Goal: Complete application form: Complete application form

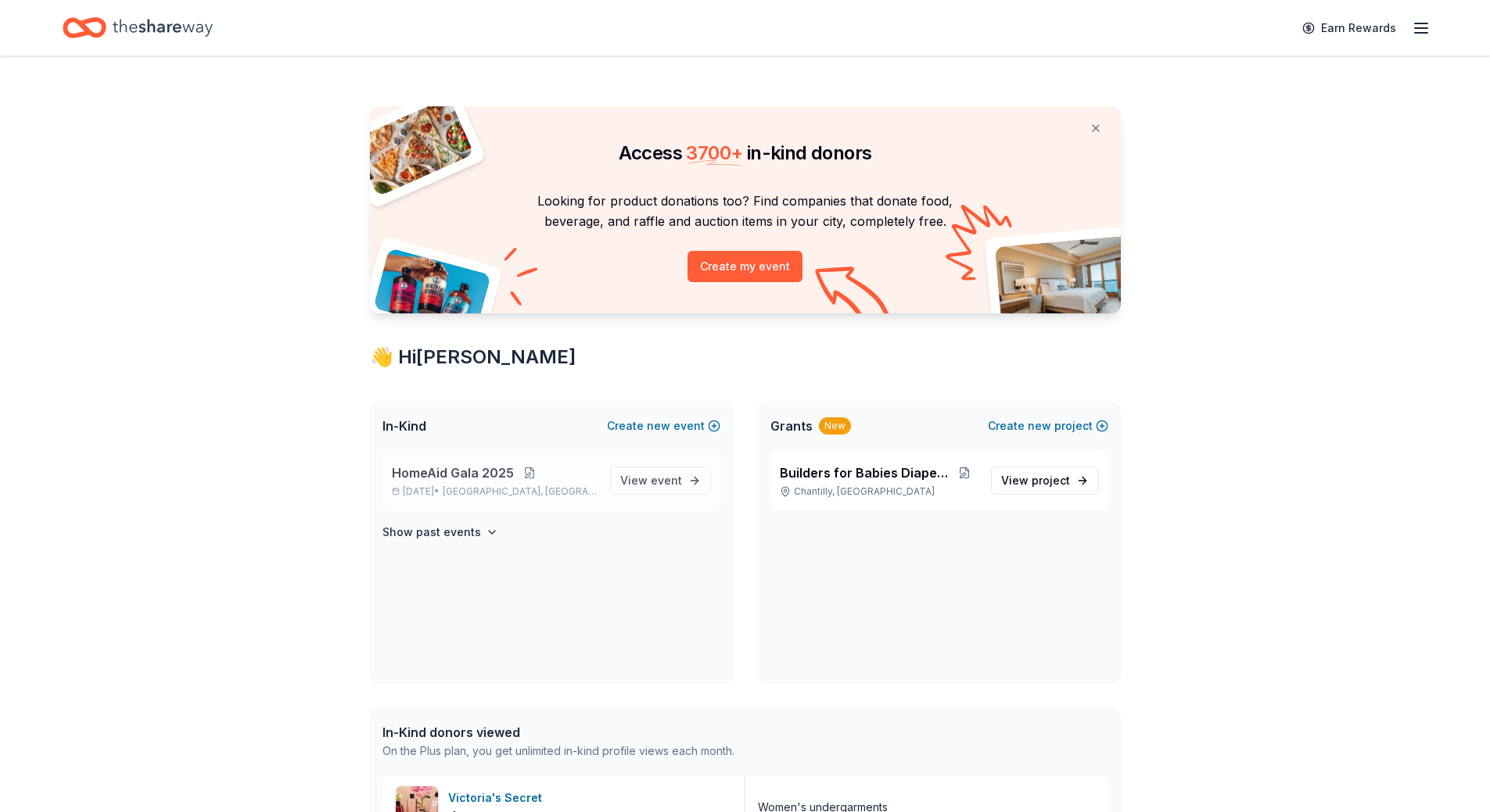
click at [516, 476] on button at bounding box center [530, 473] width 31 height 12
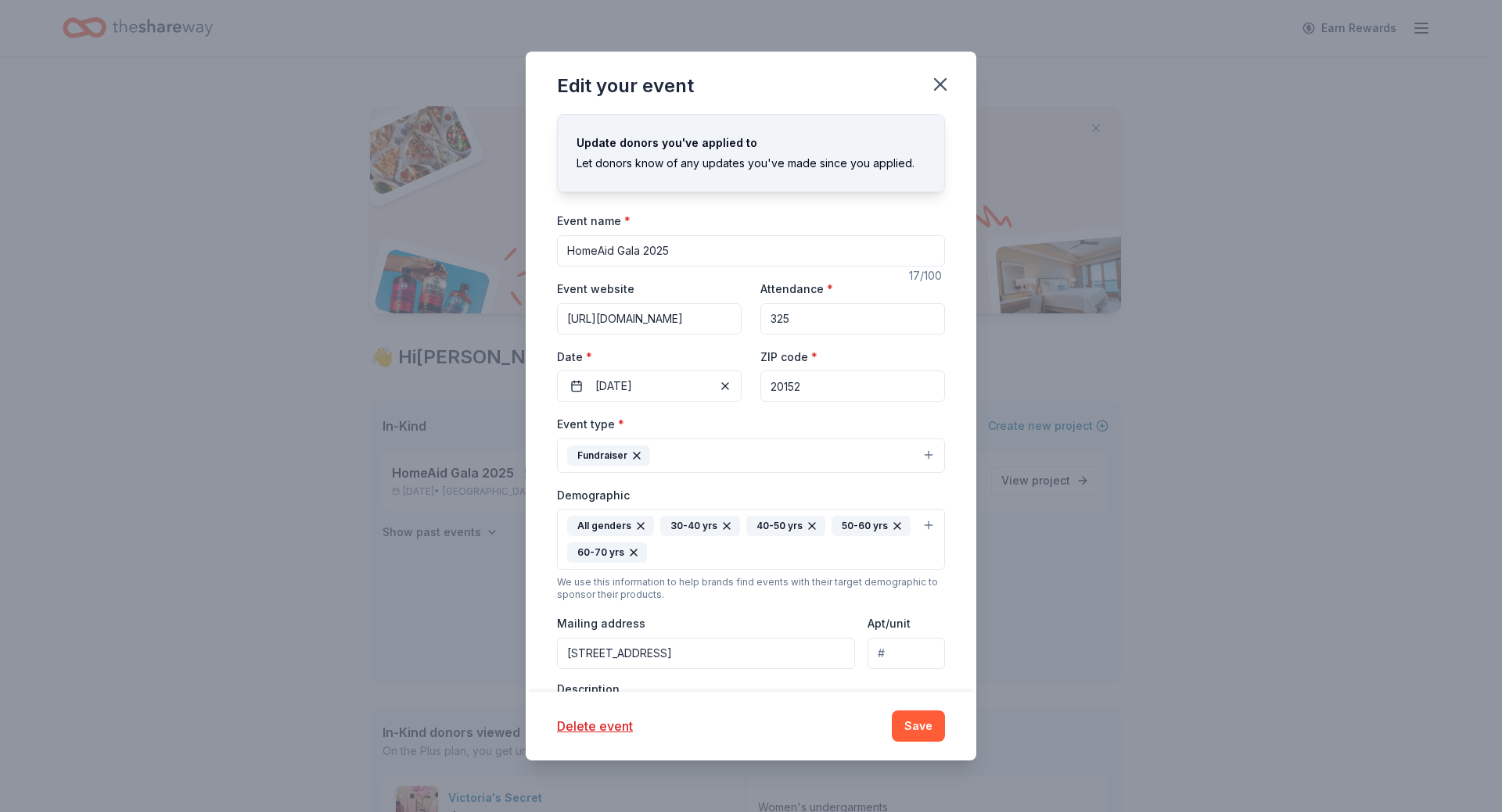
click at [798, 384] on input "20152" at bounding box center [852, 386] width 184 height 31
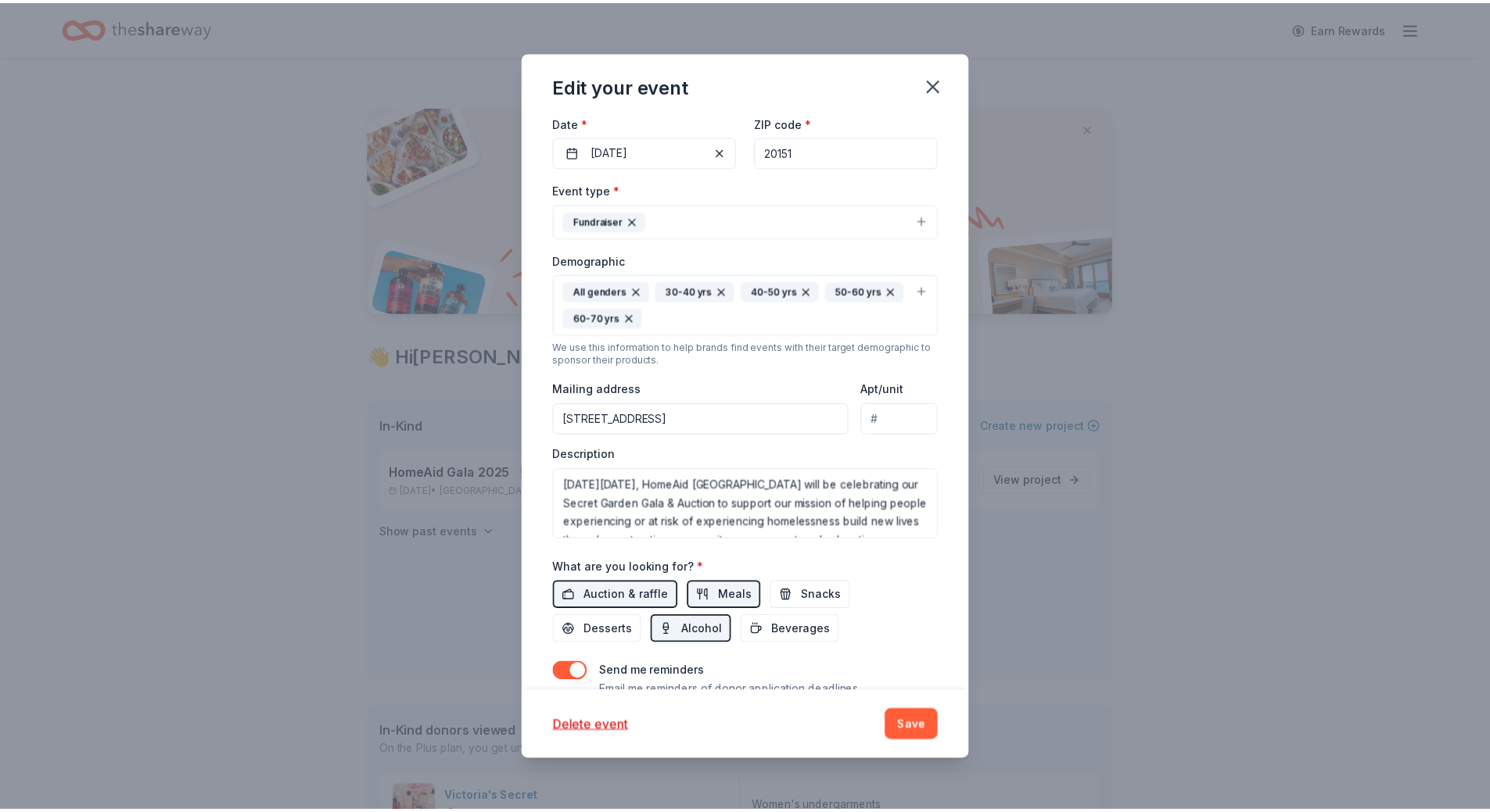
scroll to position [296, 0]
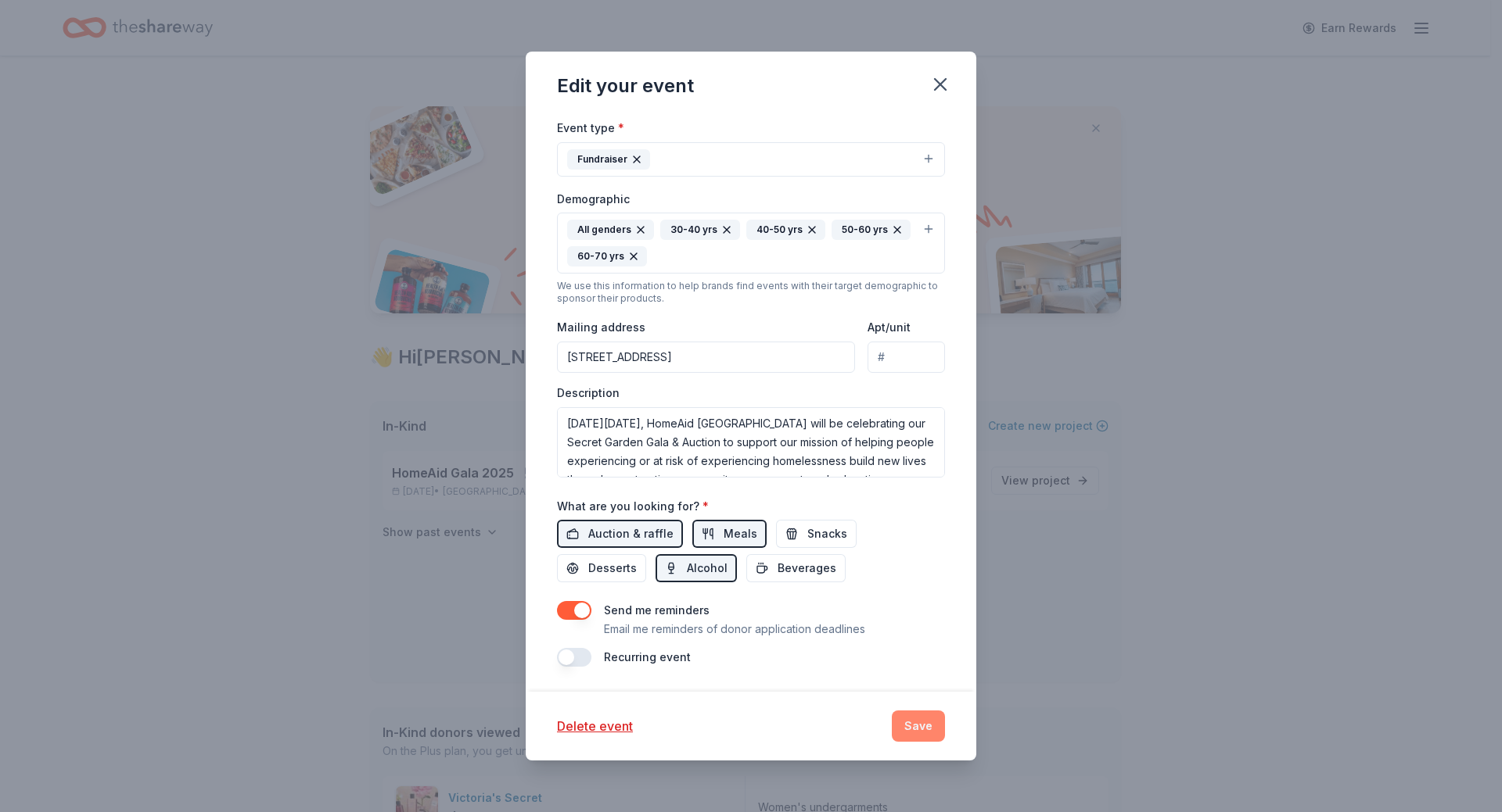
type input "20151"
click at [918, 725] on button "Save" at bounding box center [918, 726] width 53 height 31
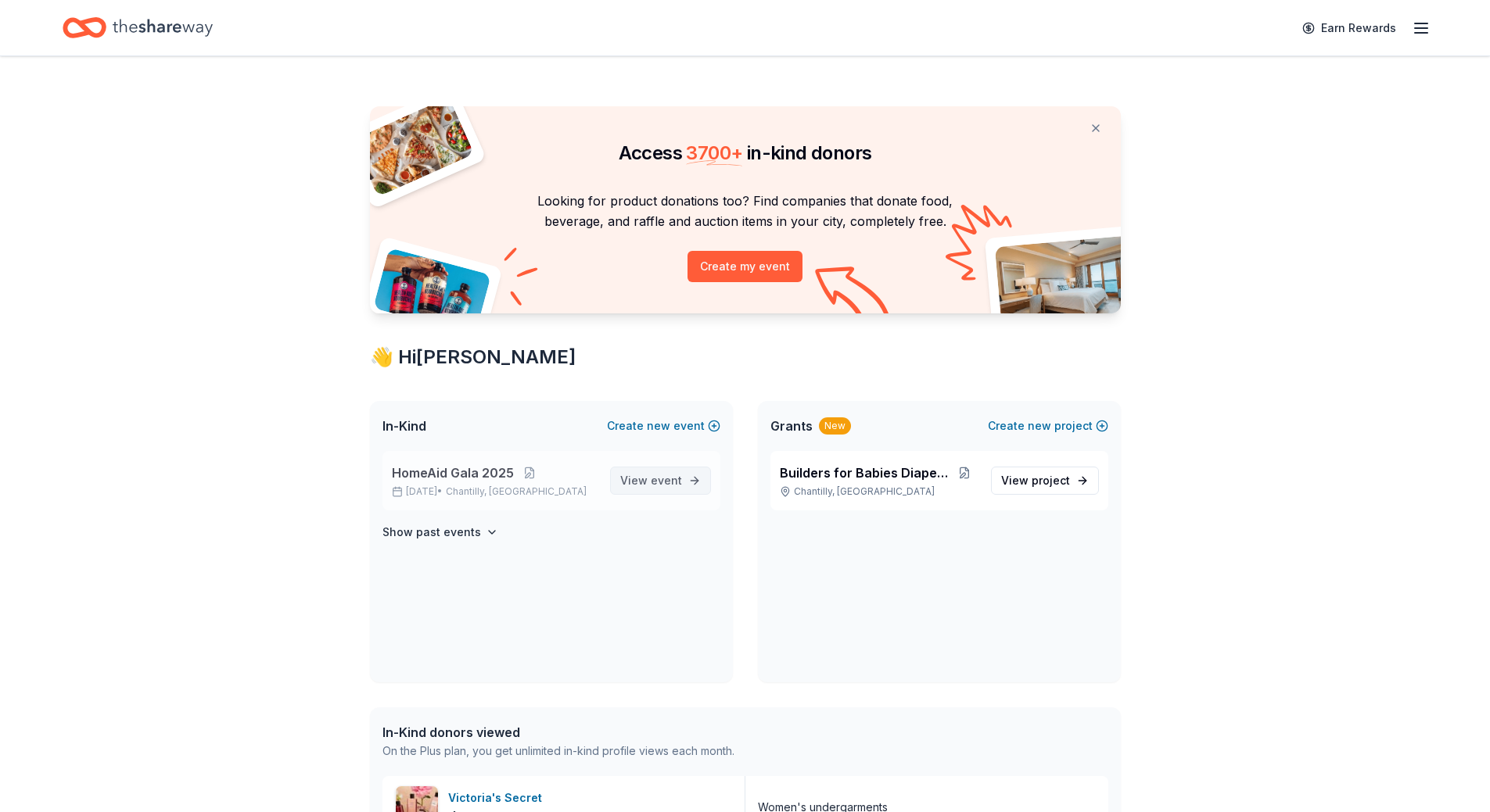
click at [651, 489] on span "View event" at bounding box center [651, 481] width 62 height 19
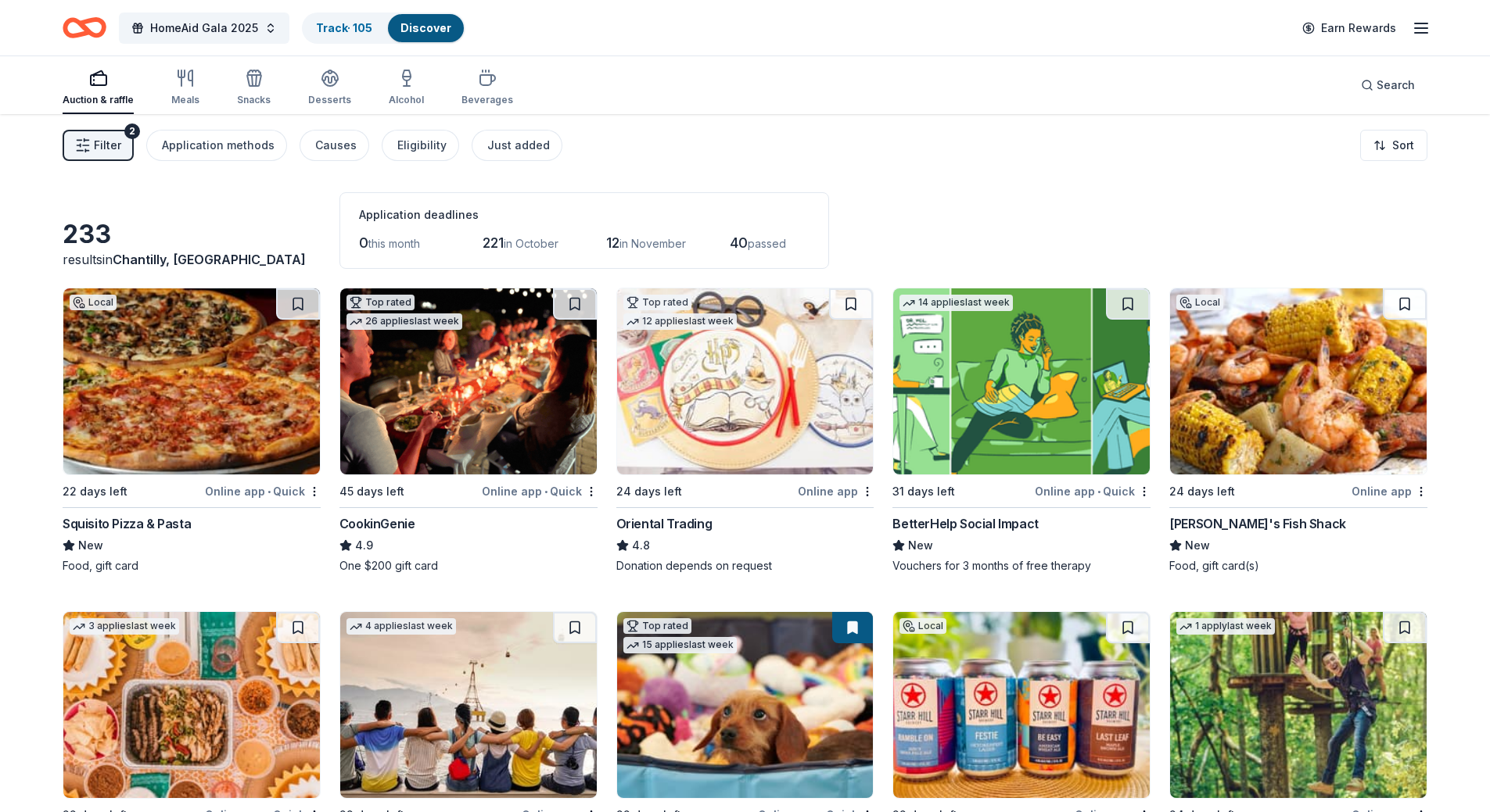
click at [415, 398] on img at bounding box center [468, 382] width 257 height 186
click at [988, 415] on img at bounding box center [1021, 382] width 257 height 186
click at [1284, 401] on img at bounding box center [1298, 382] width 257 height 186
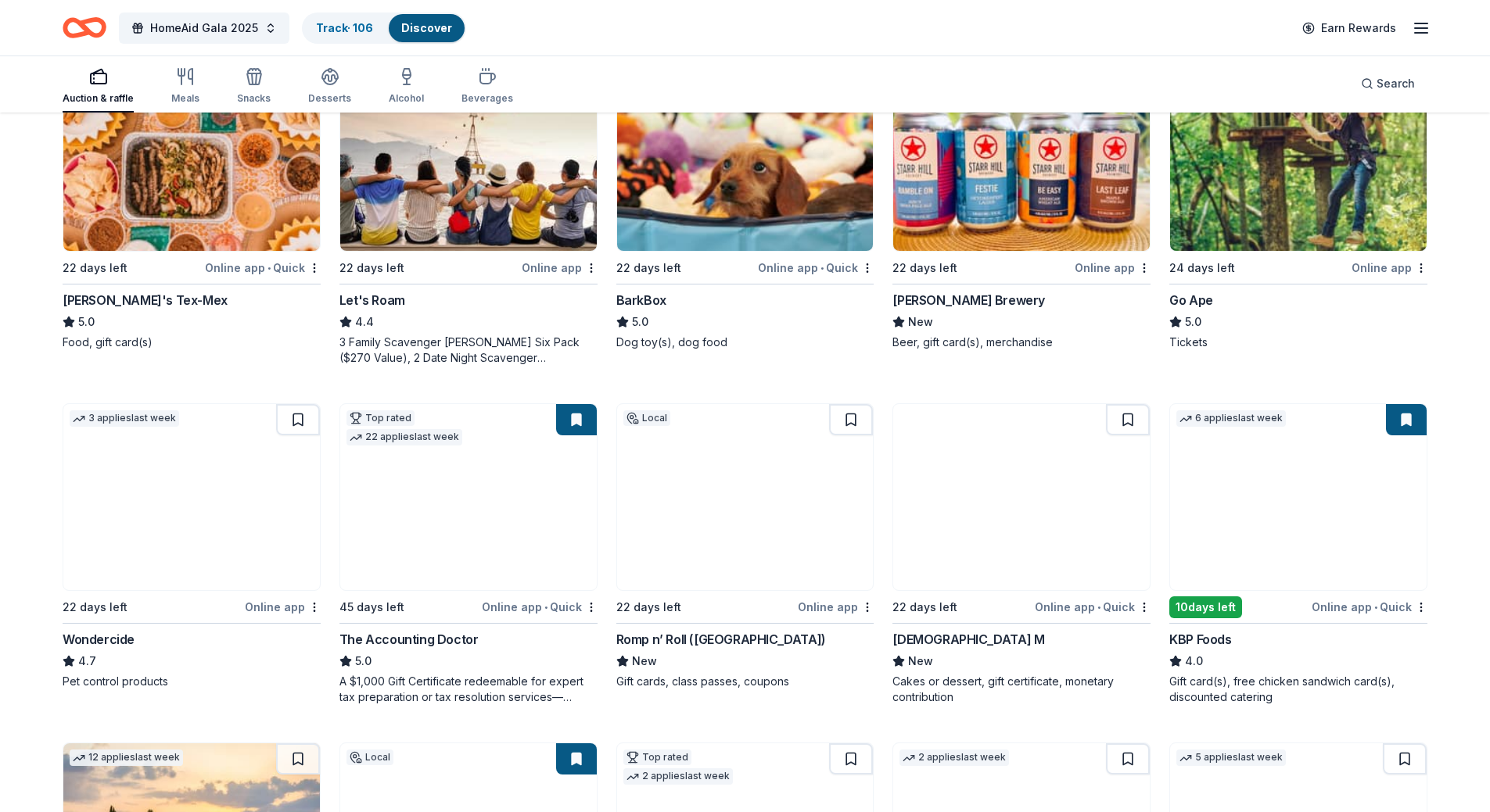
scroll to position [625, 0]
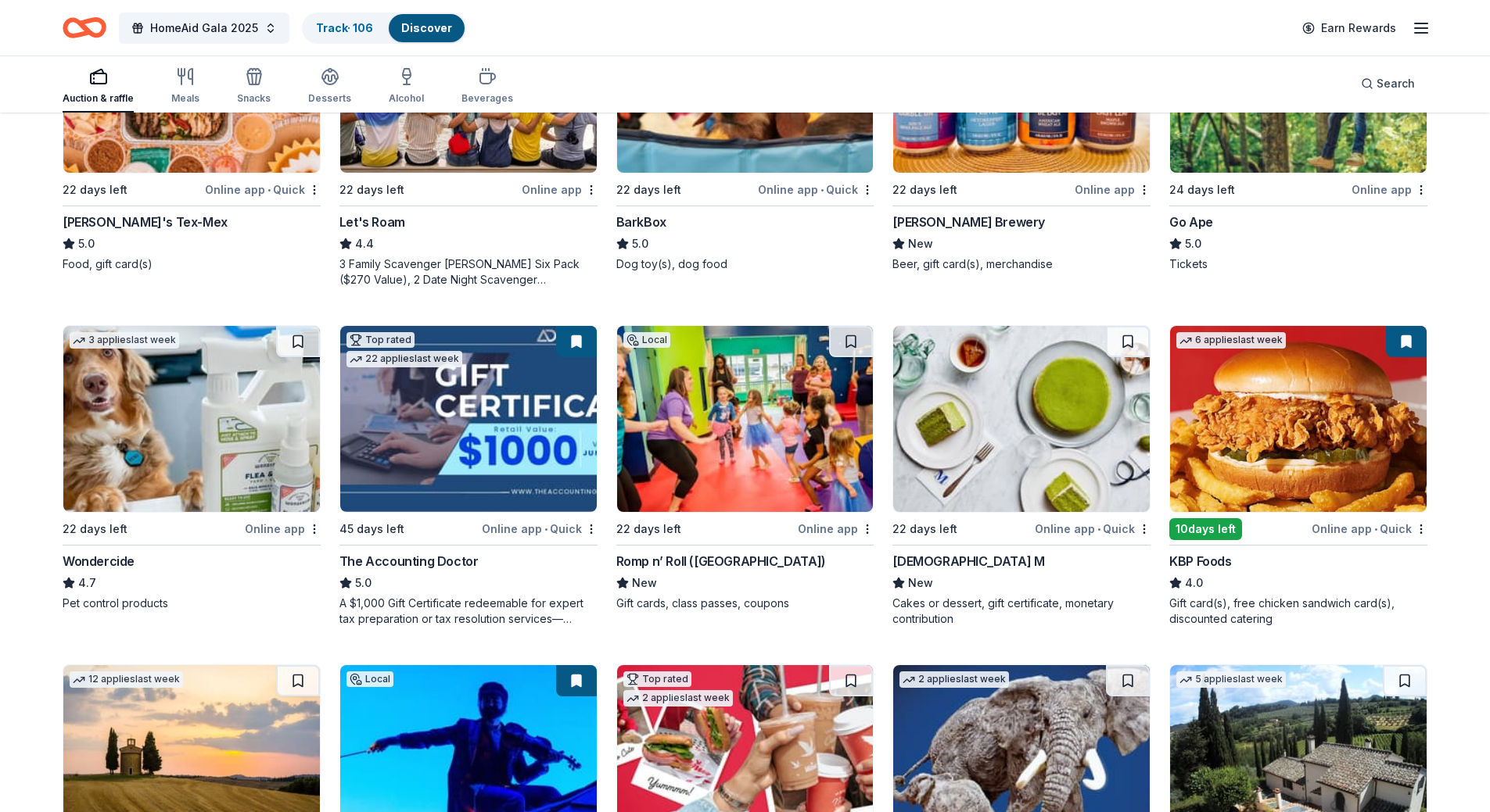
click at [745, 443] on img at bounding box center [745, 419] width 257 height 186
click at [1021, 430] on img at bounding box center [1021, 419] width 257 height 186
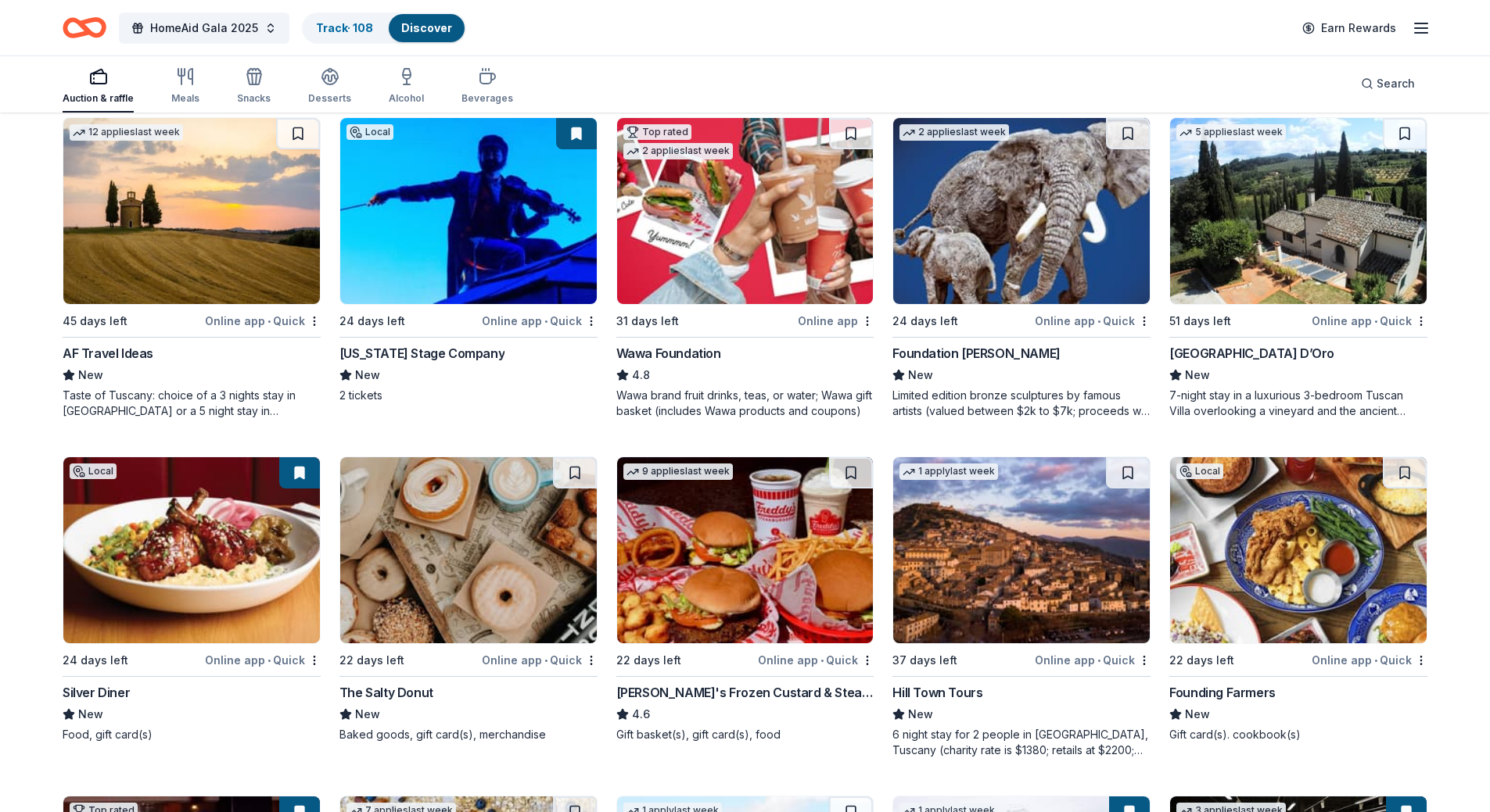
scroll to position [1251, 0]
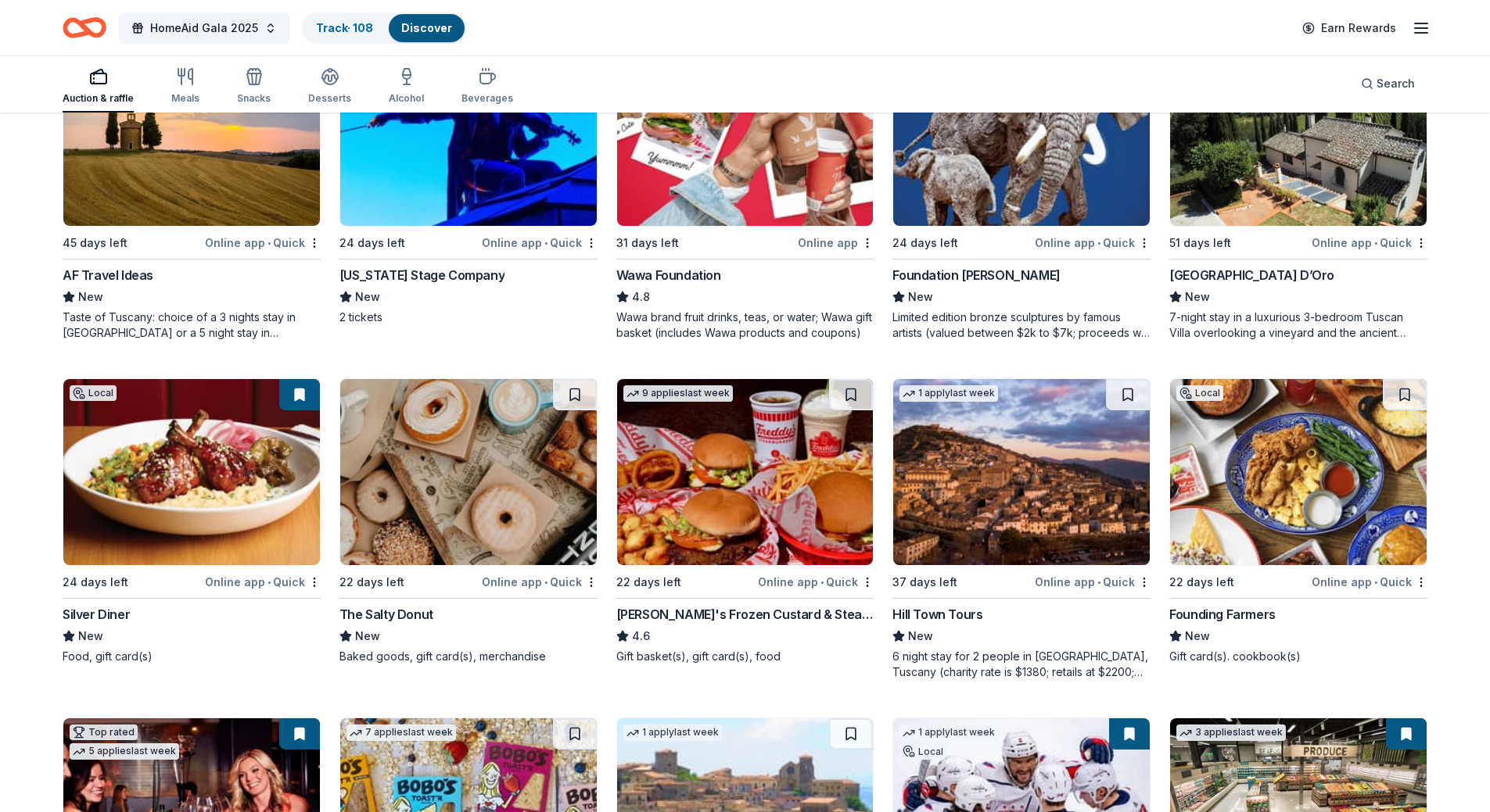
click at [1291, 477] on img at bounding box center [1298, 472] width 257 height 186
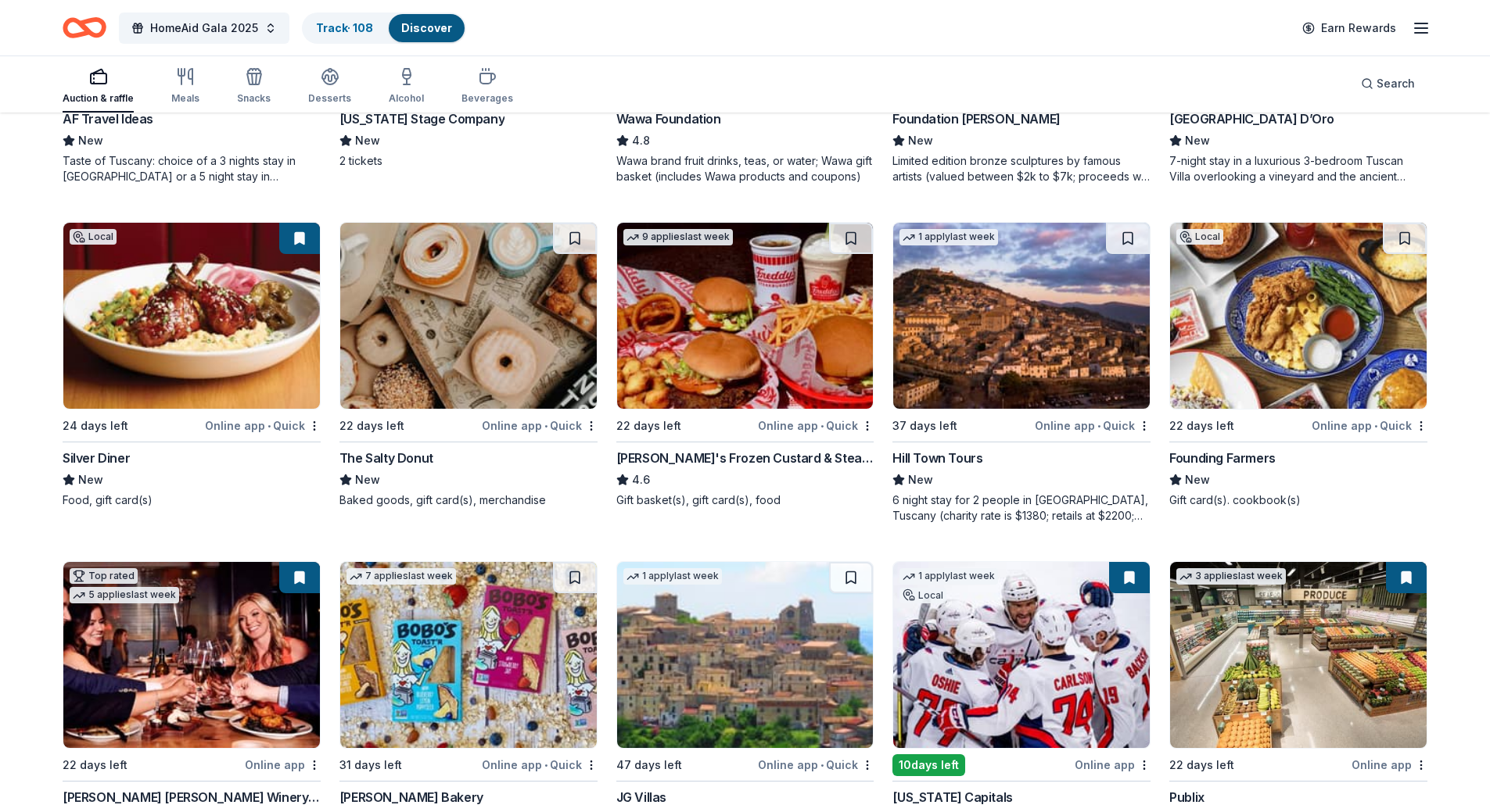
scroll to position [1486, 0]
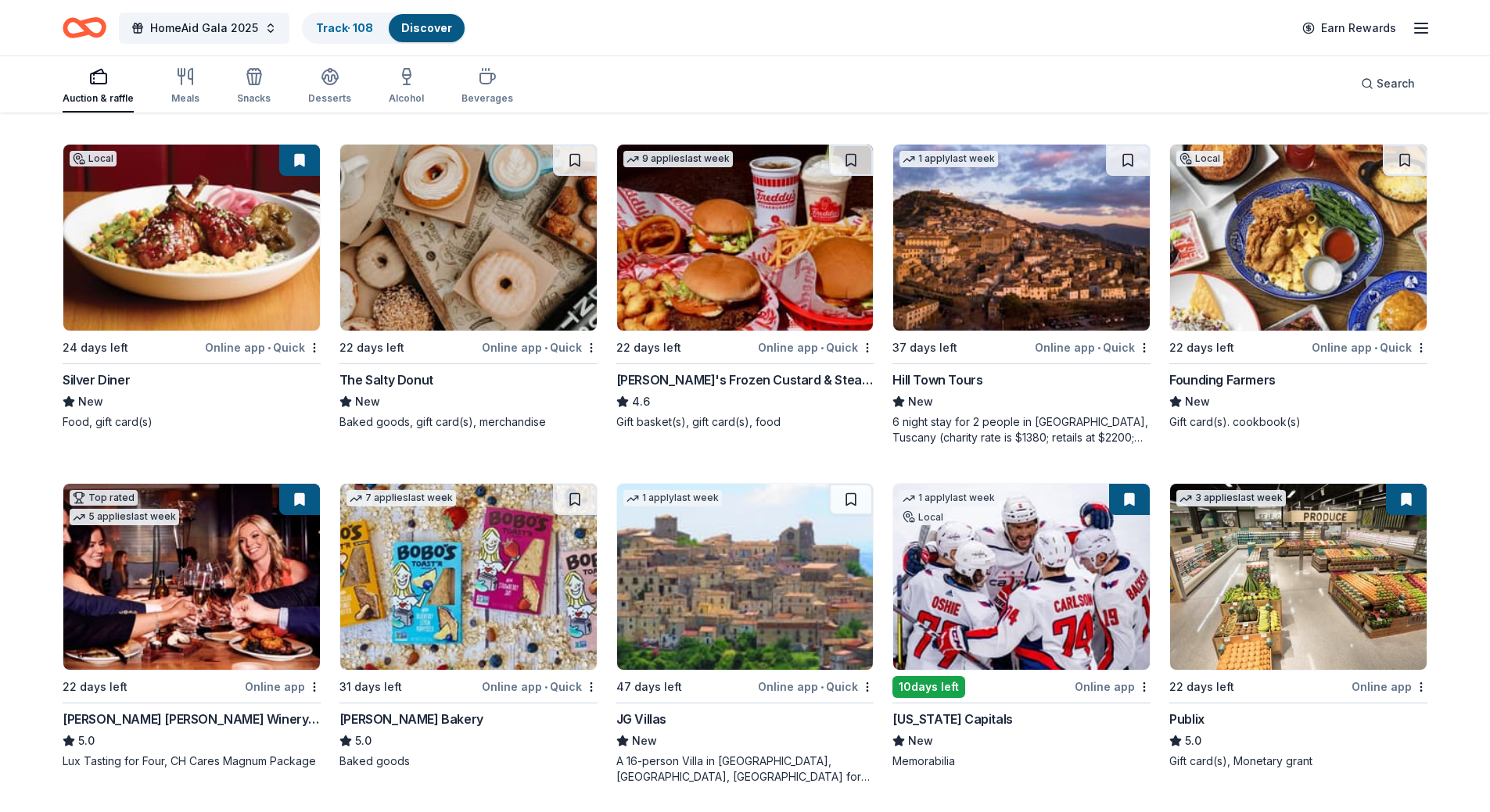
click at [483, 205] on img at bounding box center [468, 237] width 257 height 186
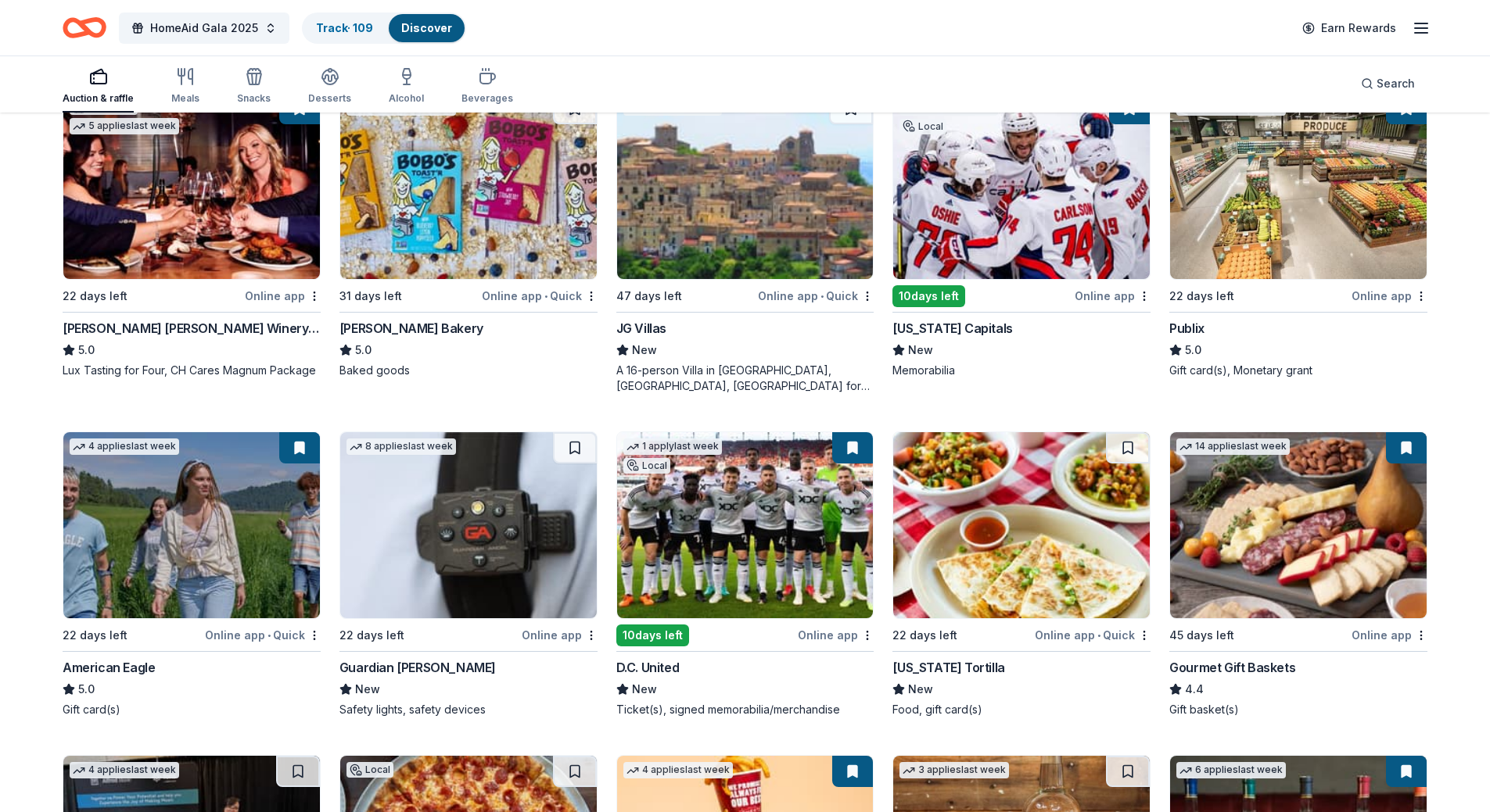
scroll to position [1954, 0]
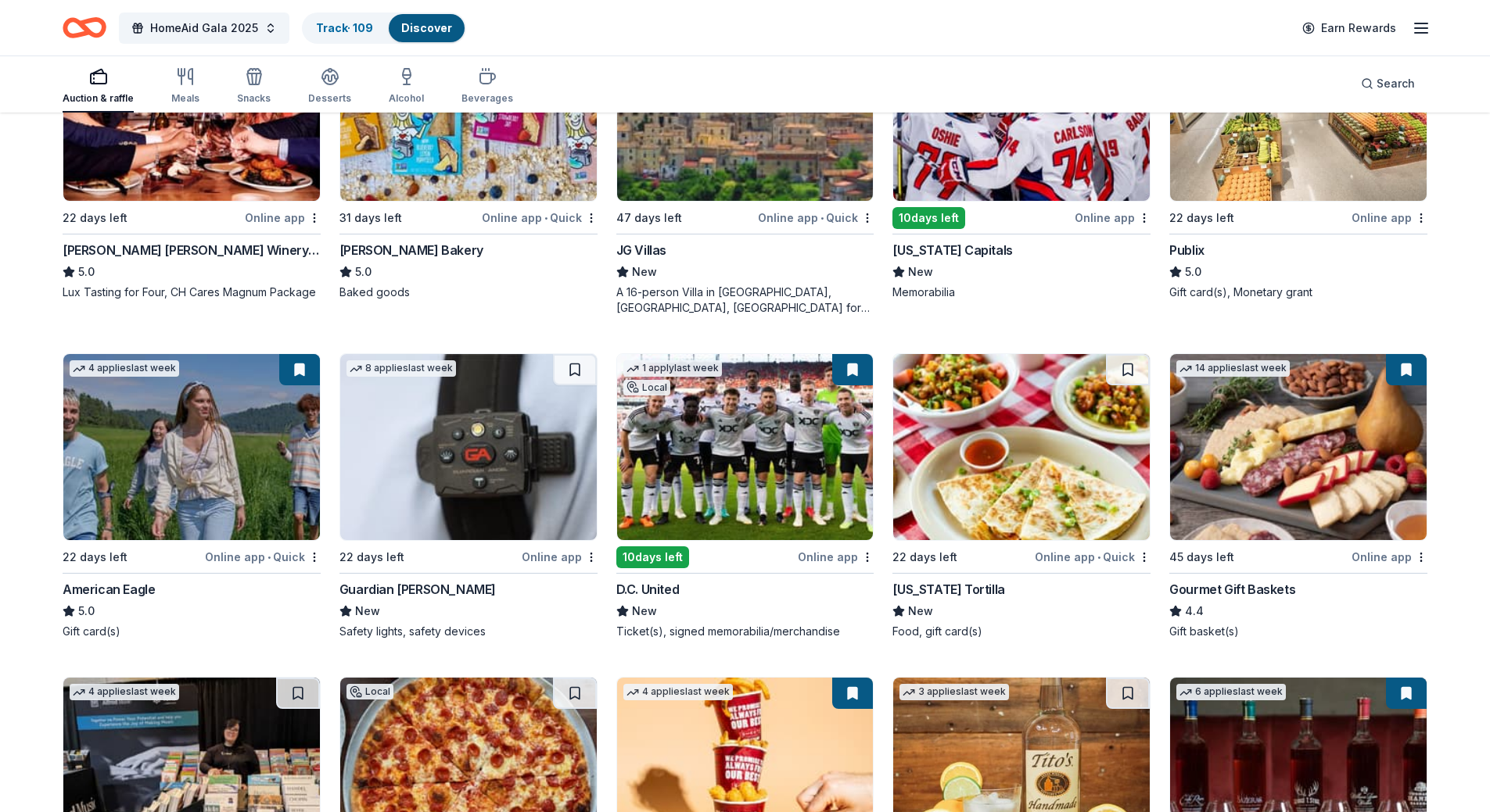
click at [447, 440] on img at bounding box center [468, 447] width 257 height 186
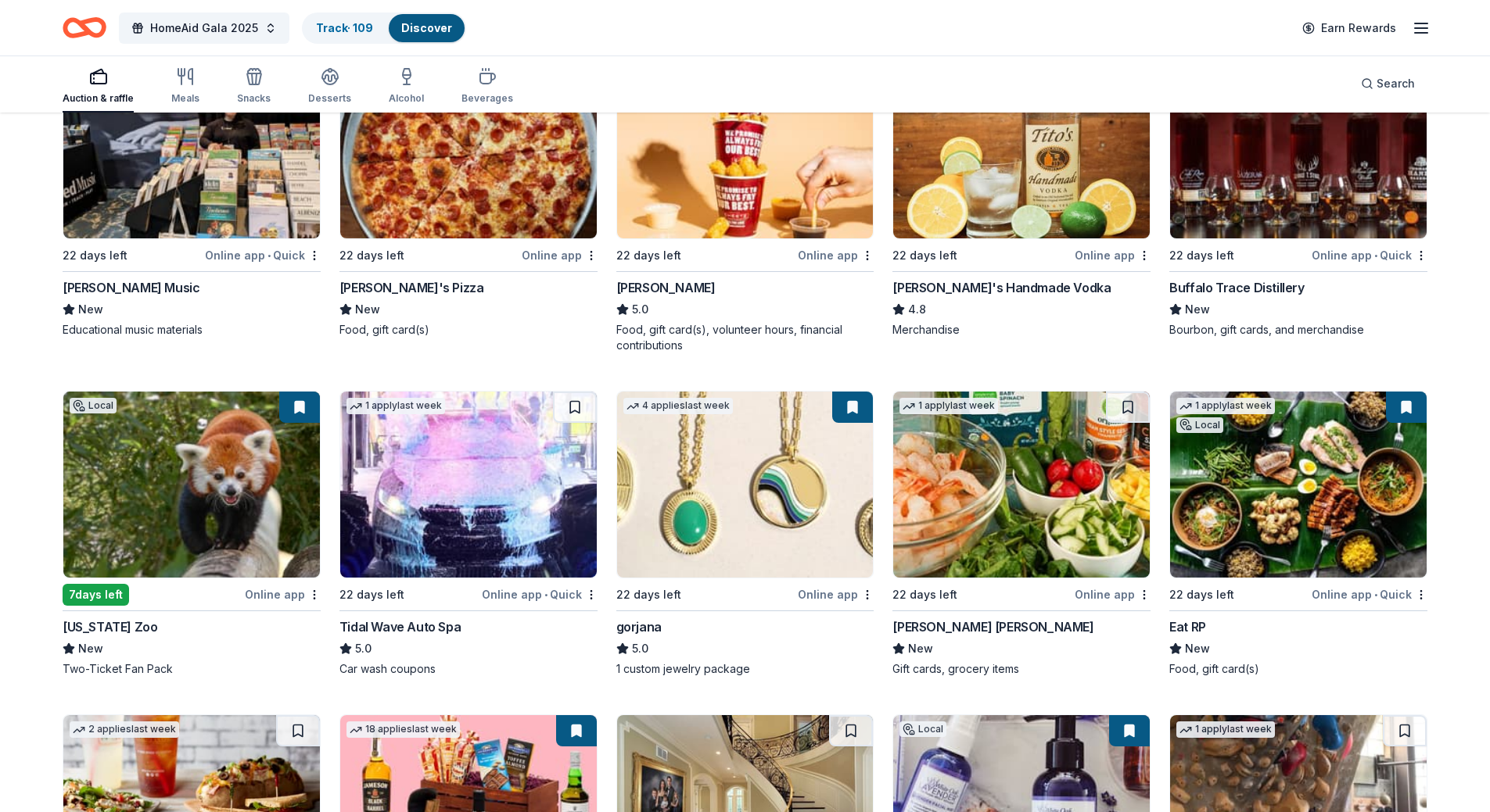
scroll to position [2658, 0]
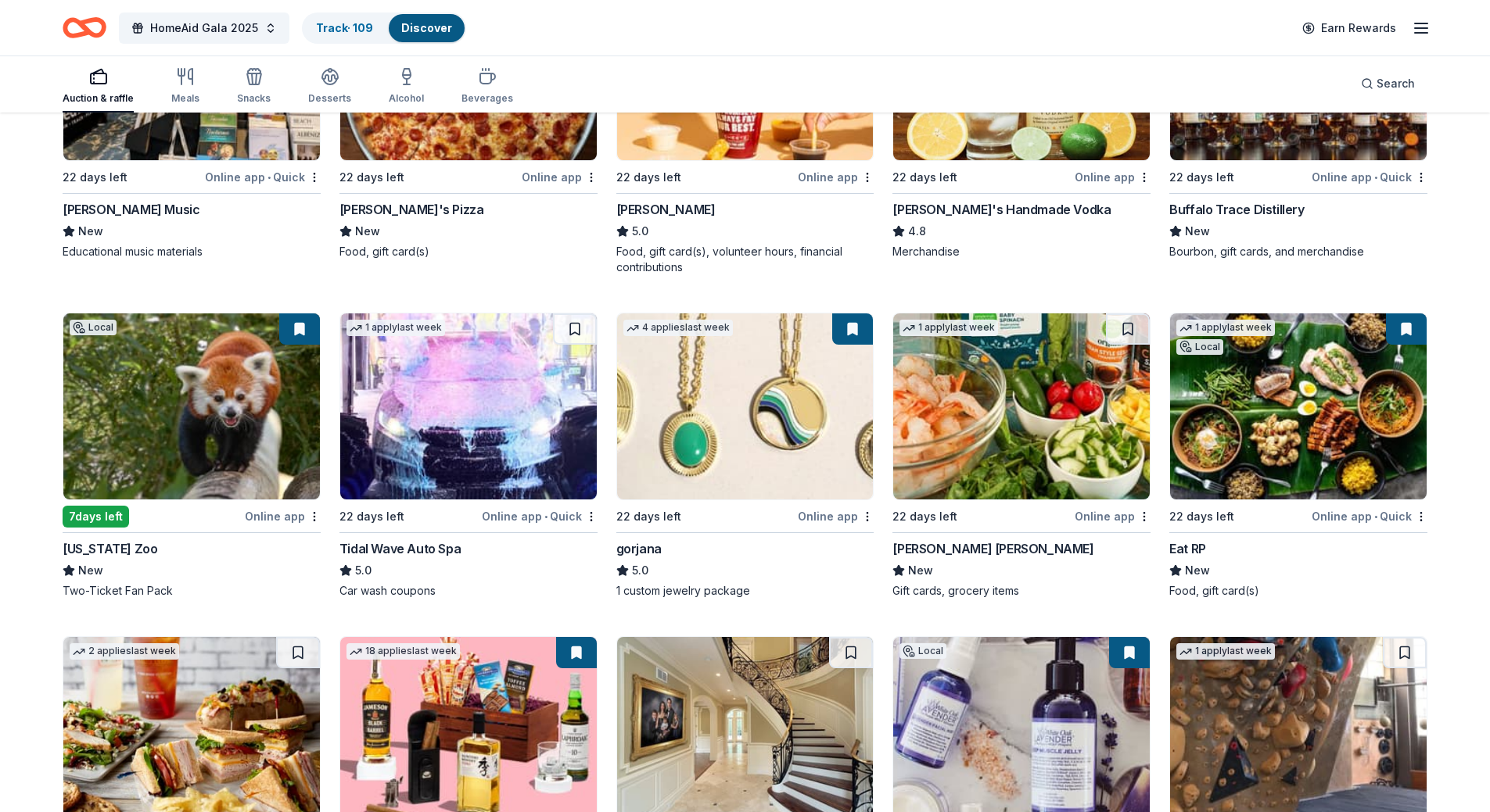
click at [1009, 422] on img at bounding box center [1021, 407] width 257 height 186
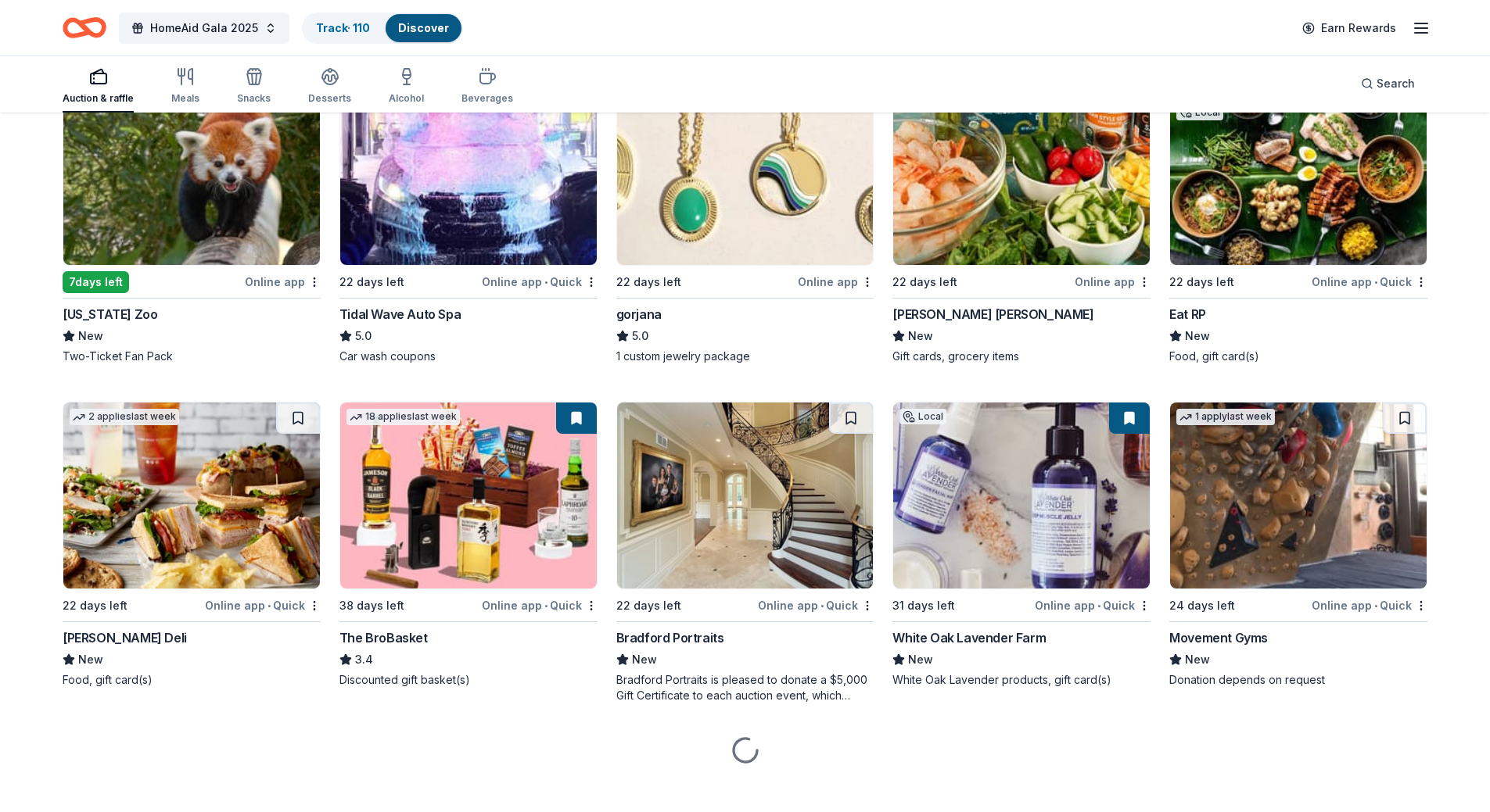
scroll to position [2909, 0]
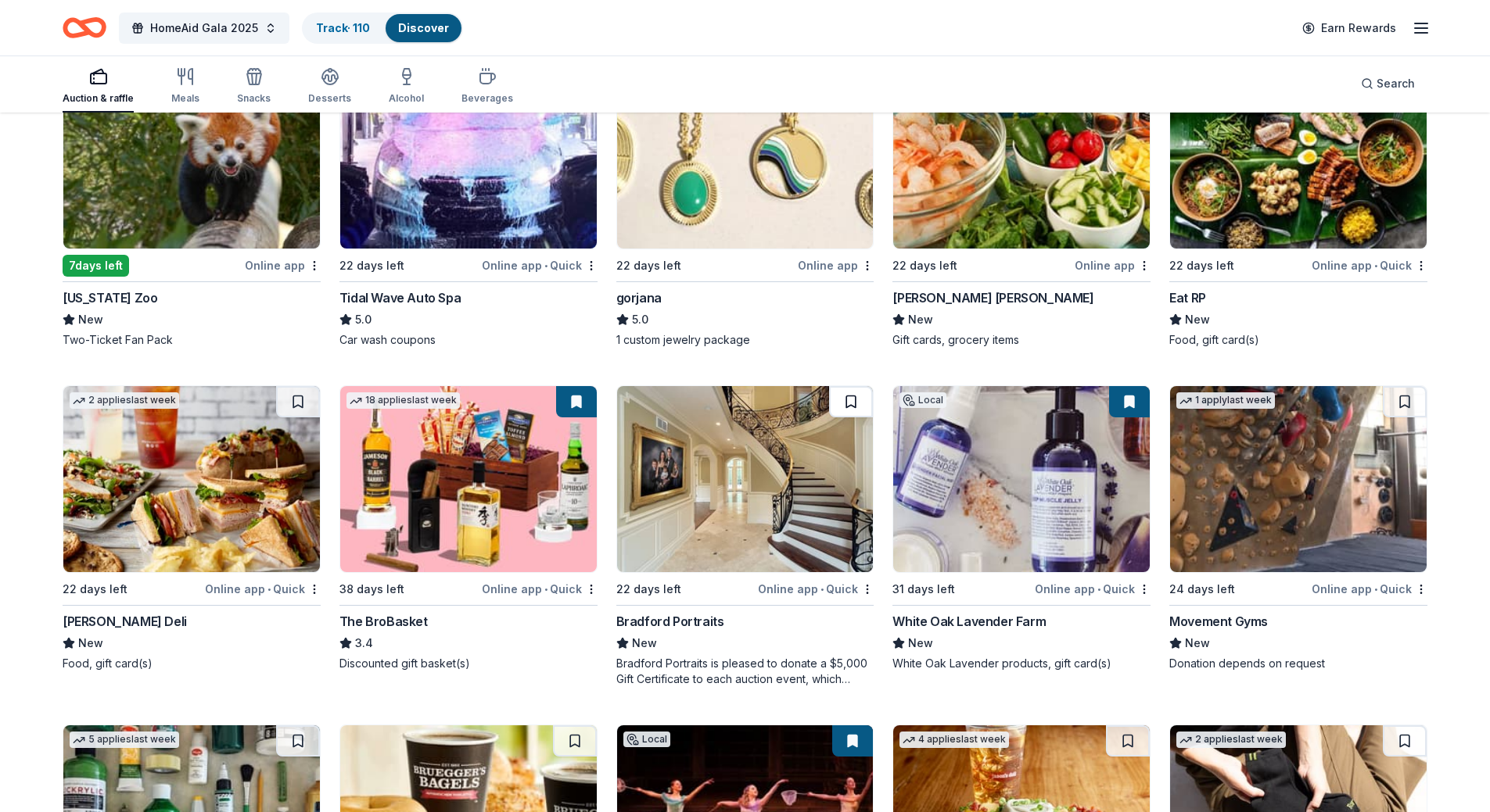
click at [846, 409] on button at bounding box center [851, 402] width 43 height 31
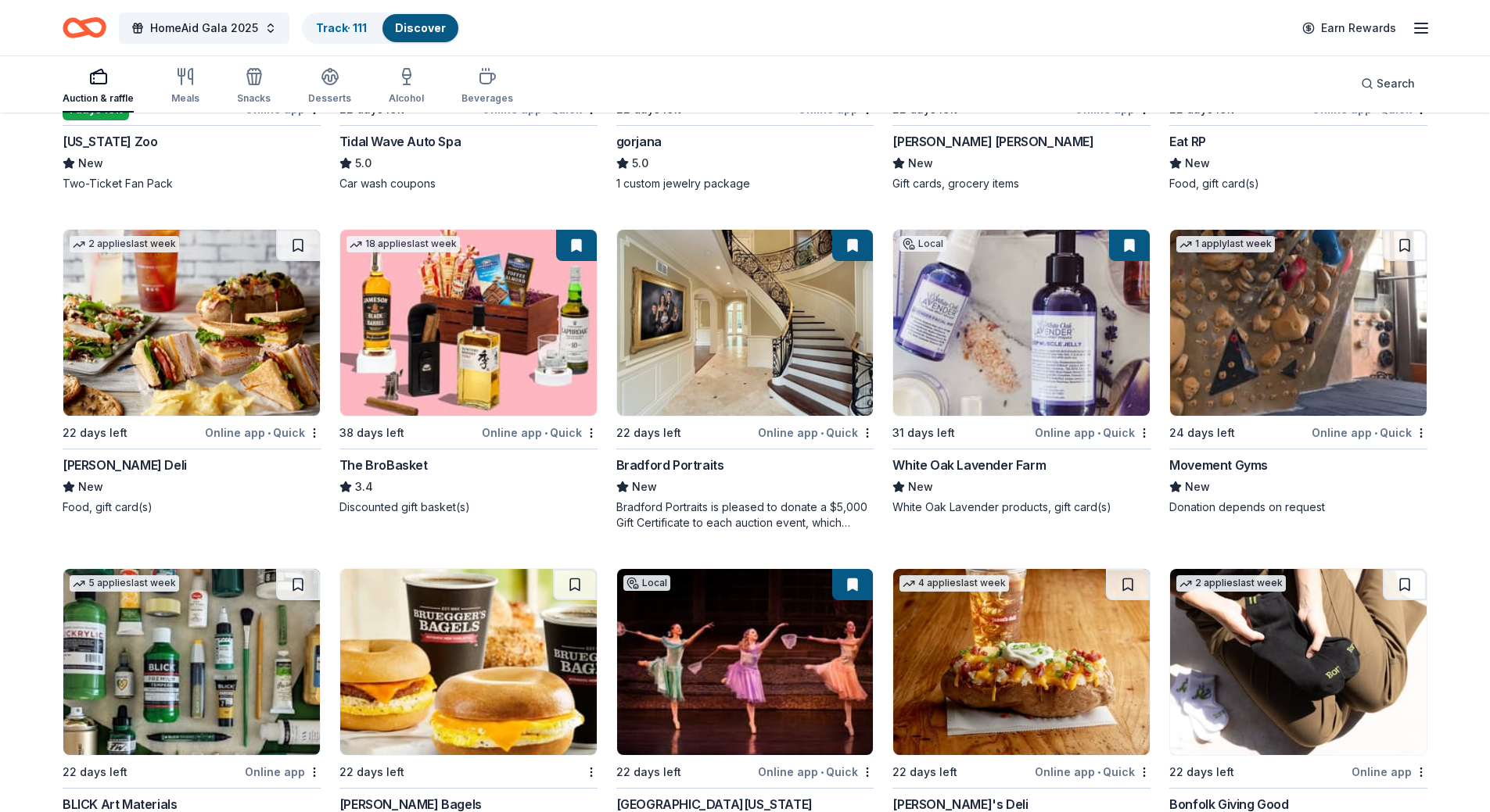
scroll to position [3144, 0]
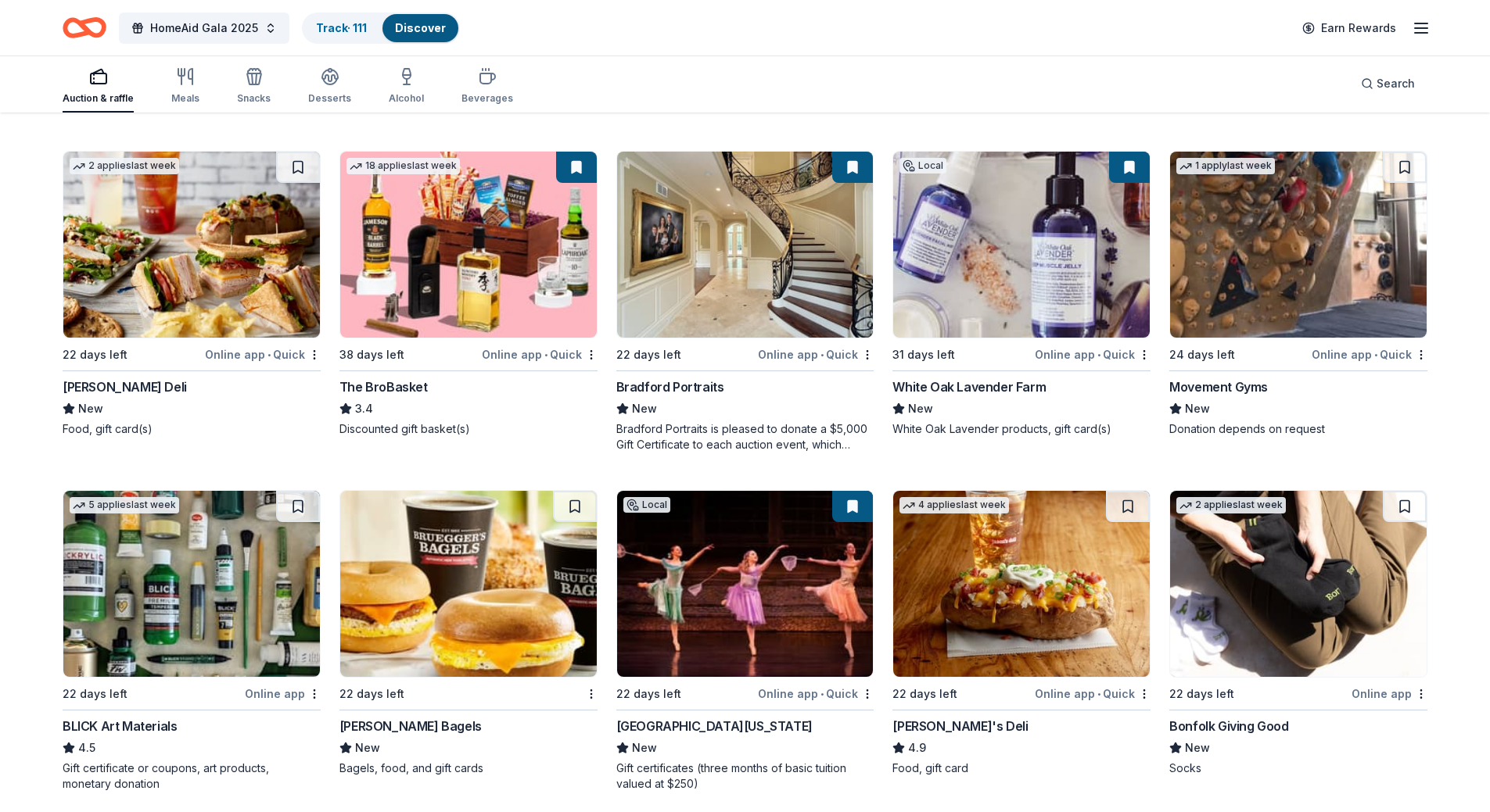
click at [1241, 264] on img at bounding box center [1298, 244] width 257 height 186
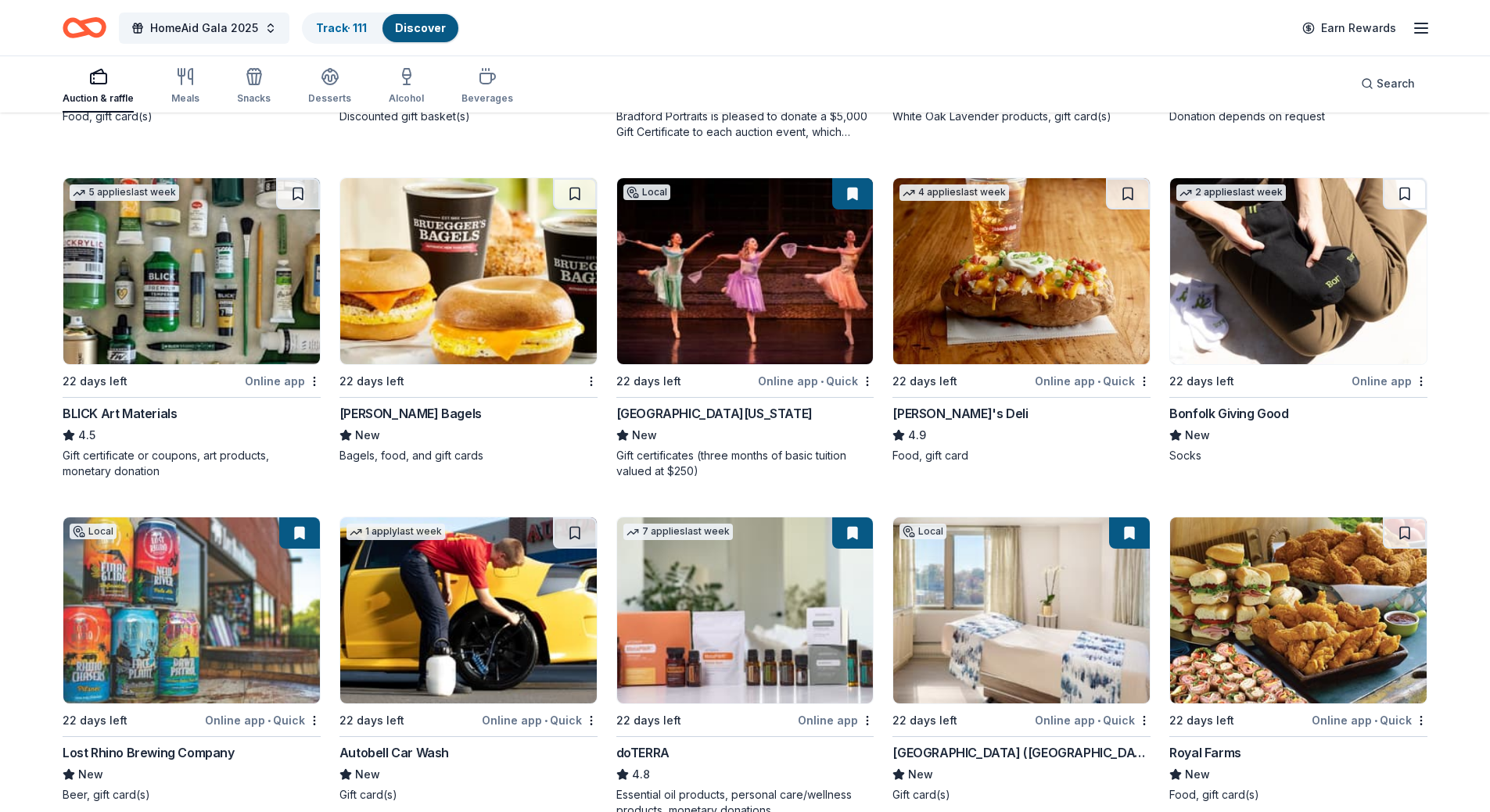
scroll to position [3534, 0]
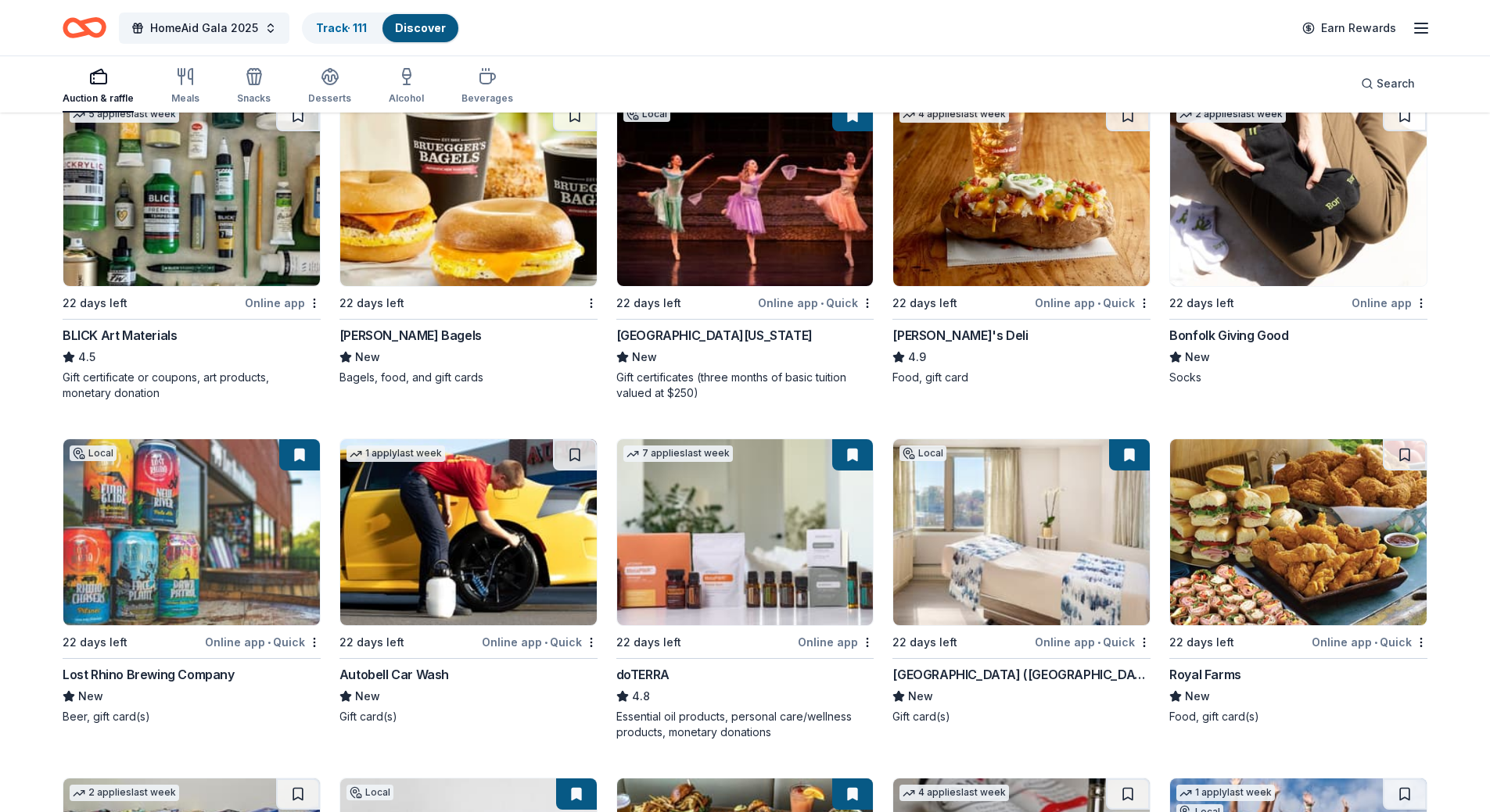
click at [982, 184] on img at bounding box center [1021, 193] width 257 height 186
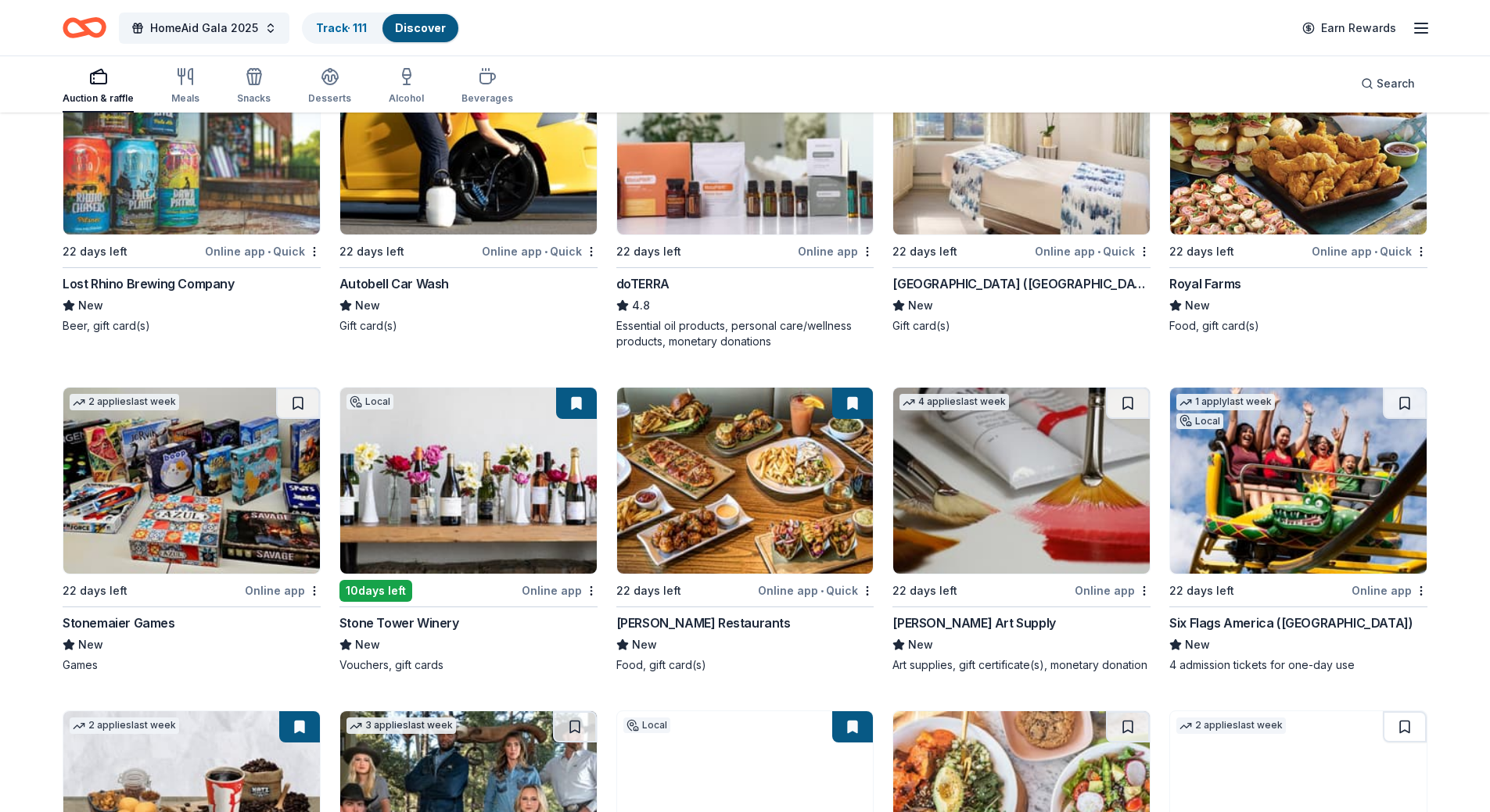
scroll to position [4235, 0]
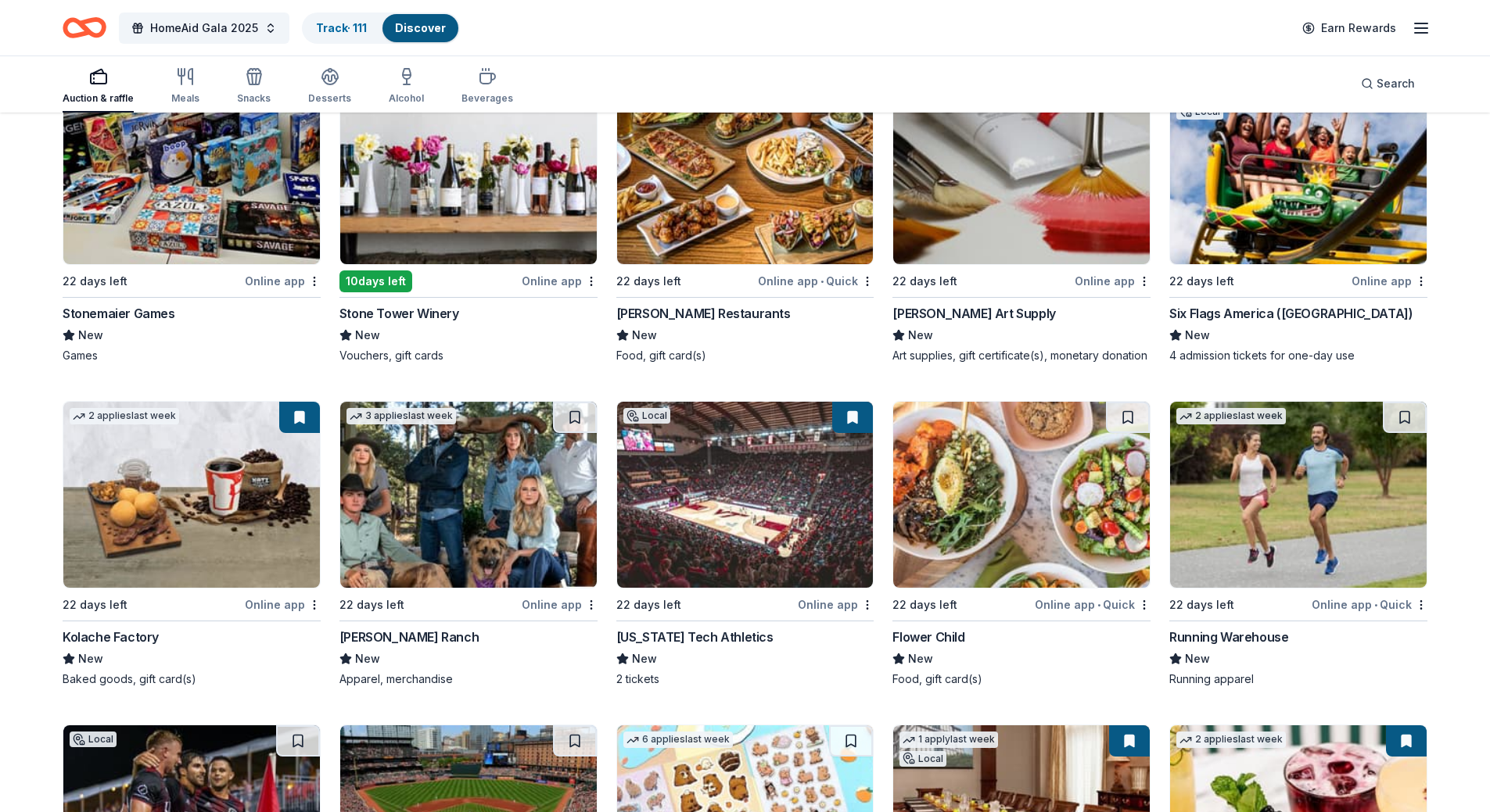
click at [1320, 476] on img at bounding box center [1298, 495] width 257 height 186
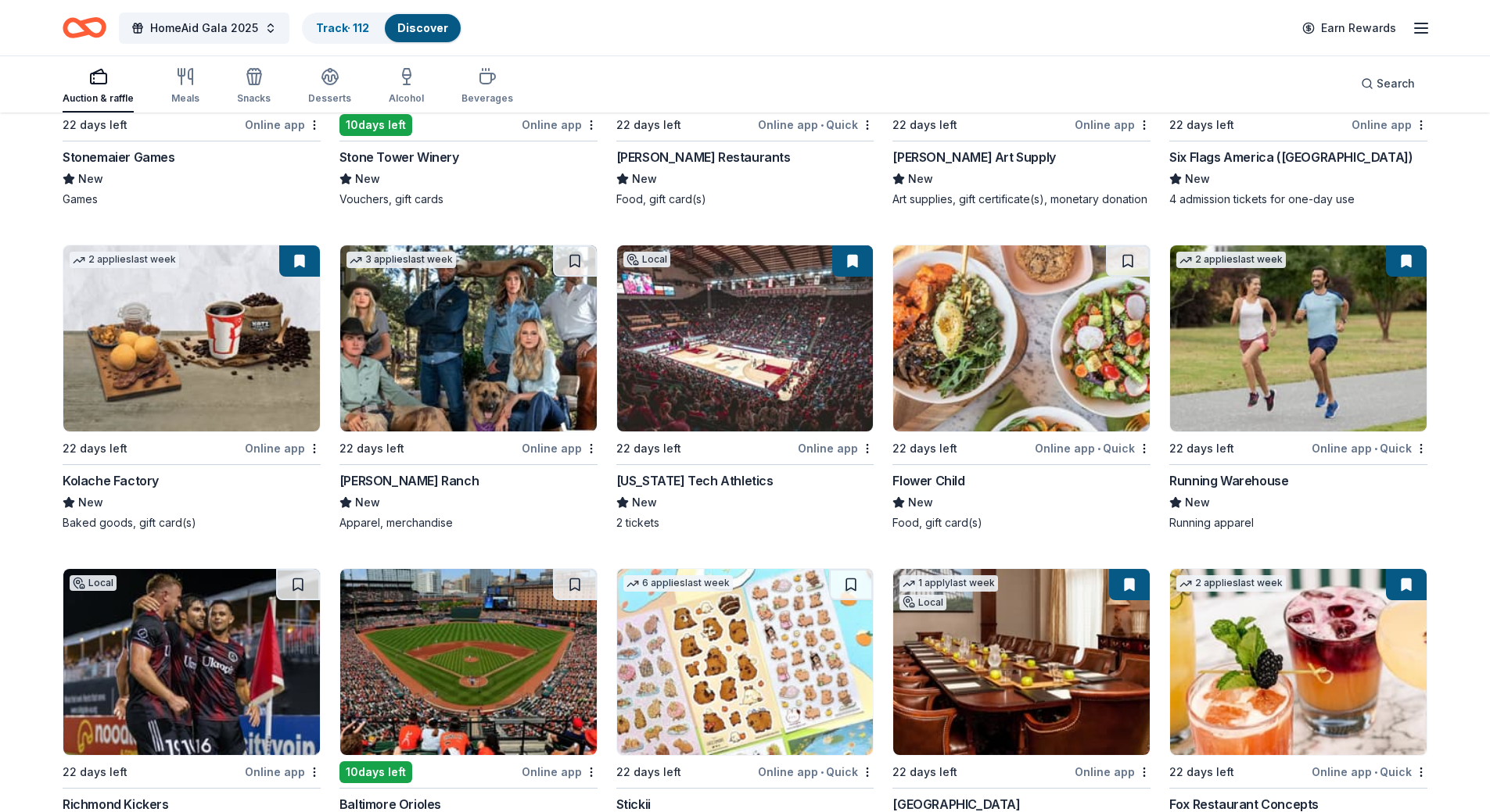
scroll to position [4469, 0]
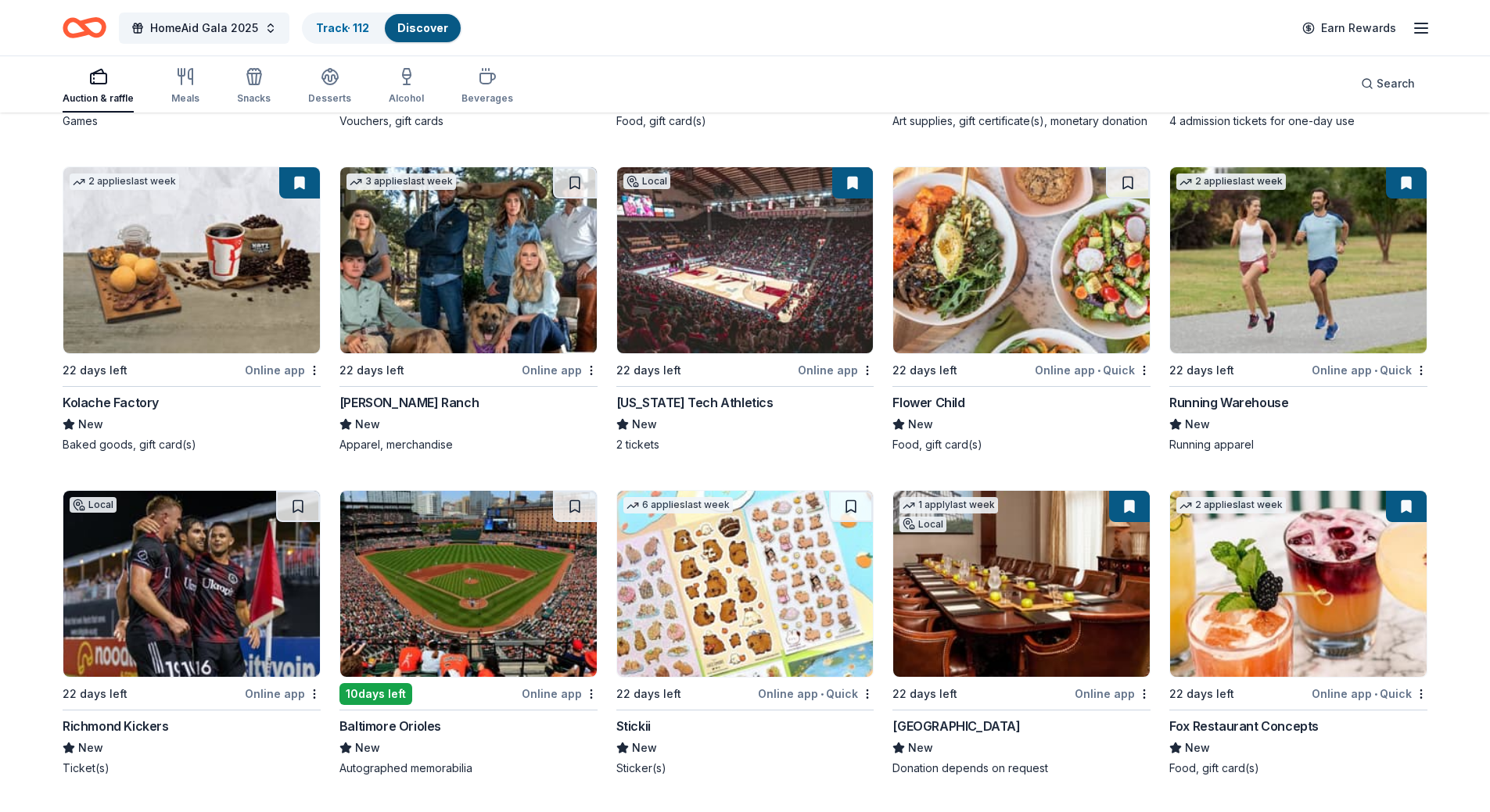
click at [970, 247] on img at bounding box center [1021, 260] width 257 height 186
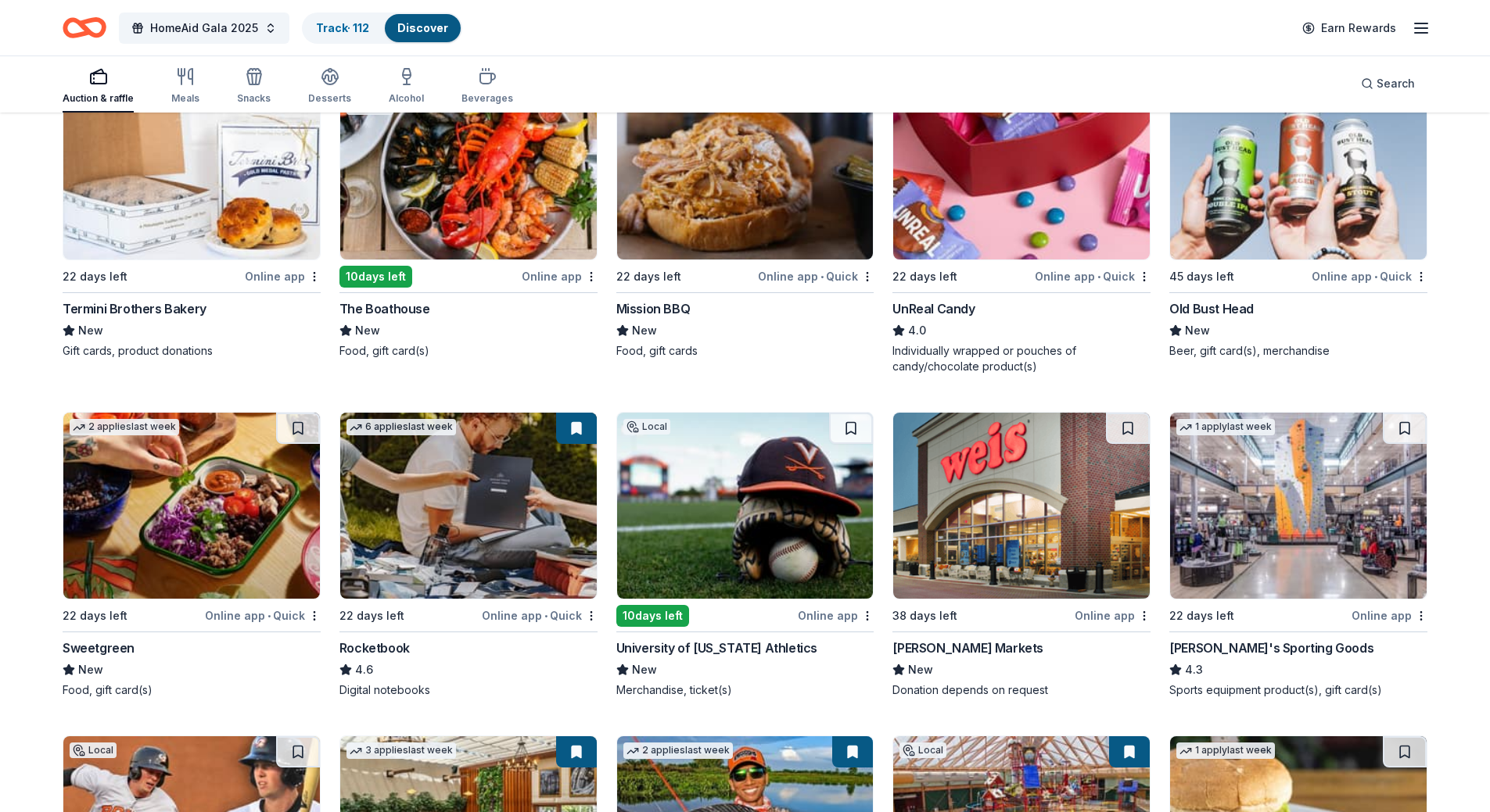
scroll to position [4898, 0]
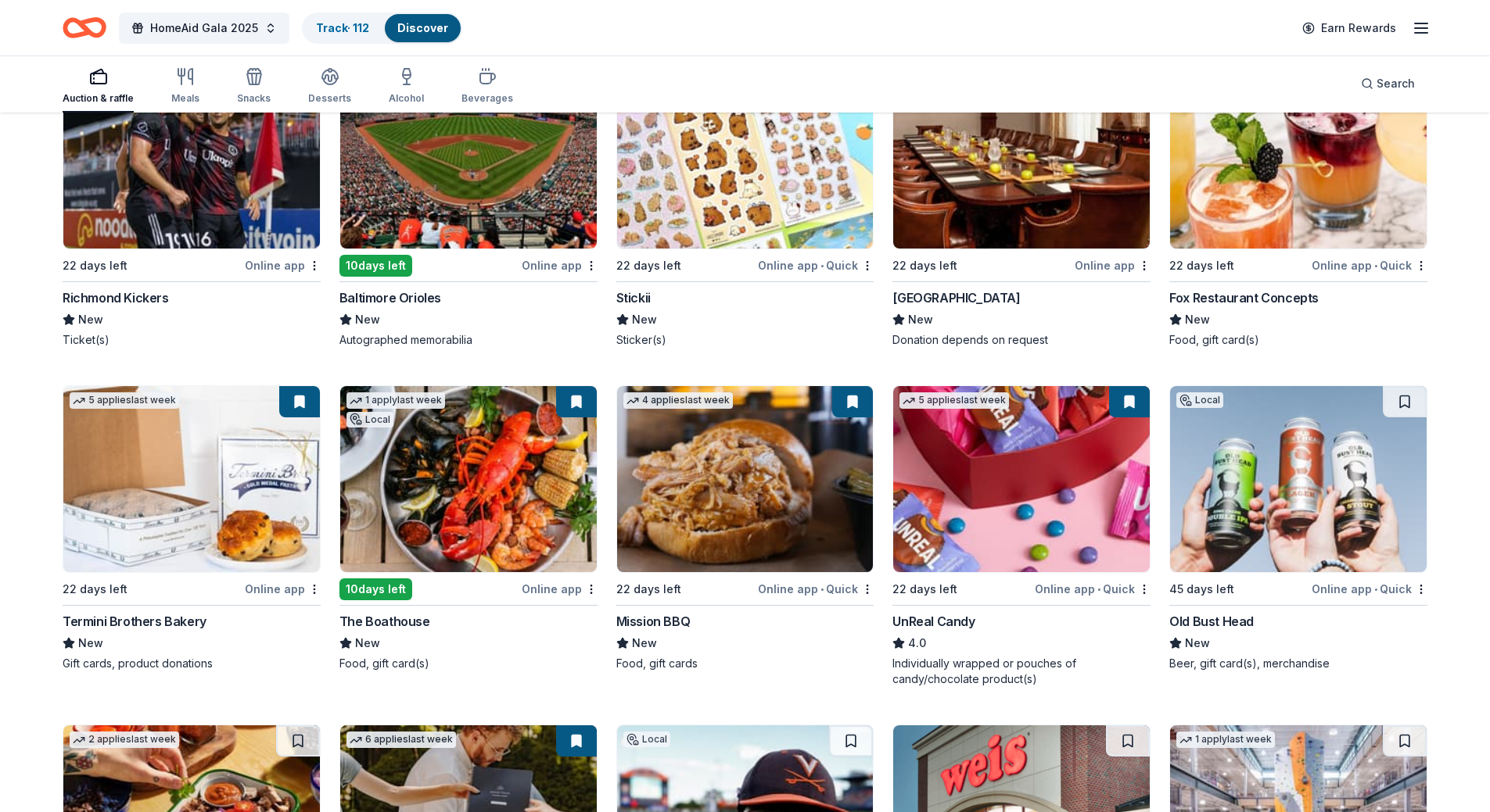
click at [492, 173] on img at bounding box center [468, 156] width 257 height 186
click at [187, 200] on img at bounding box center [191, 156] width 257 height 186
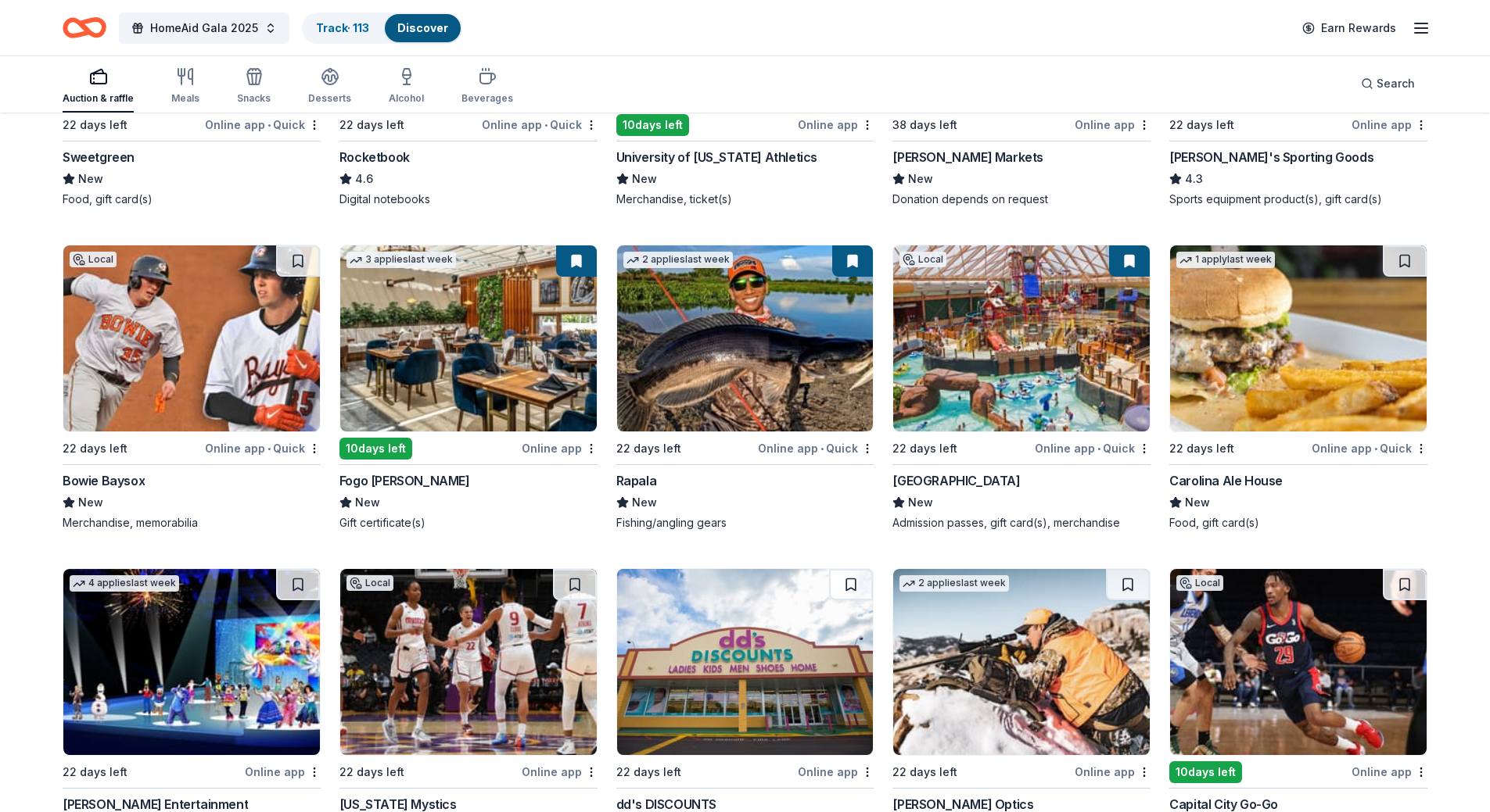
scroll to position [5858, 0]
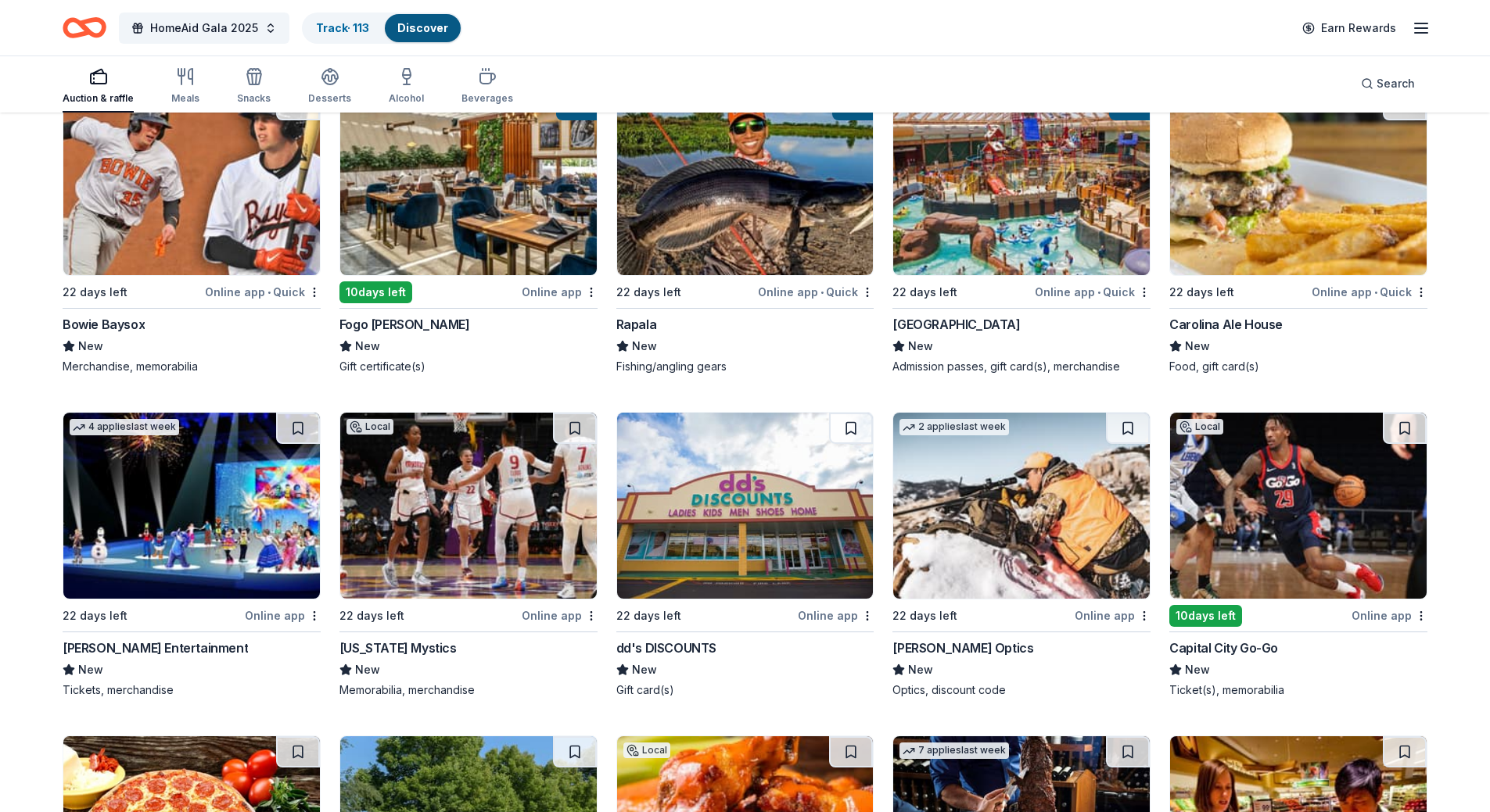
click at [171, 492] on img at bounding box center [191, 506] width 257 height 186
click at [458, 466] on img at bounding box center [468, 506] width 257 height 186
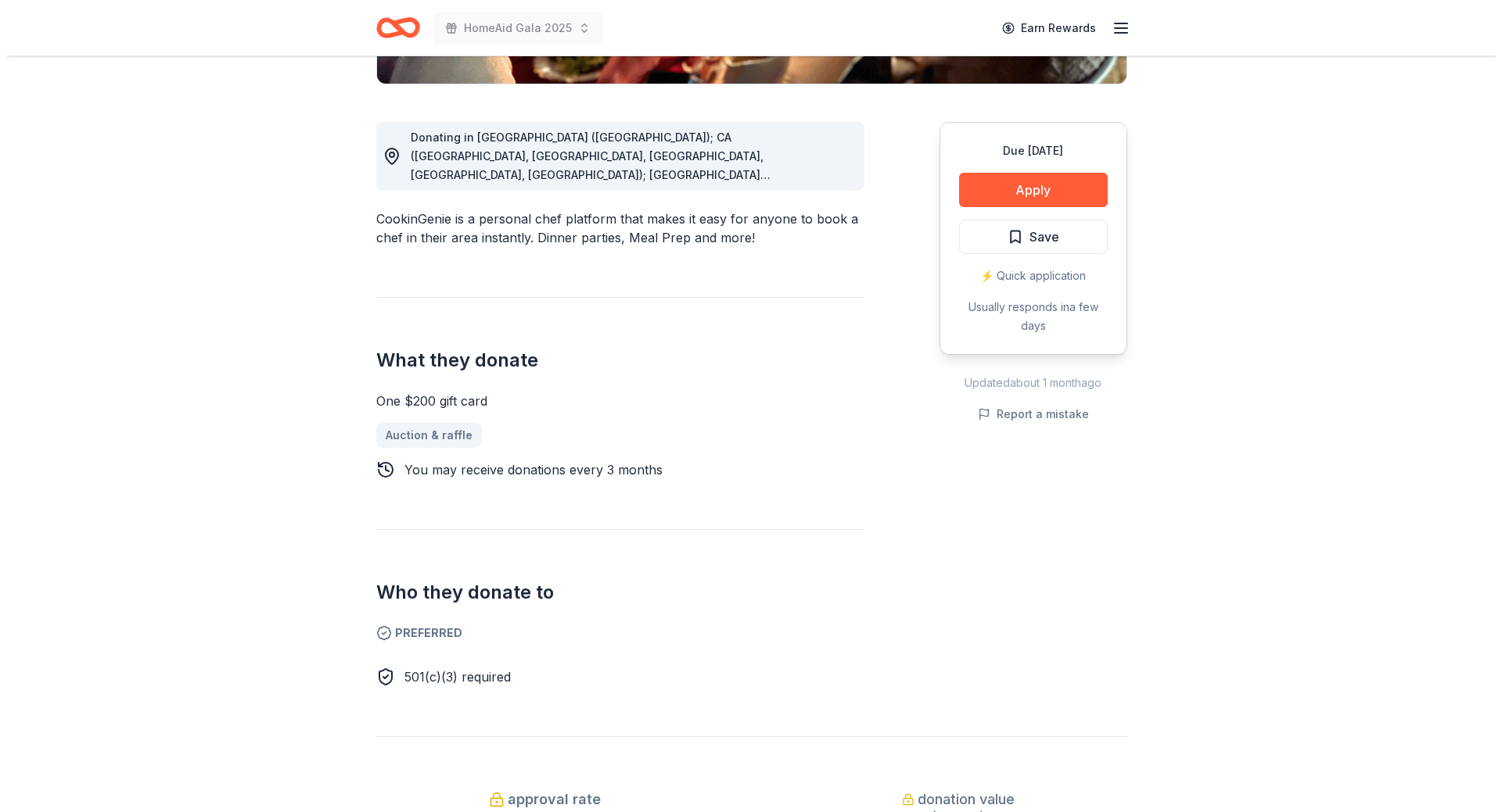
scroll to position [313, 0]
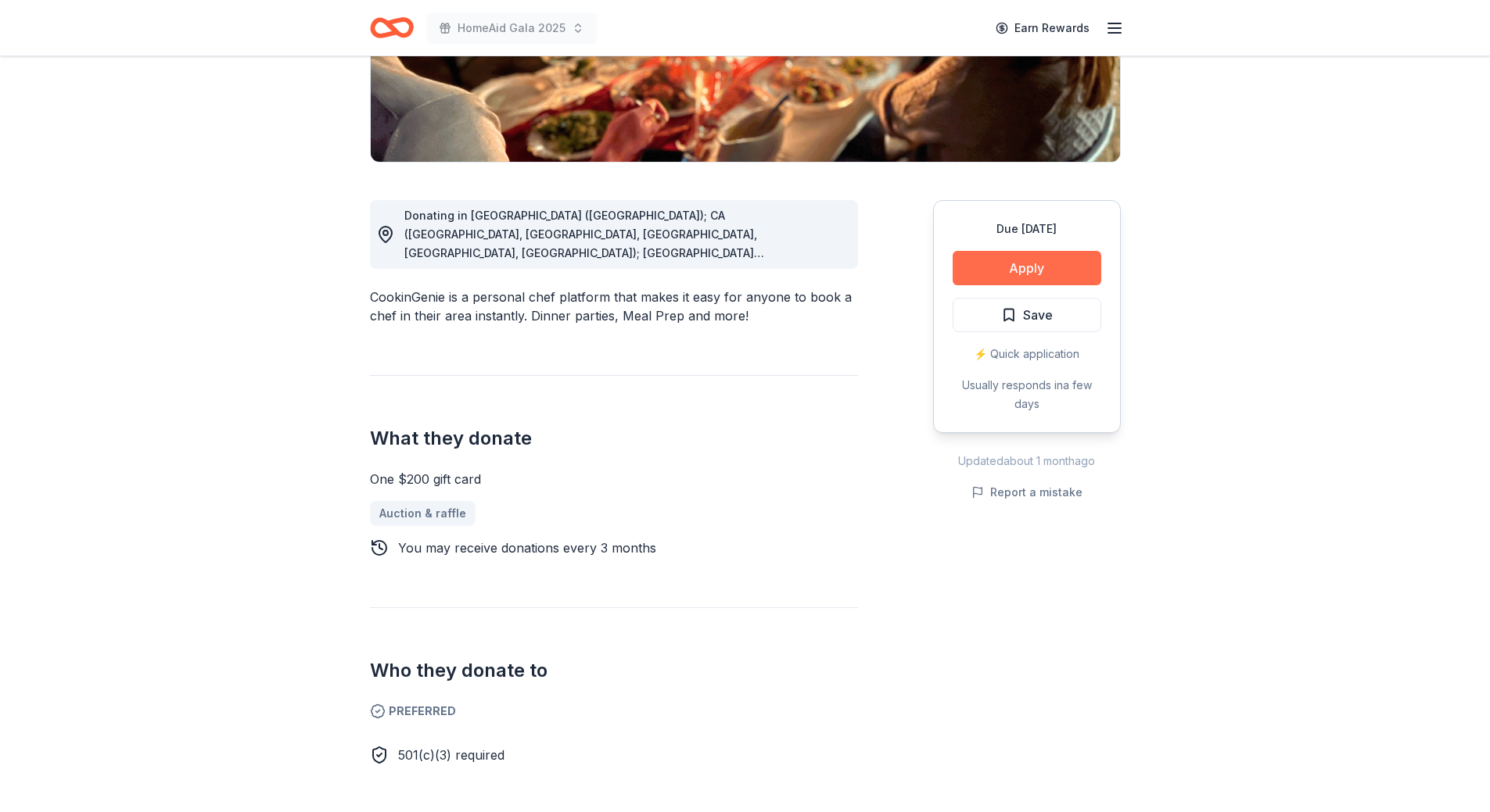
click at [989, 261] on button "Apply" at bounding box center [1026, 269] width 149 height 35
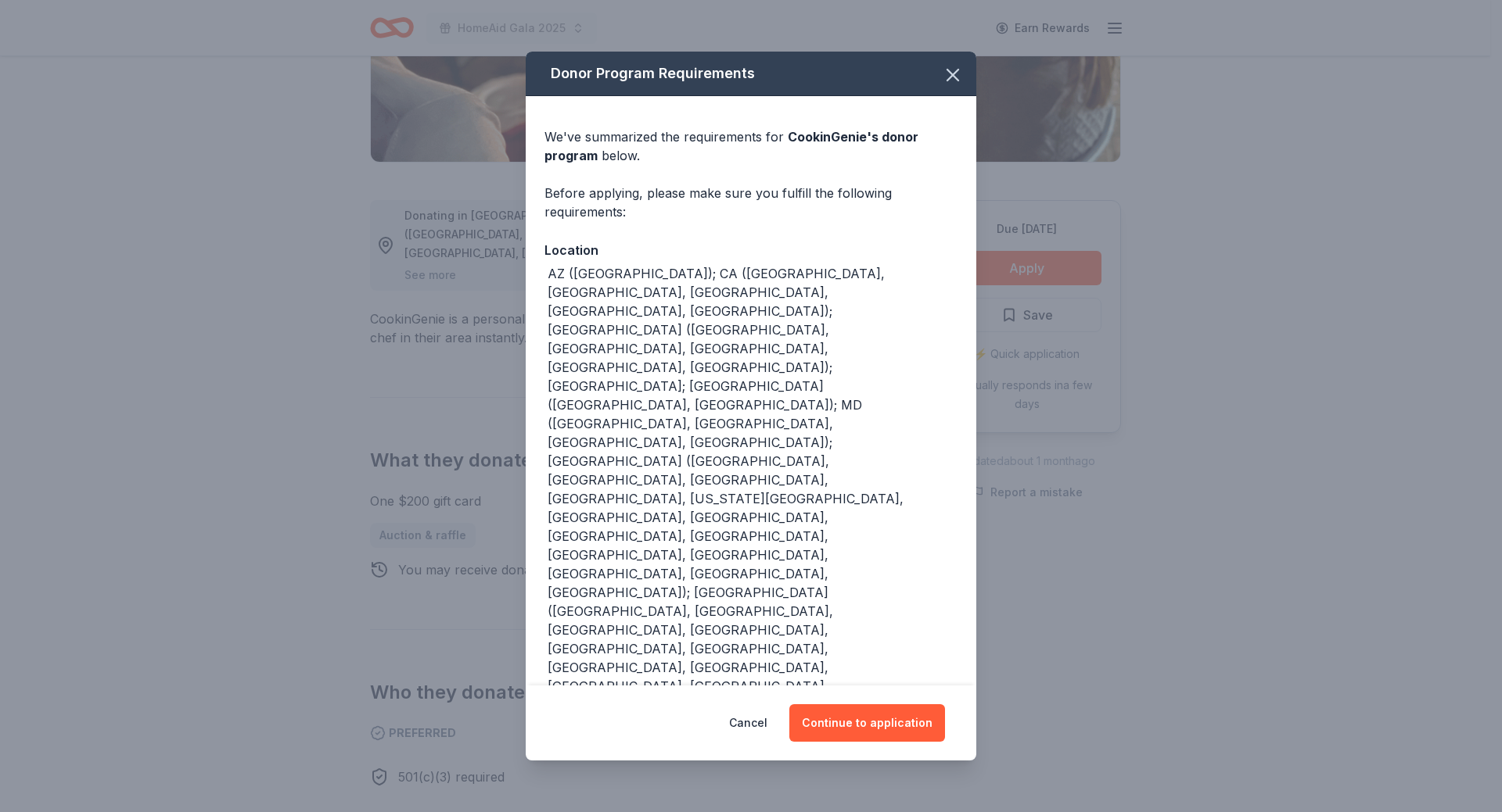
scroll to position [84, 0]
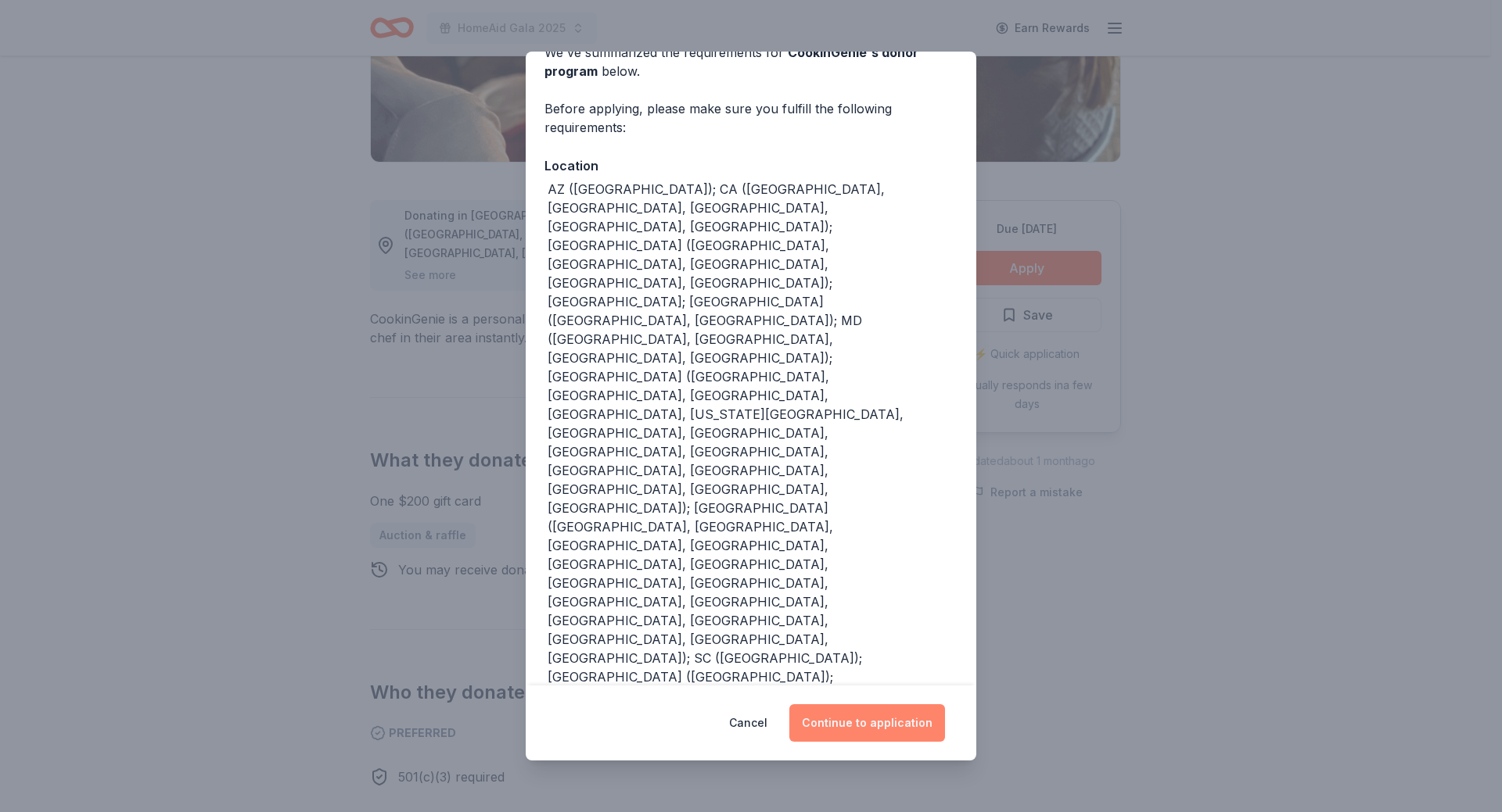
click at [865, 720] on button "Continue to application" at bounding box center [866, 722] width 156 height 37
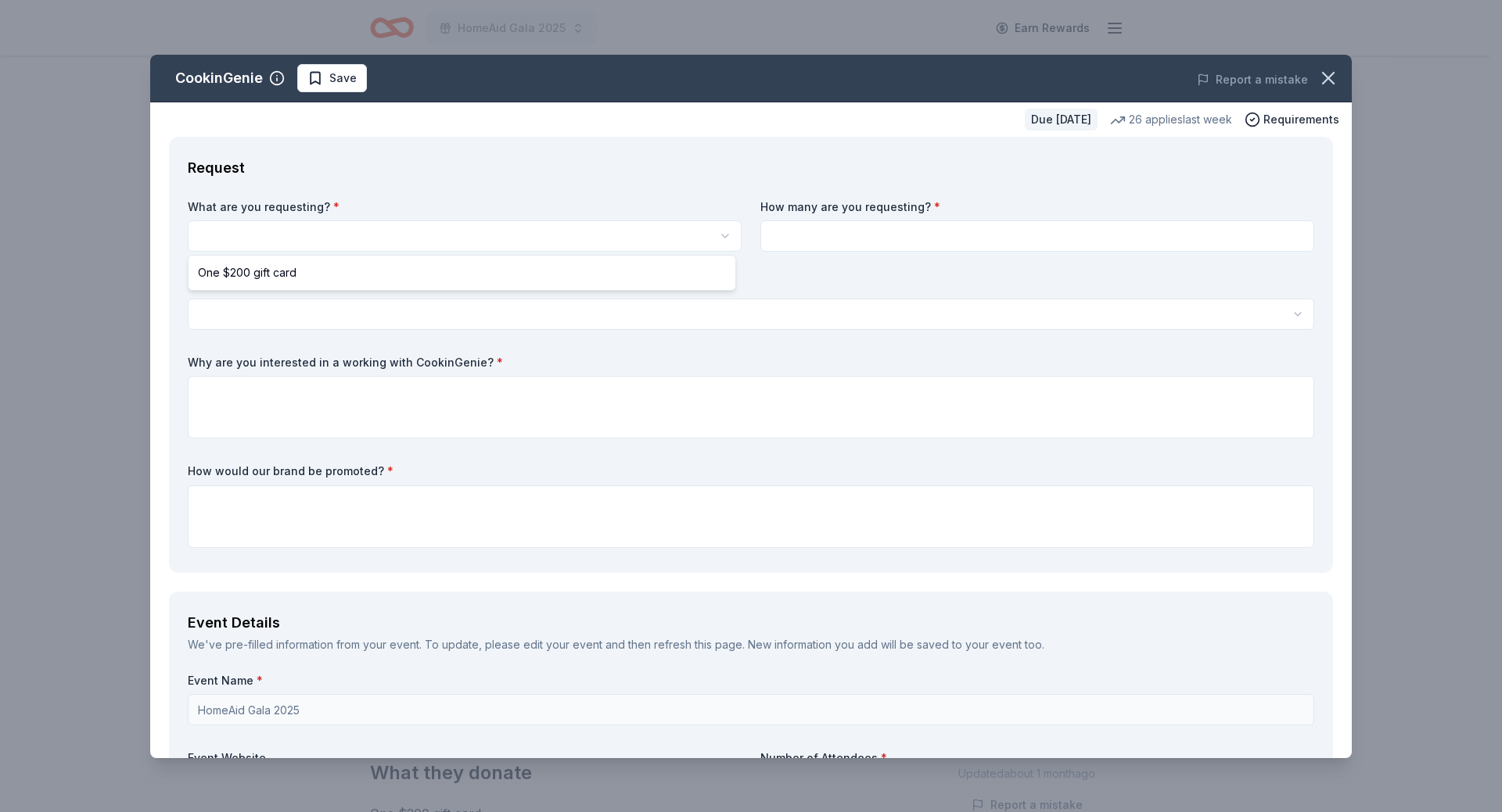
scroll to position [0, 0]
click at [313, 236] on html "HomeAid Gala 2025 Earn Rewards Due in 45 days Share CookinGenie 4.9 • 8 reviews…" at bounding box center [751, 406] width 1502 height 812
select select "One $200 gift card"
click at [911, 229] on input at bounding box center [1037, 236] width 554 height 31
type input "1"
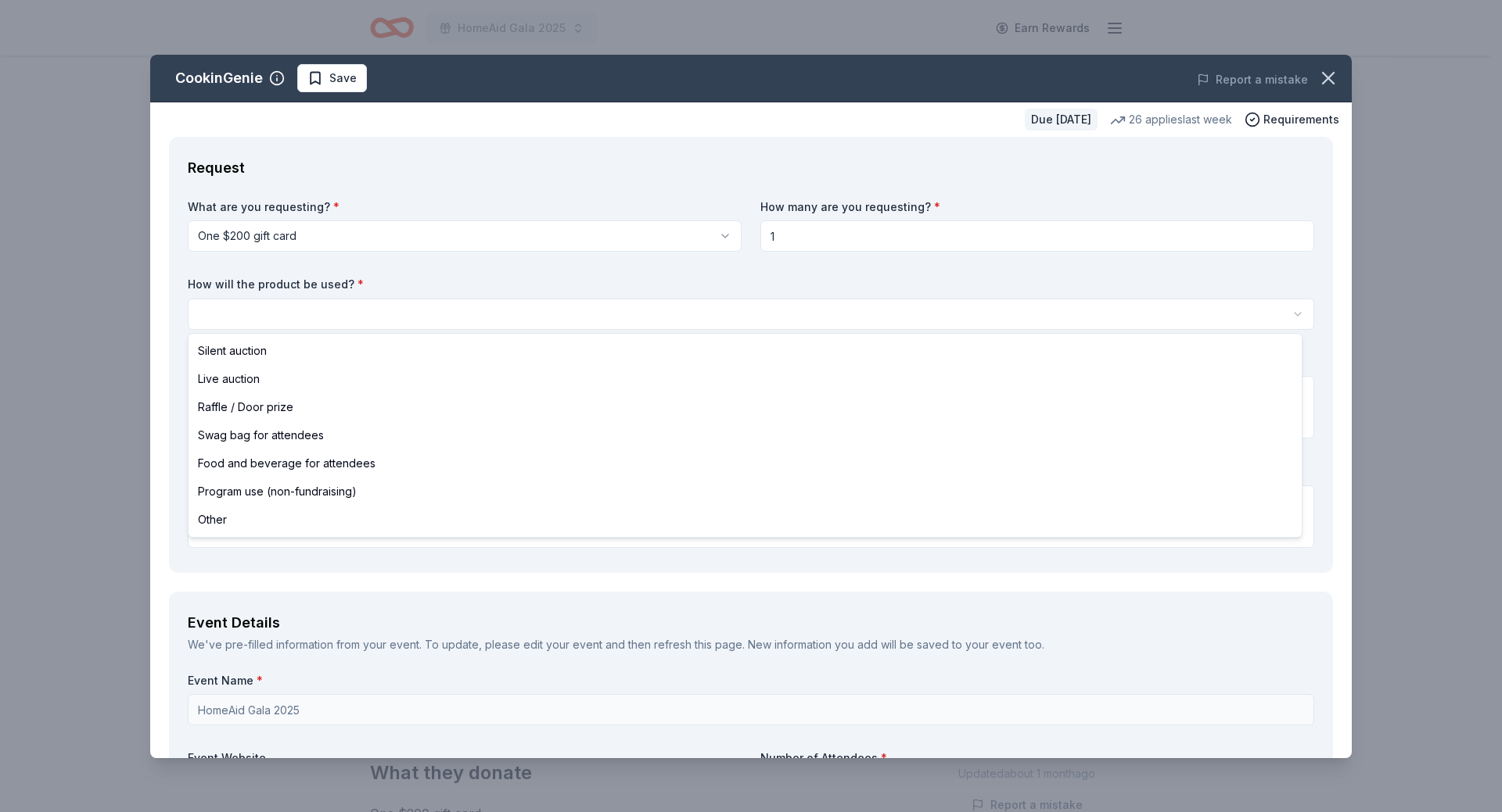
click at [327, 319] on html "HomeAid Gala 2025 Earn Rewards Due in 45 days Share CookinGenie 4.9 • 8 reviews…" at bounding box center [751, 406] width 1502 height 812
select select "silentAuction"
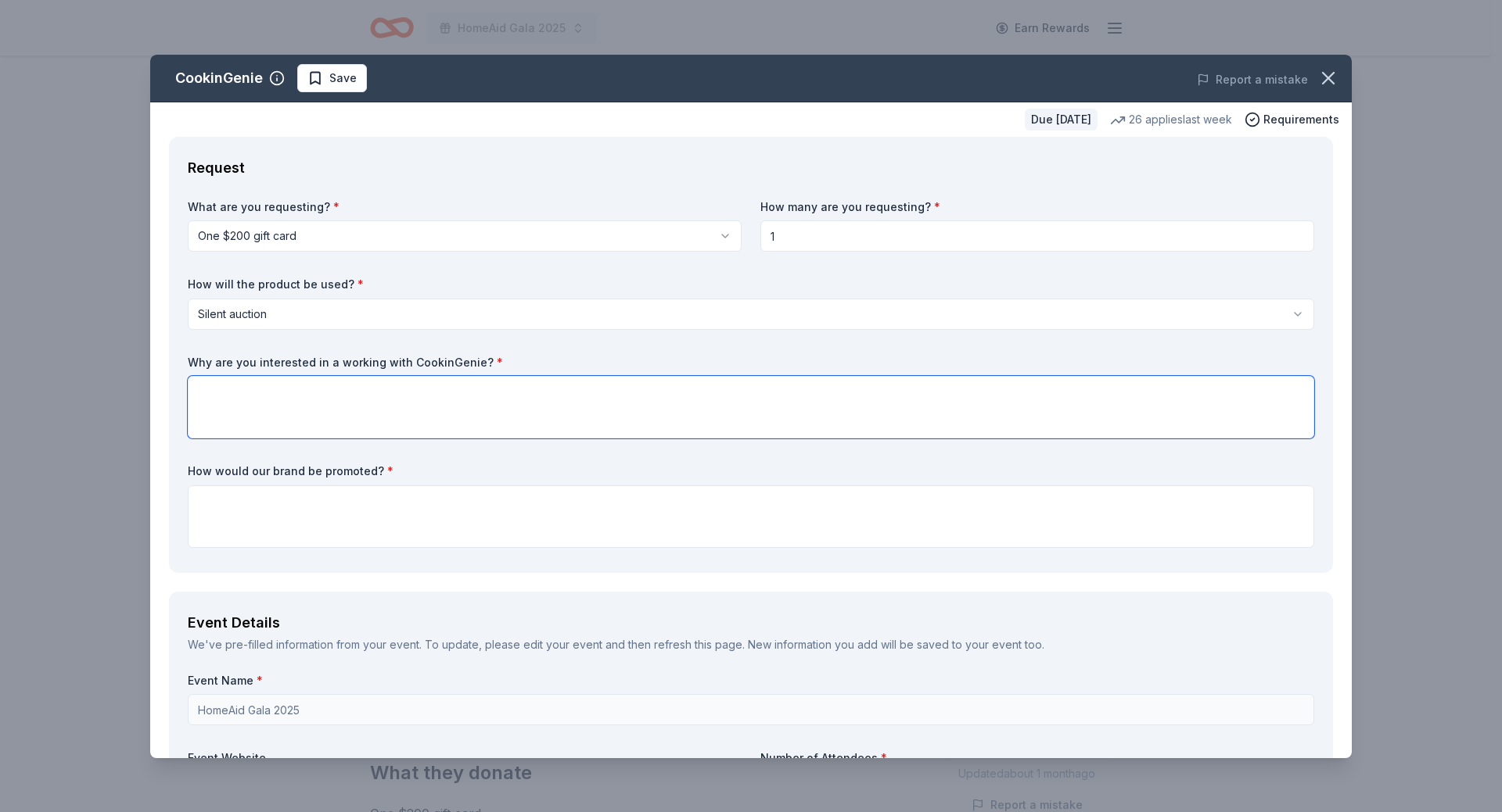
click at [315, 396] on textarea at bounding box center [751, 408] width 1126 height 63
click at [228, 509] on textarea at bounding box center [751, 516] width 1126 height 63
paste textarea "Your participation not only helps those in need within our community, but it al…"
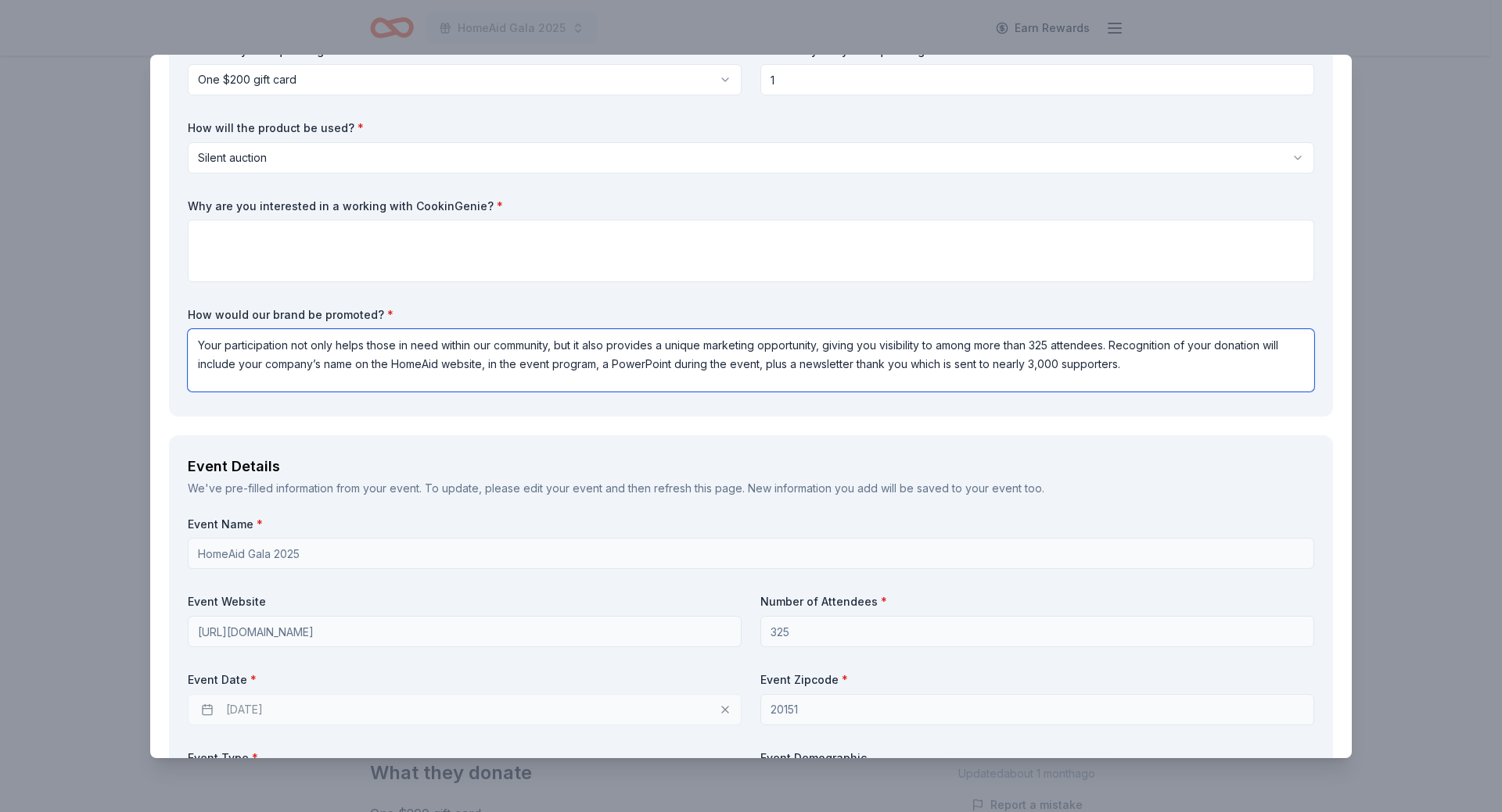
scroll to position [313, 0]
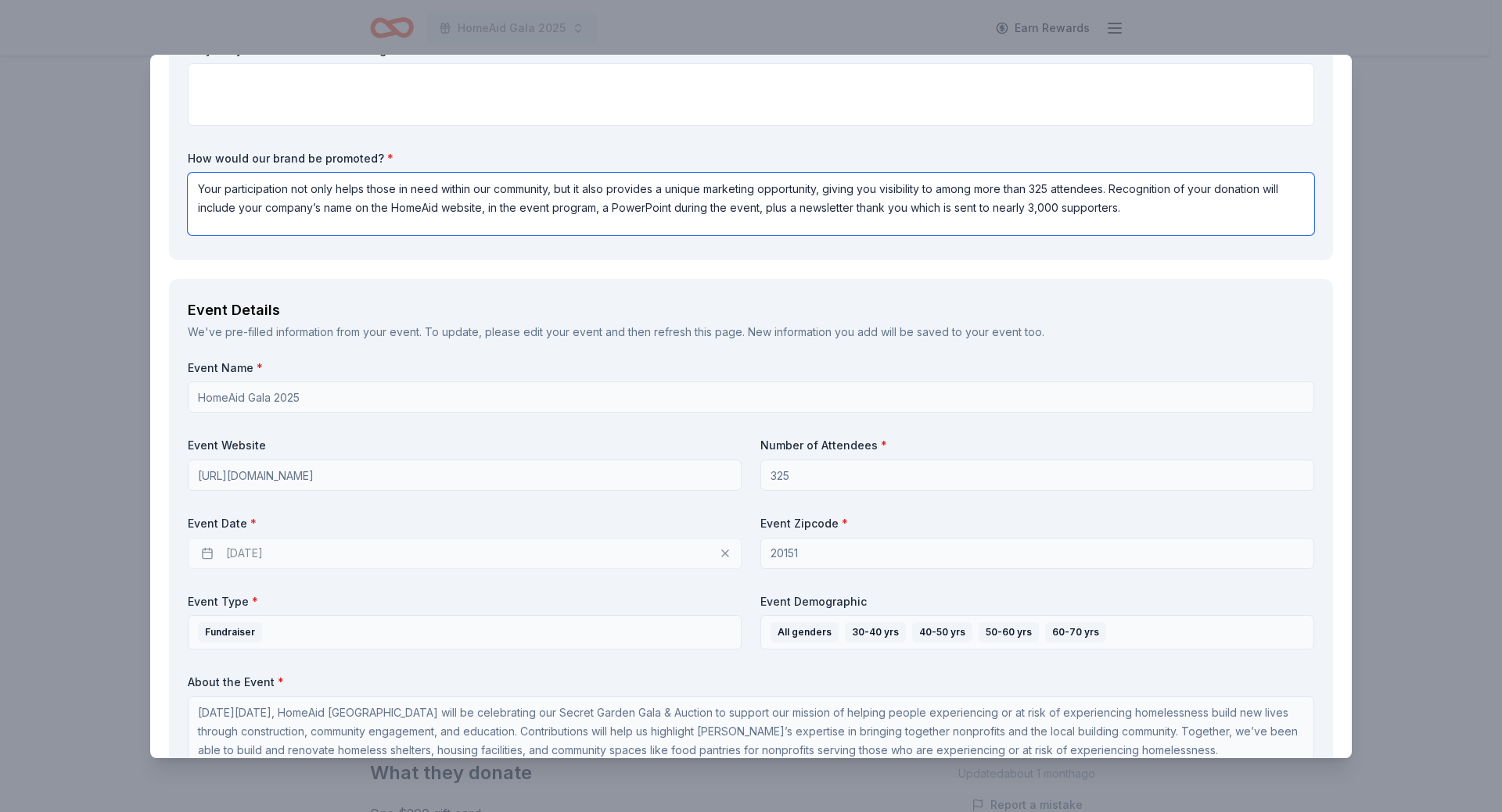
type textarea "Your participation not only helps those in need within our community, but it al…"
click at [297, 555] on div "11/14/2025" at bounding box center [464, 554] width 554 height 31
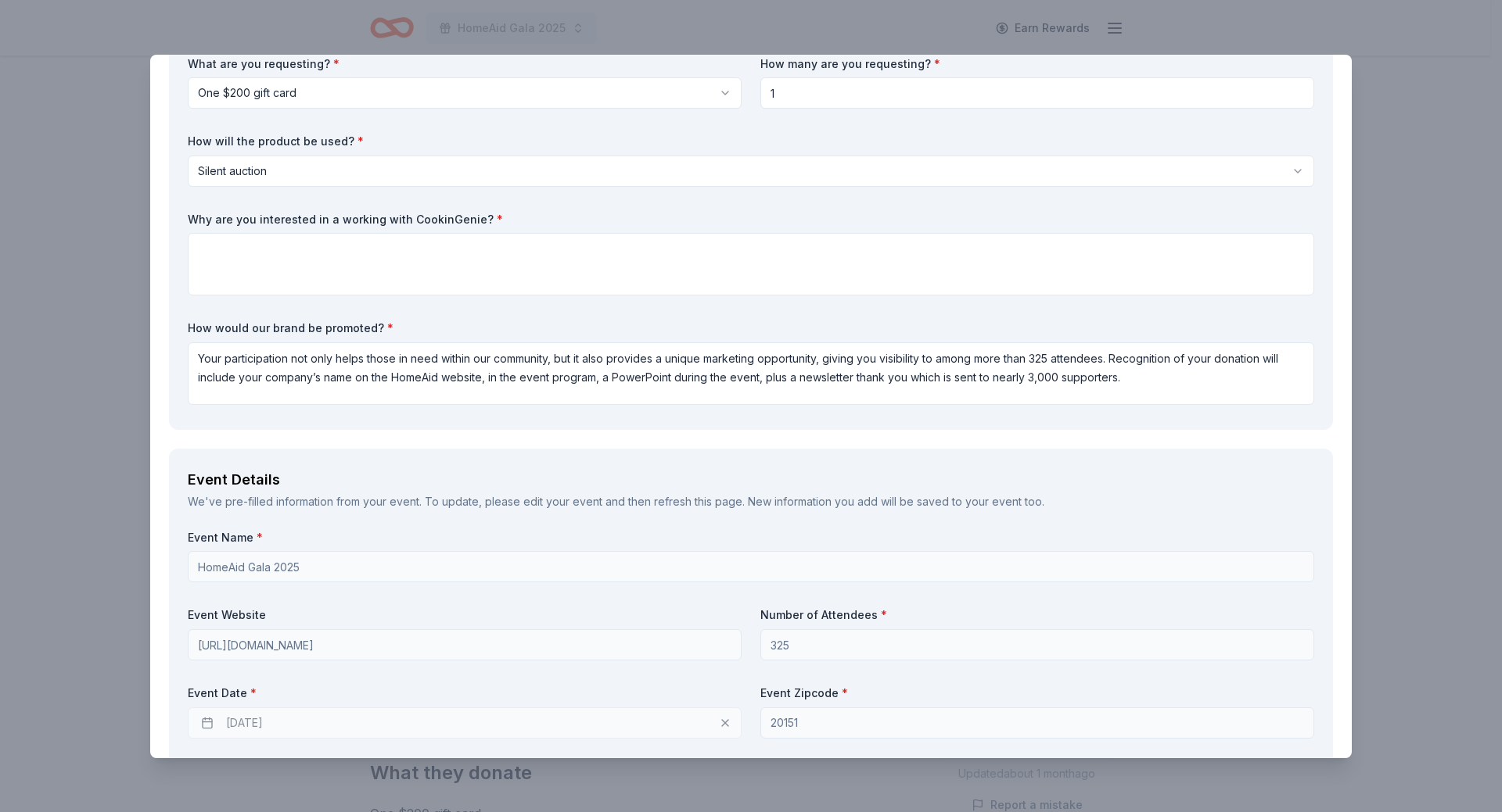
scroll to position [0, 0]
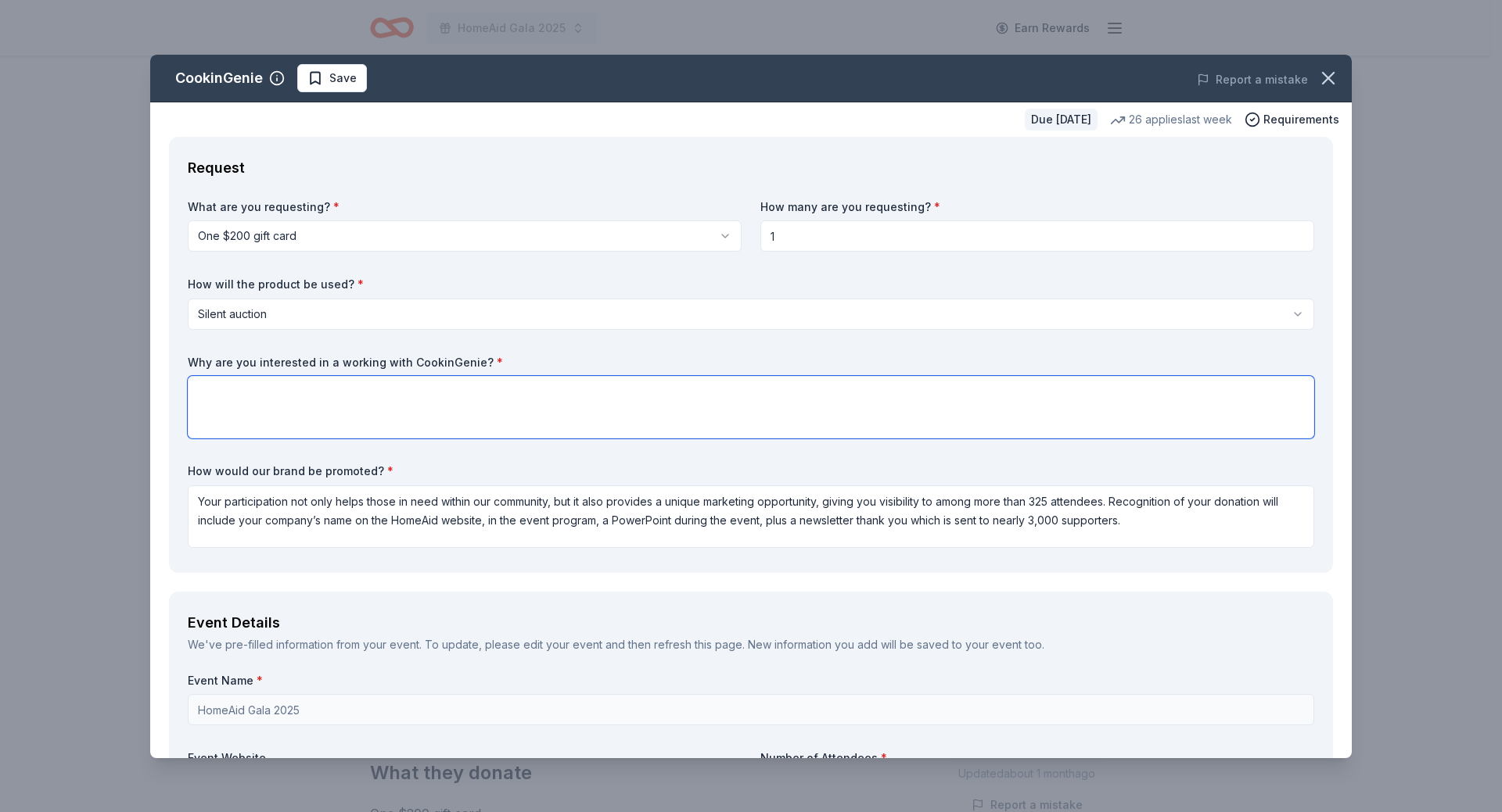
click at [276, 396] on textarea at bounding box center [751, 408] width 1126 height 63
click at [454, 392] on textarea "It seems like a very personalized and upscale gift that gives chefs a new way t…" at bounding box center [751, 408] width 1126 height 63
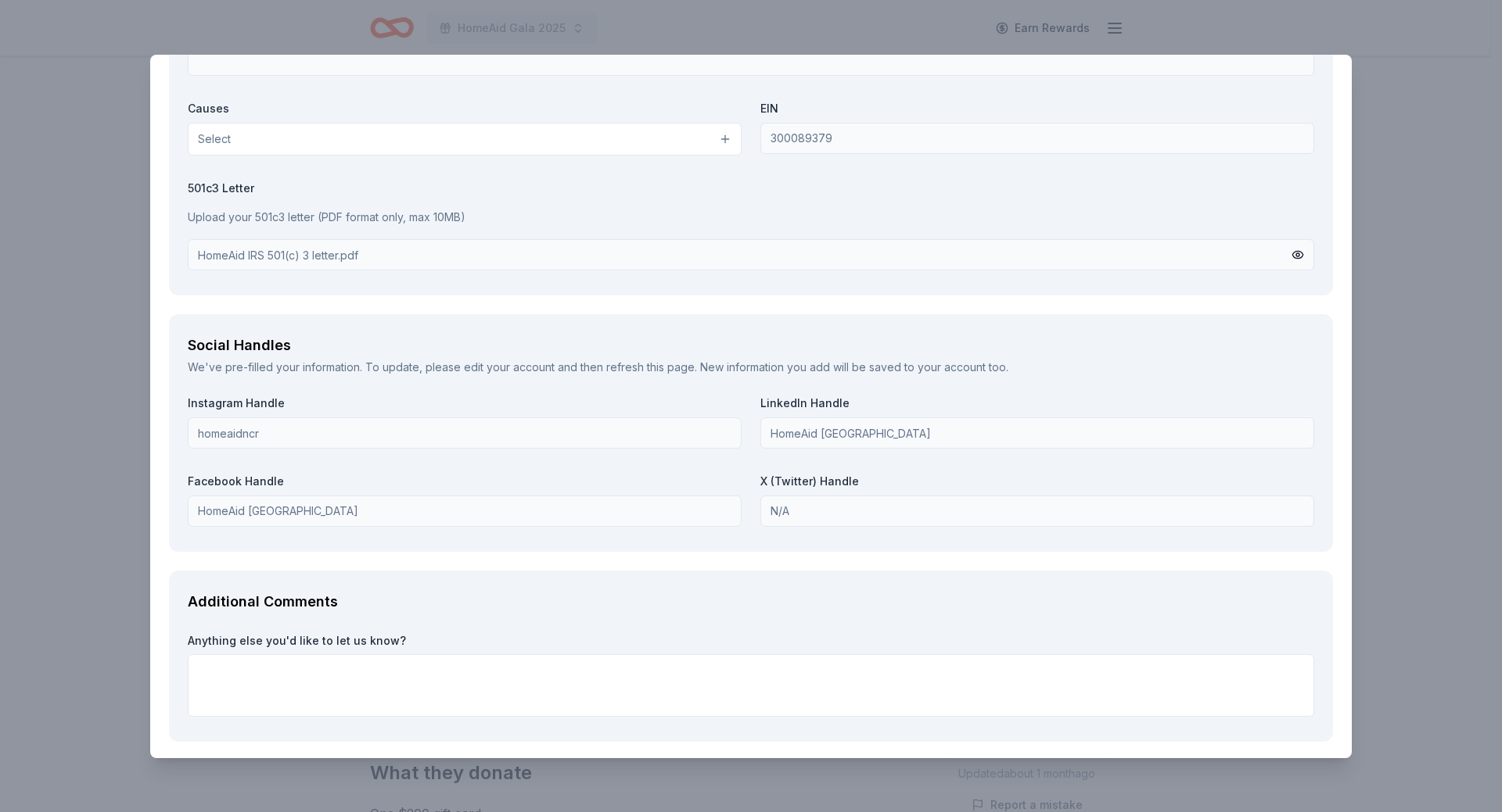
scroll to position [1628, 0]
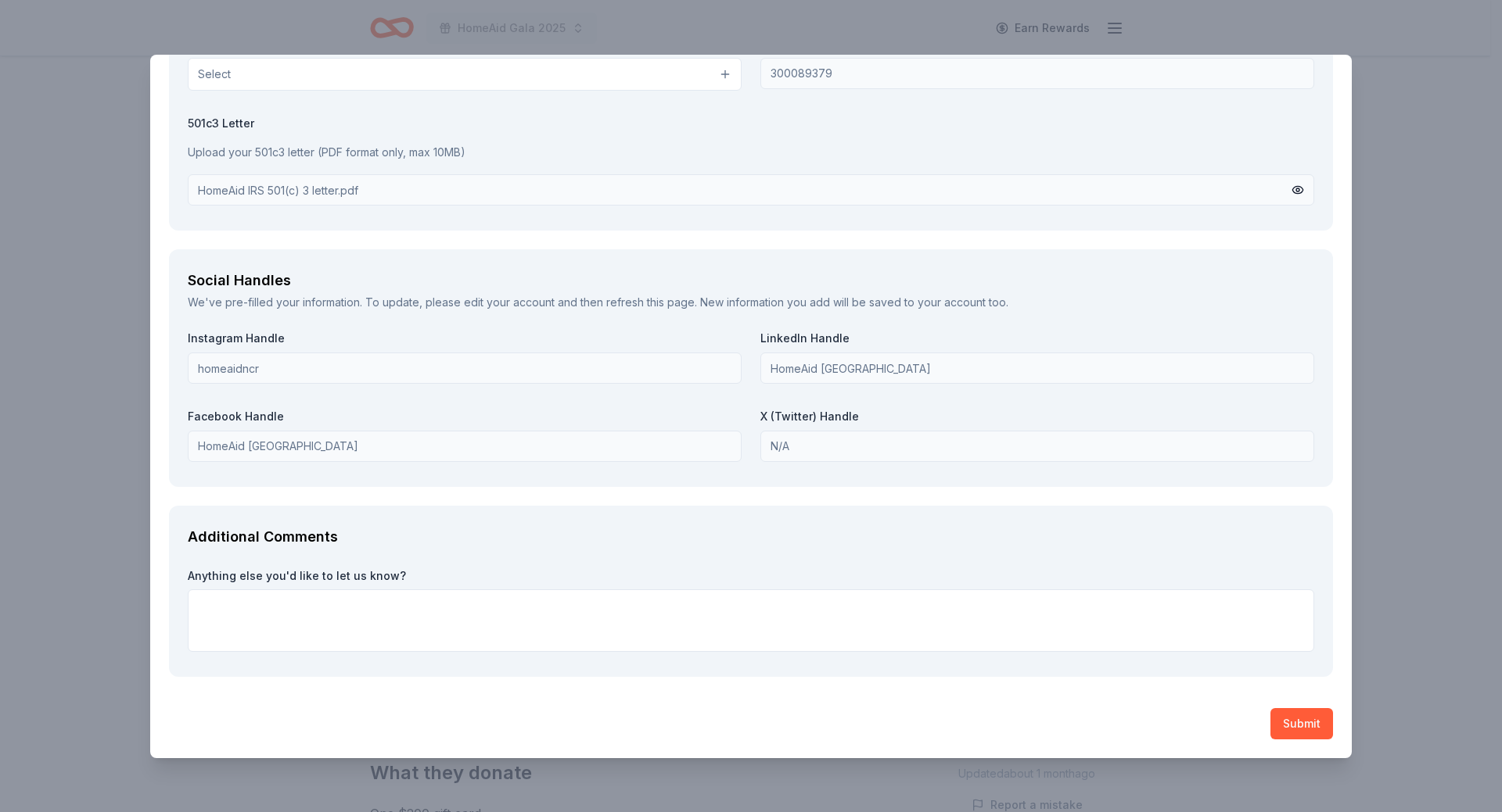
type textarea "It seems like a very personalized and upscale gift that would be very popular a…"
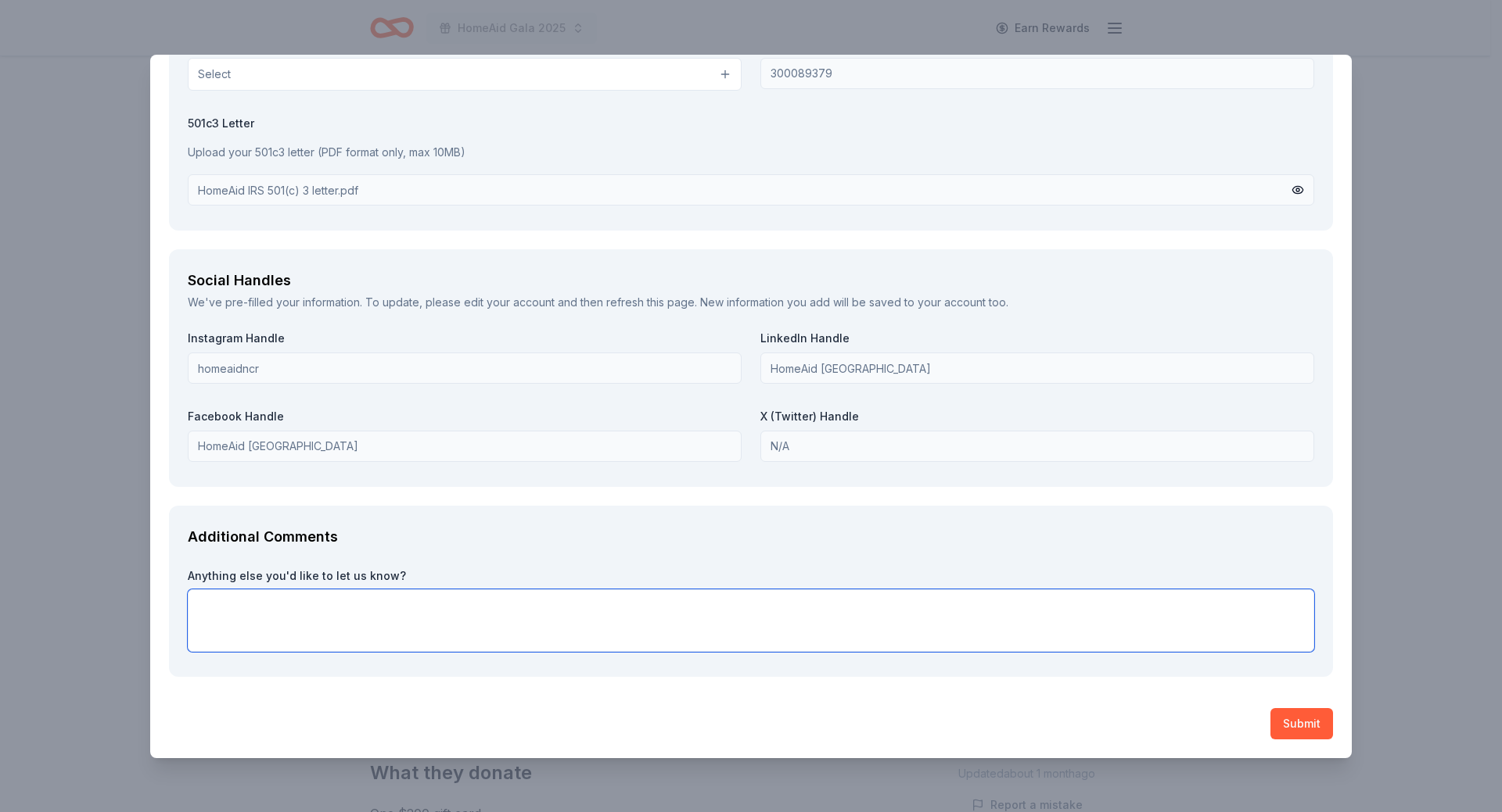
click at [284, 605] on textarea at bounding box center [751, 621] width 1126 height 63
paste textarea "Since 2001, HomeAid National Capital Region has completed over 205 Construction…"
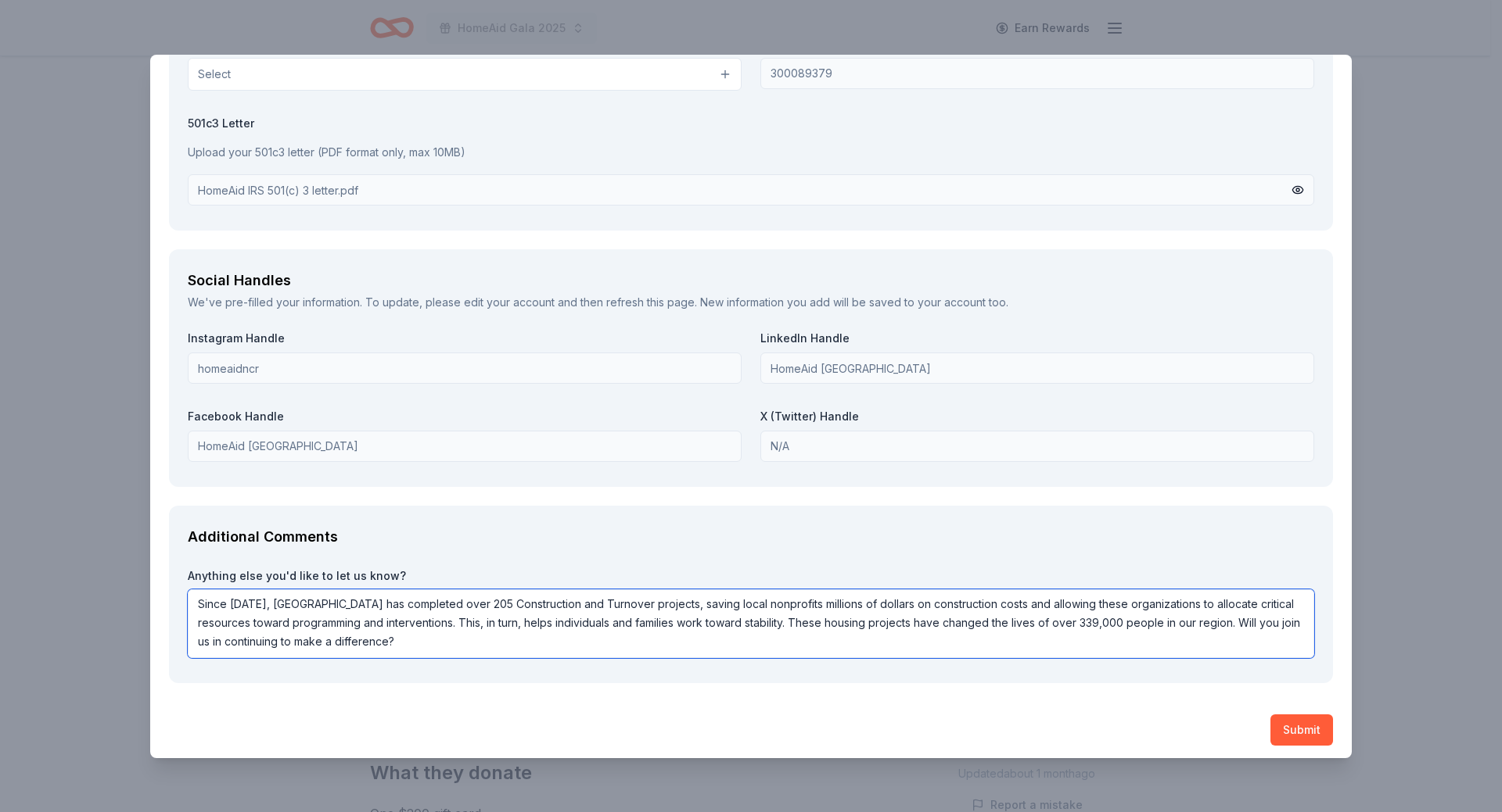
scroll to position [1472, 0]
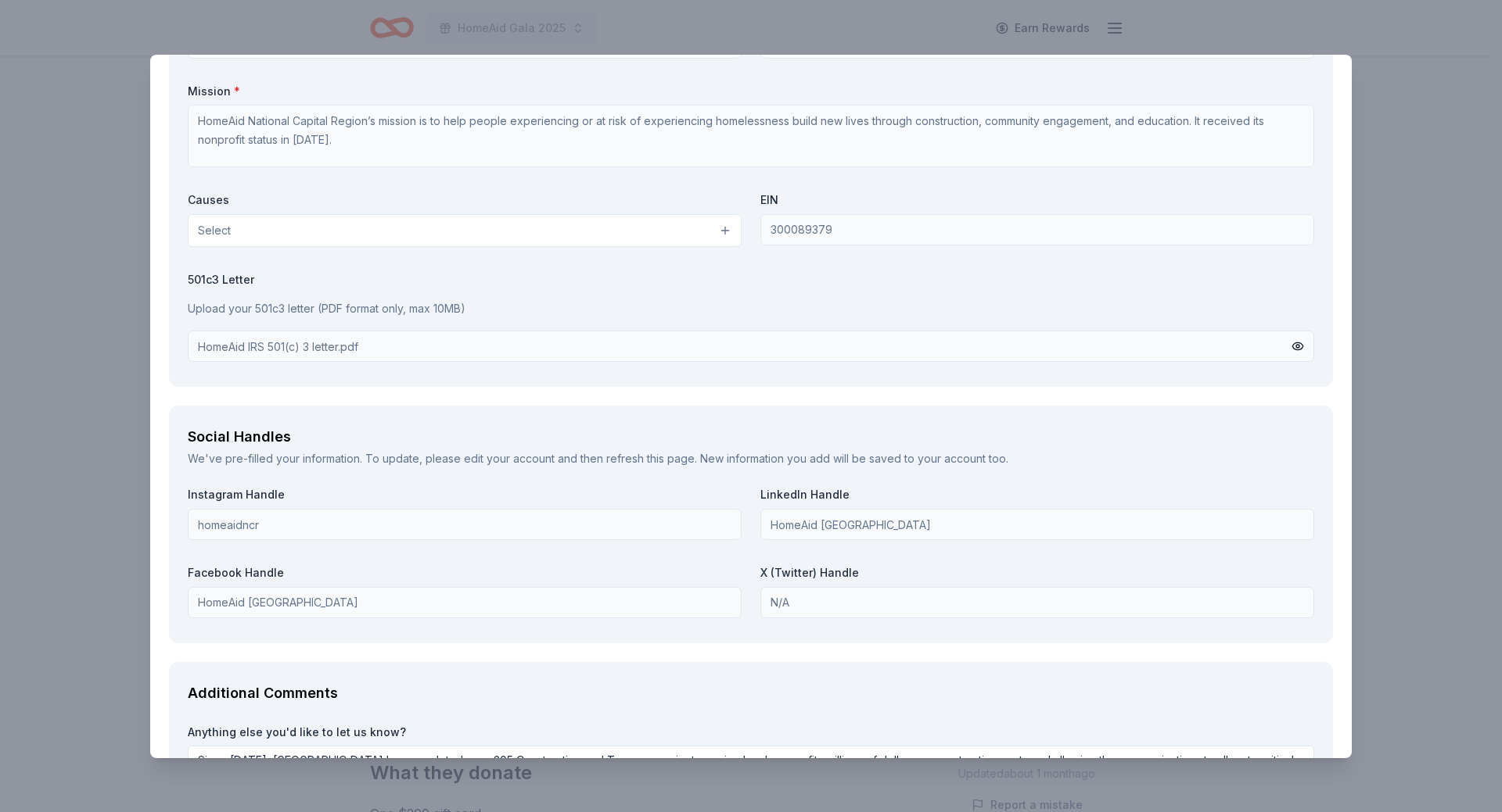
click at [531, 237] on button "Select" at bounding box center [464, 230] width 554 height 33
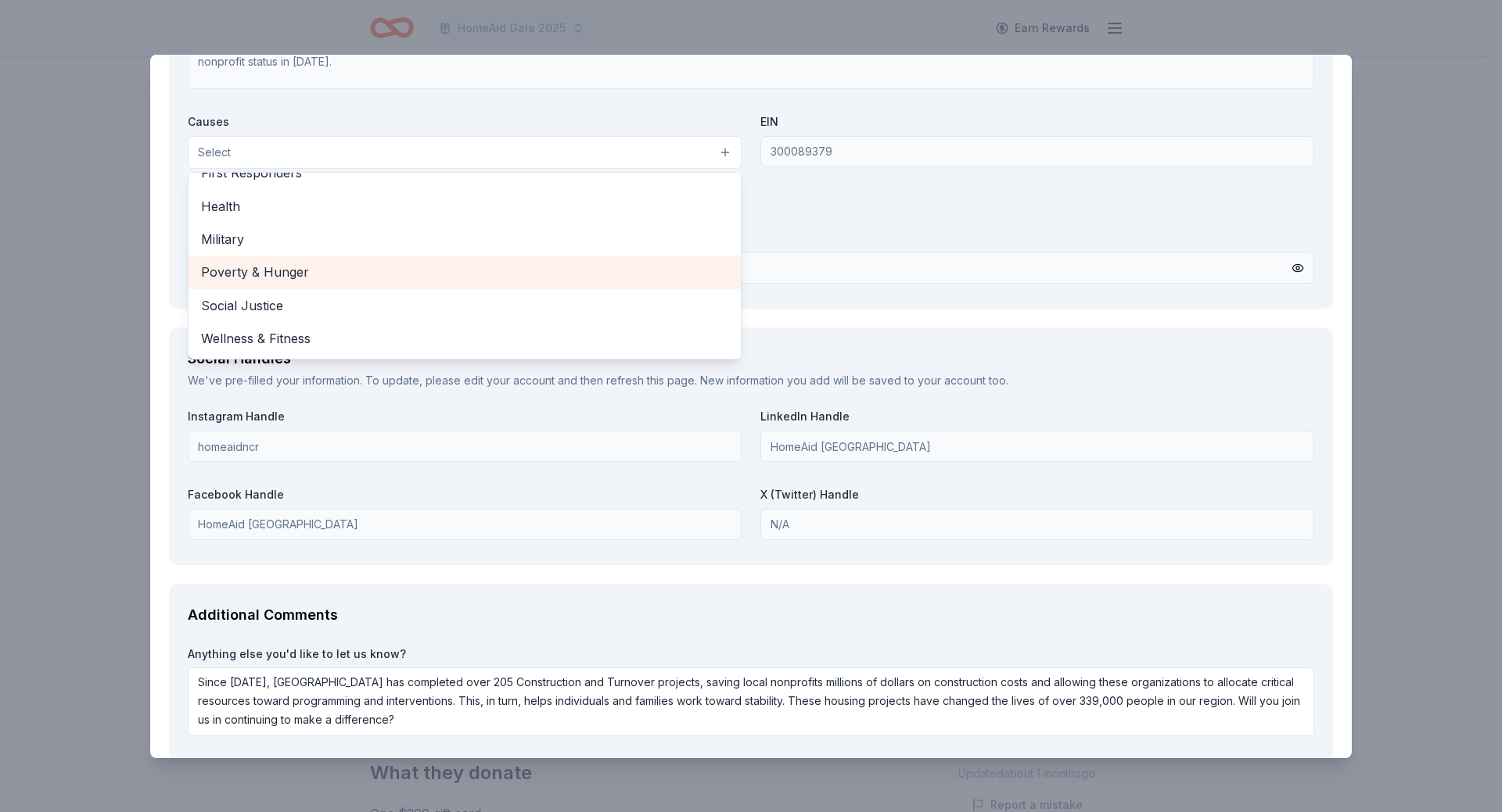
scroll to position [1628, 0]
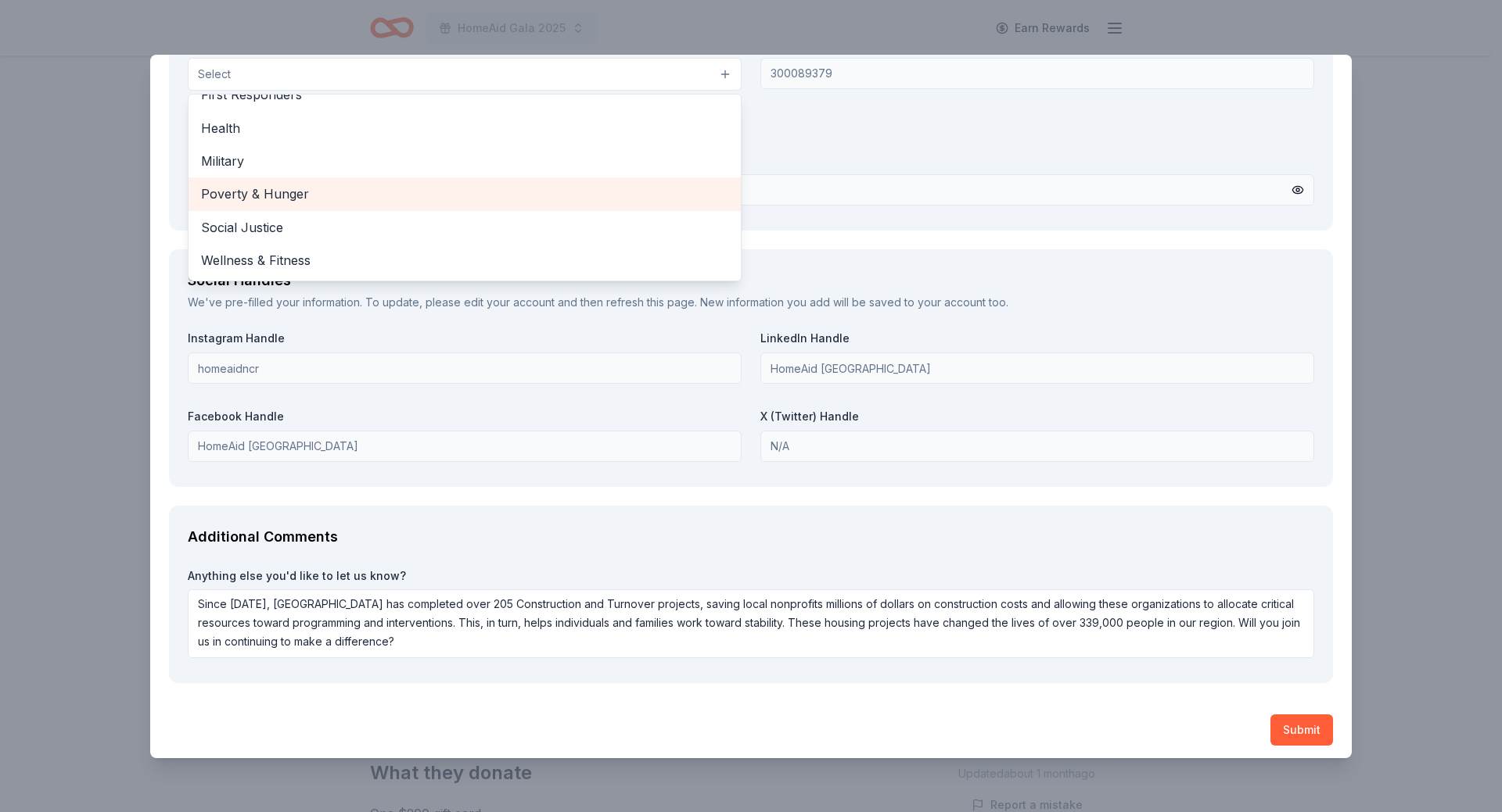
click at [403, 195] on span "Poverty & Hunger" at bounding box center [464, 193] width 527 height 20
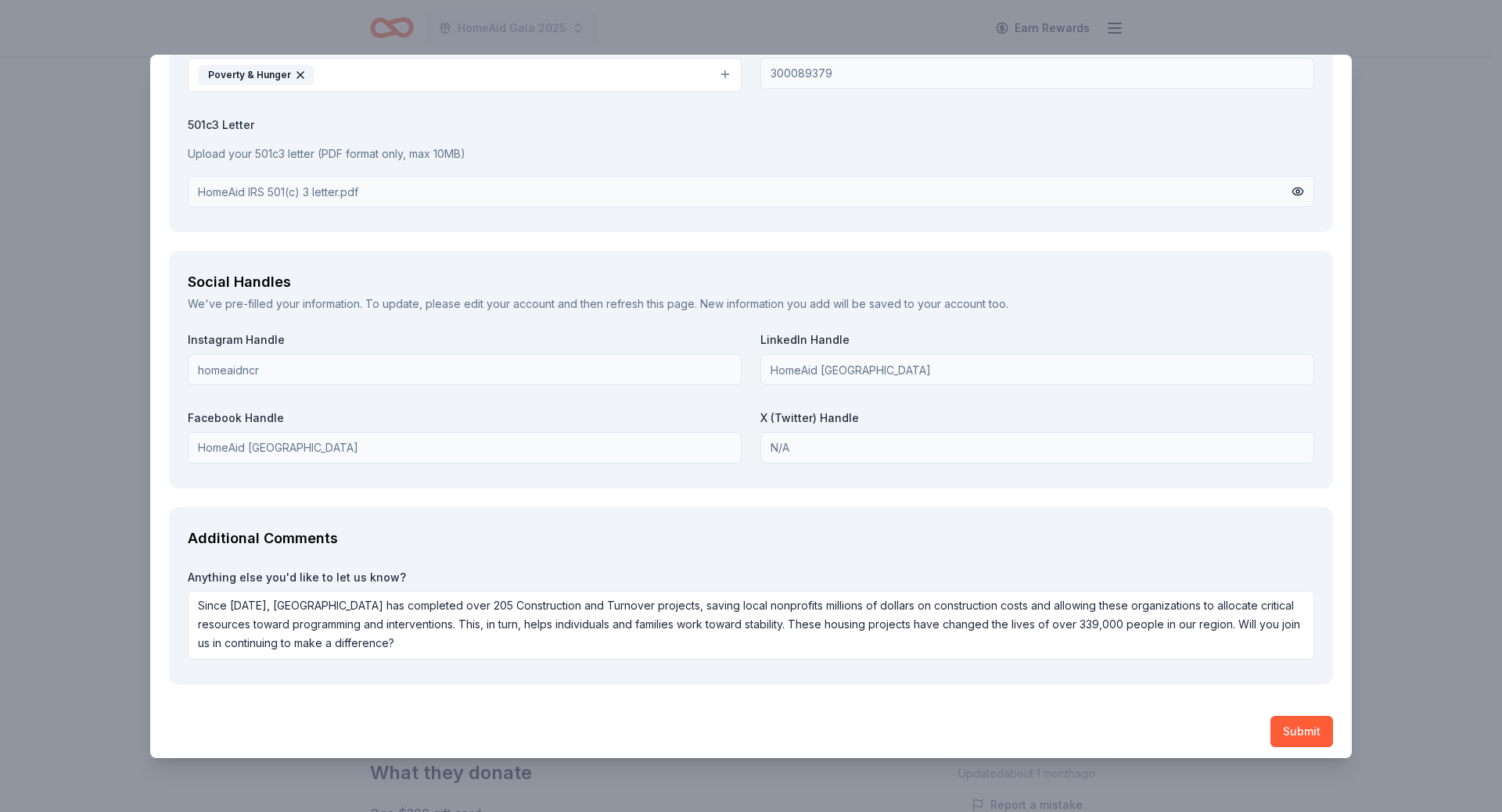
scroll to position [1636, 0]
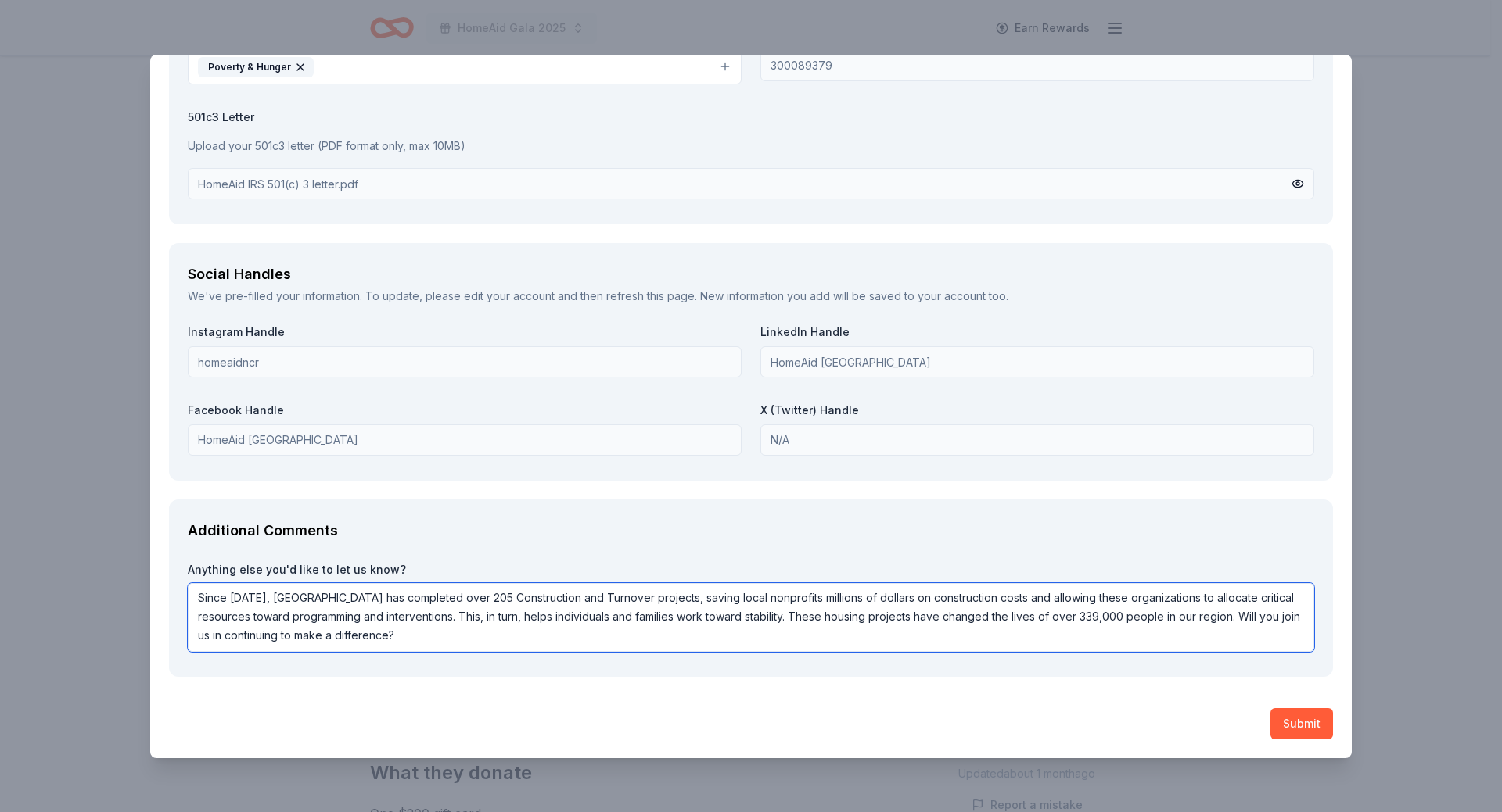
click at [524, 642] on textarea "Since 2001, HomeAid National Capital Region has completed over 205 Construction…" at bounding box center [751, 617] width 1126 height 69
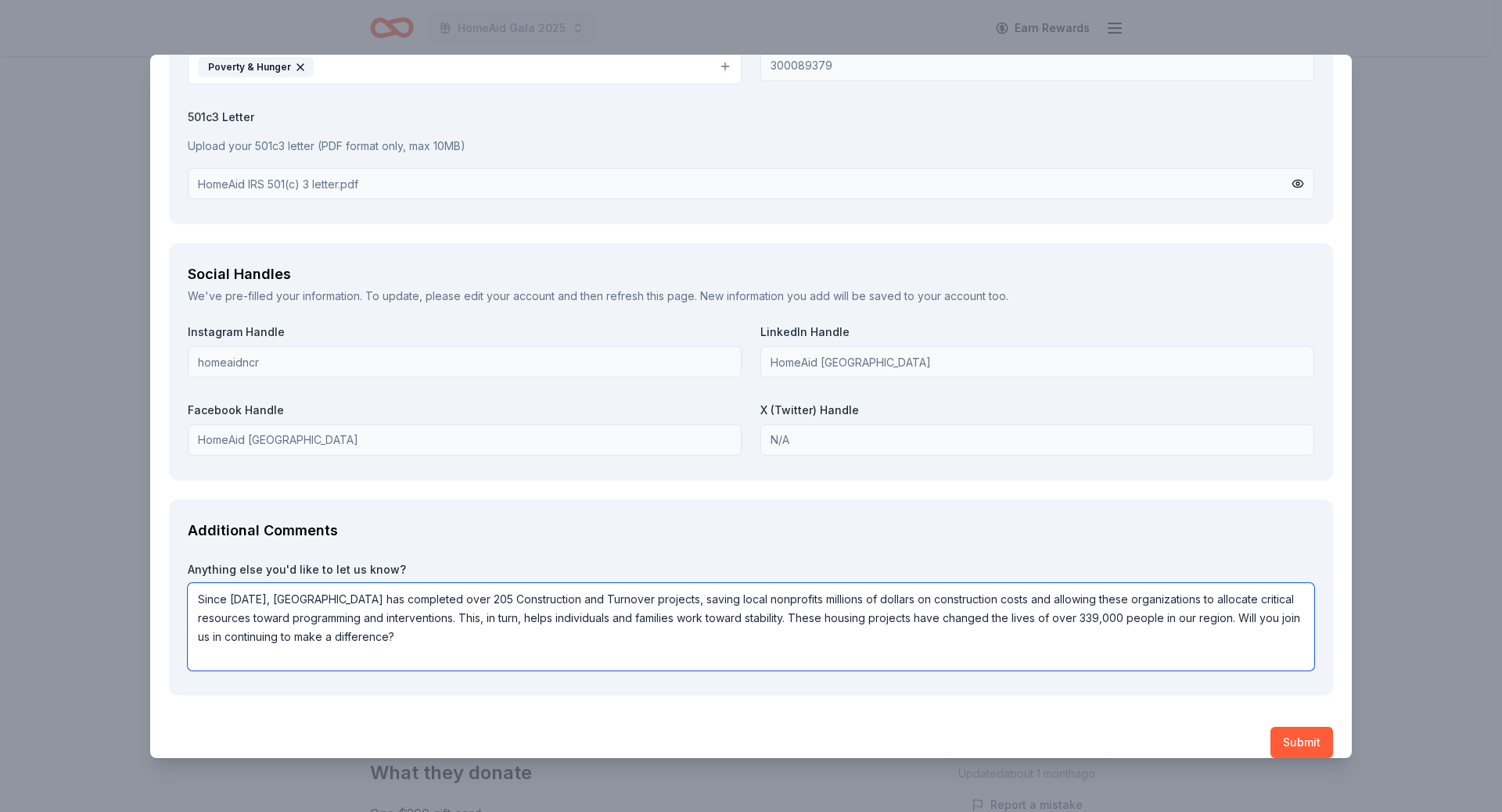
paste textarea "Many of the nonprofit spaces where those experiencing homelessness gather for p…"
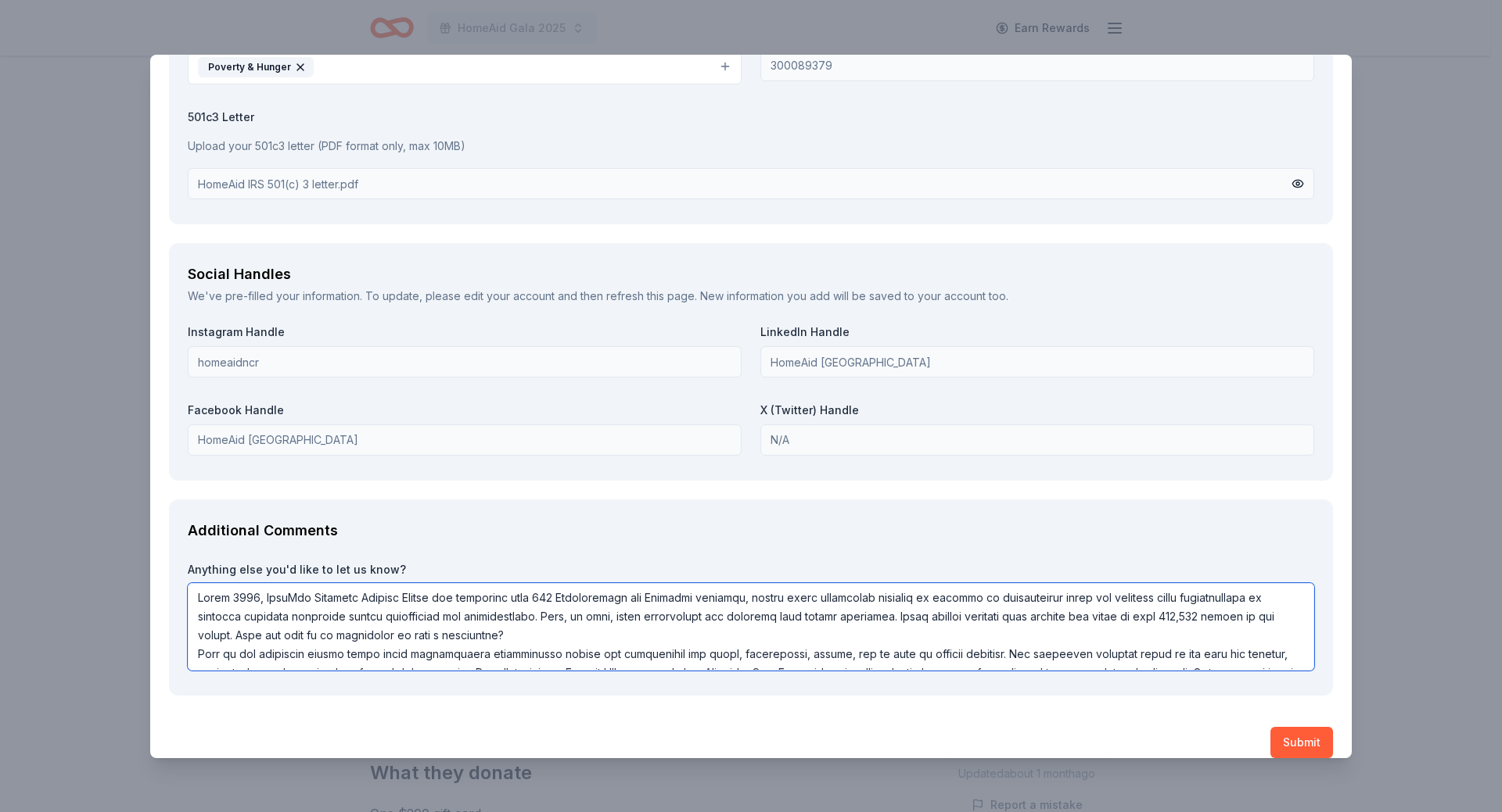
scroll to position [1709, 0]
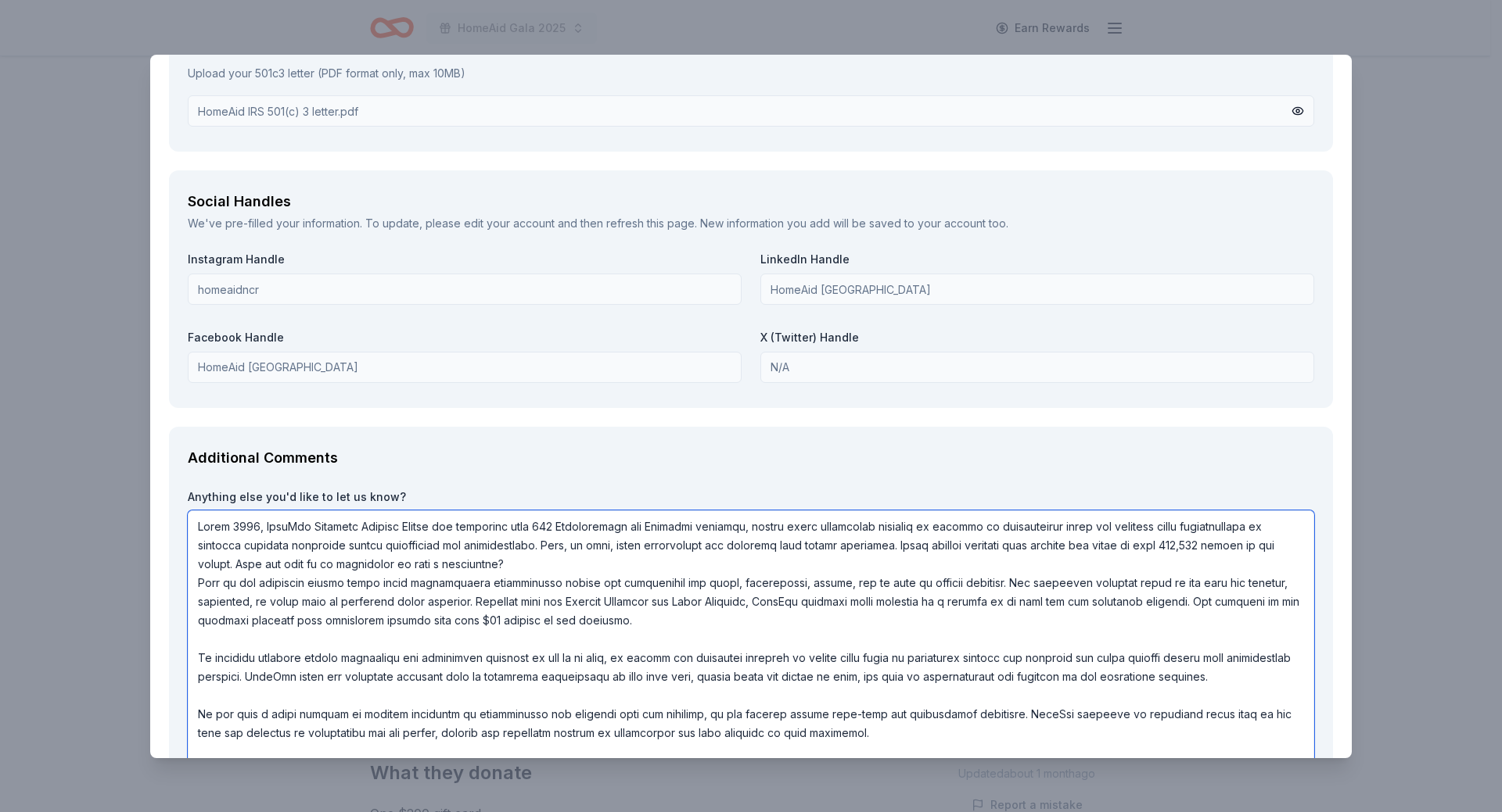
click at [199, 584] on textarea at bounding box center [751, 638] width 1126 height 256
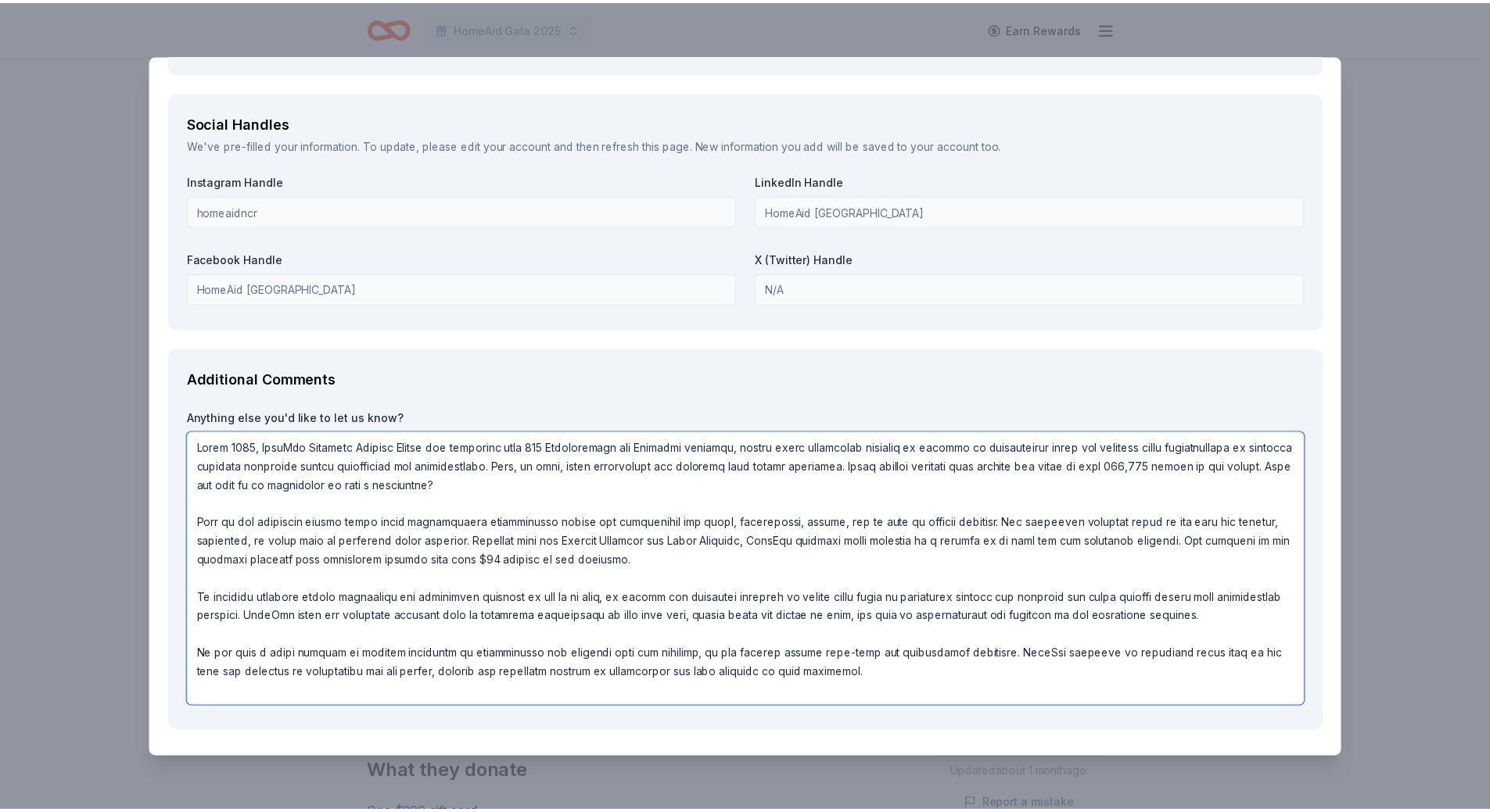
scroll to position [1843, 0]
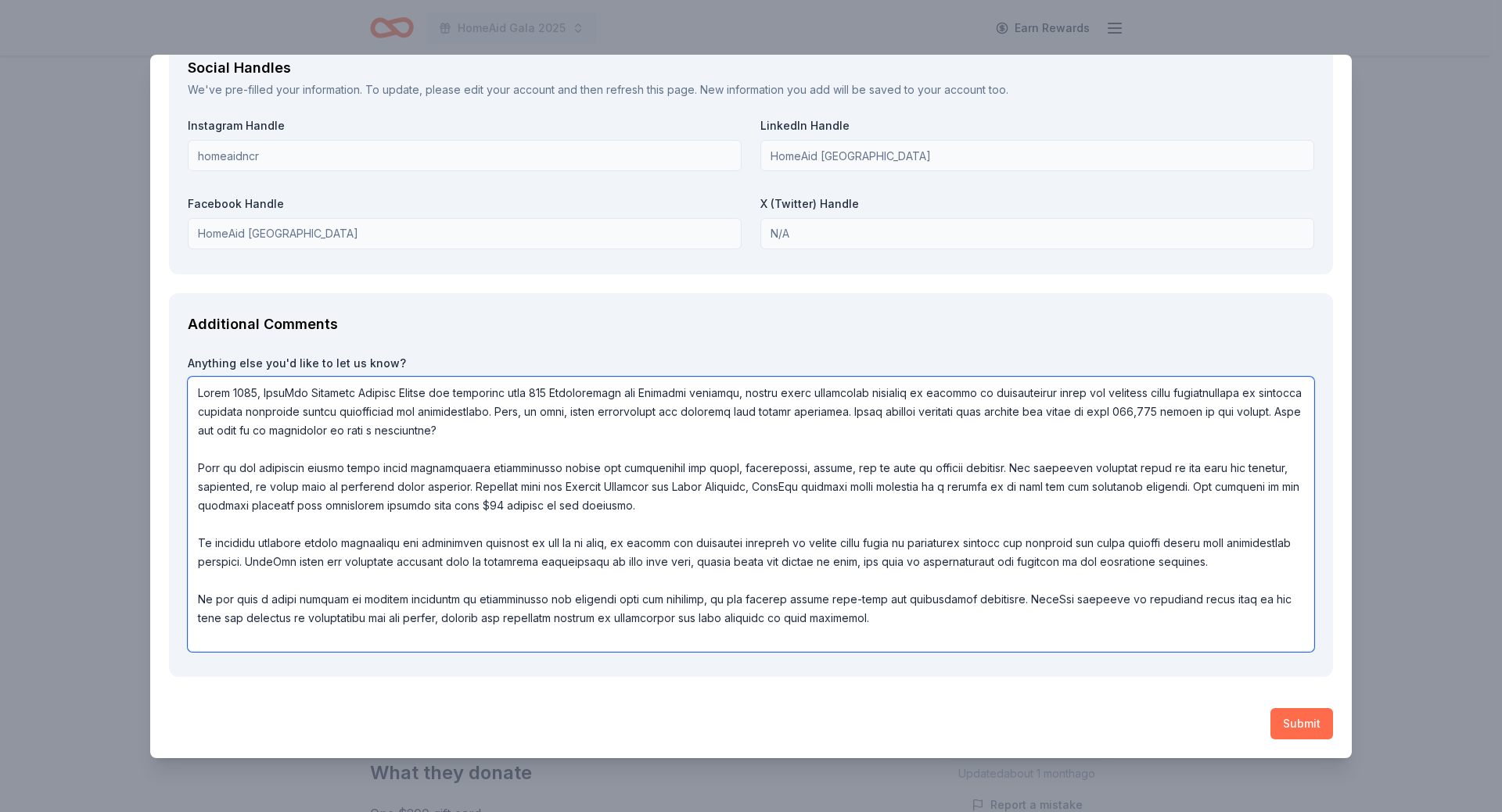
type textarea "Since 2001, HomeAid National Capital Region has completed over 205 Construction…"
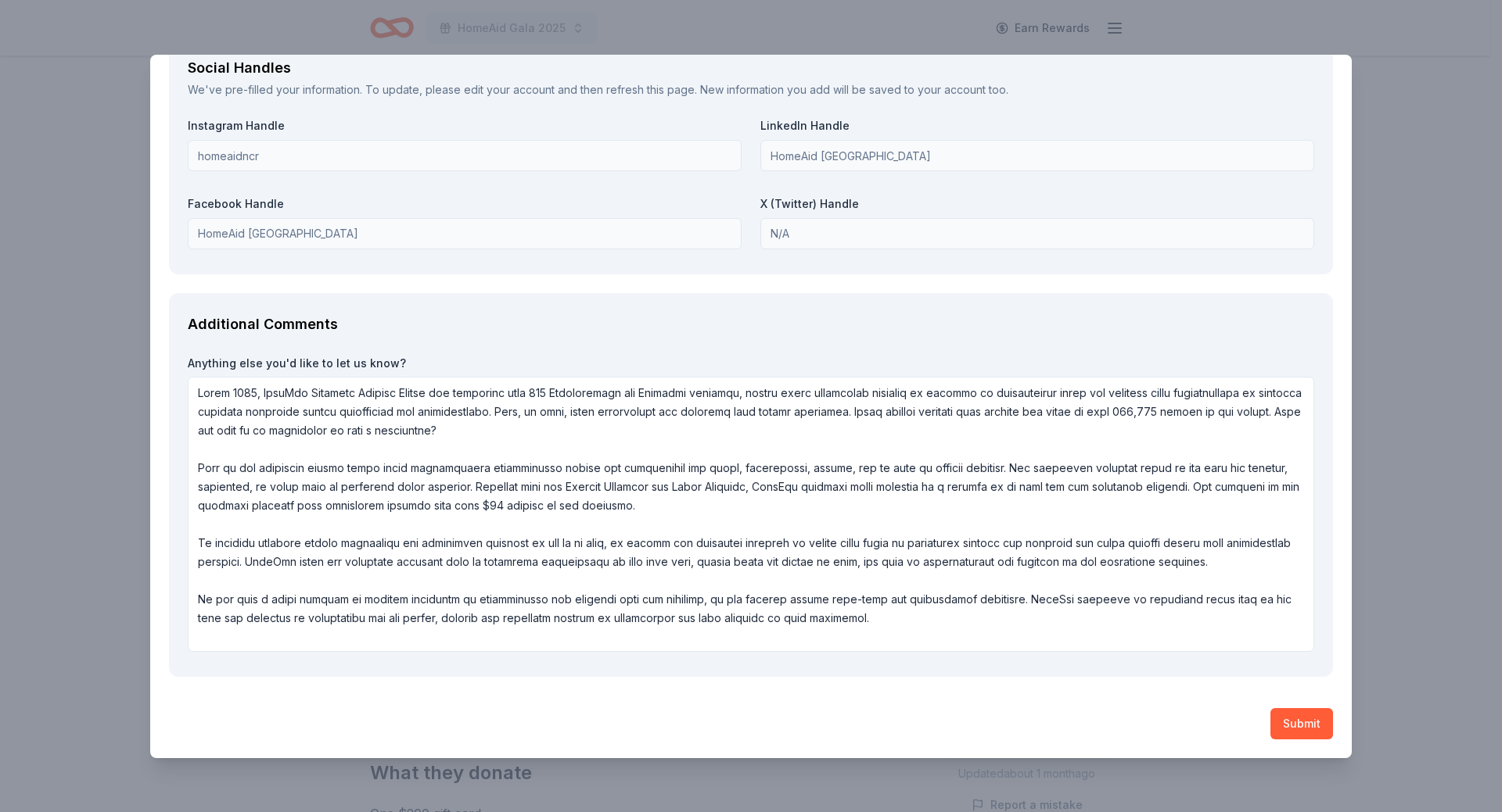
click at [1289, 723] on button "Submit" at bounding box center [1301, 724] width 63 height 31
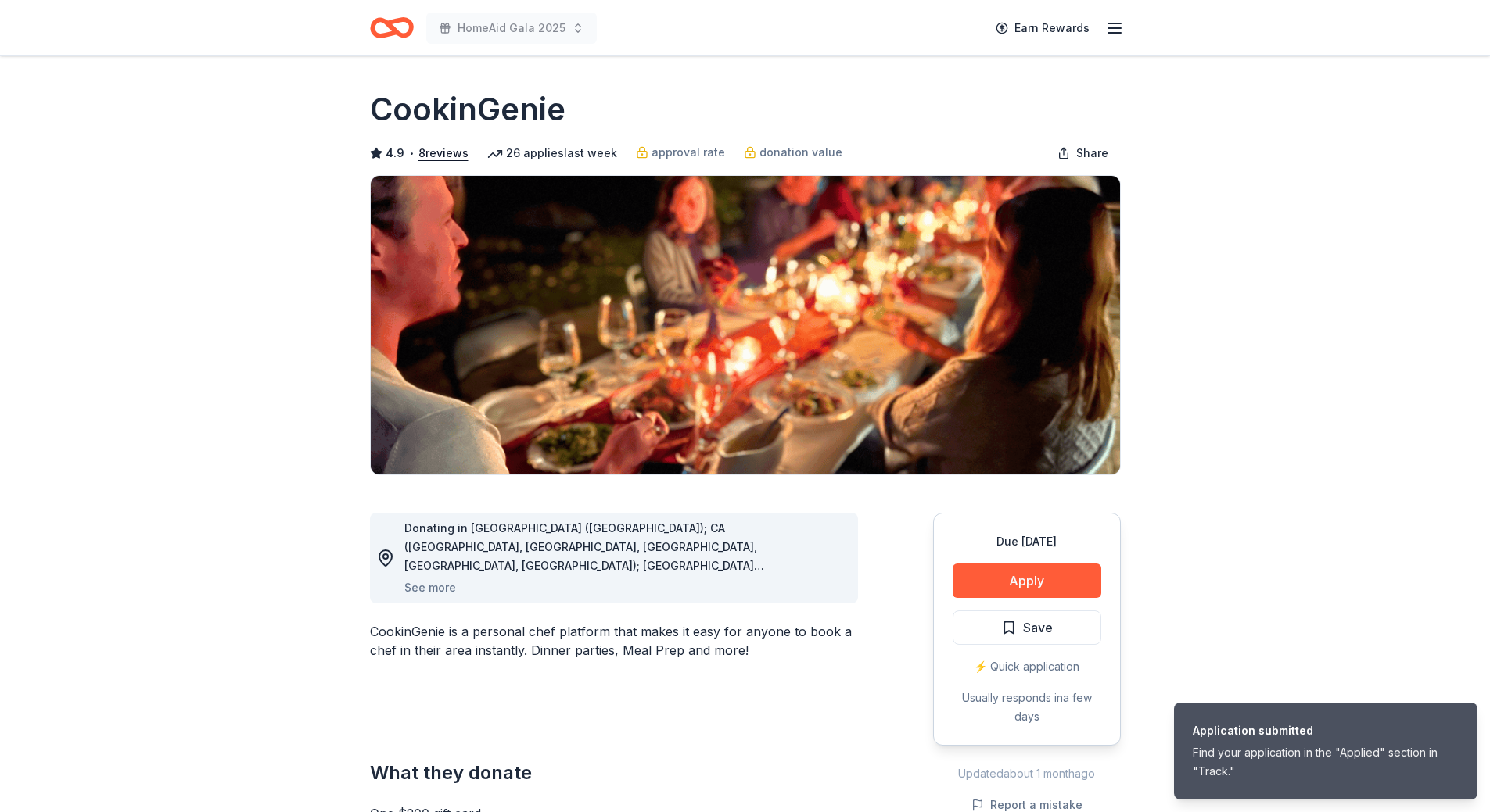
scroll to position [0, 0]
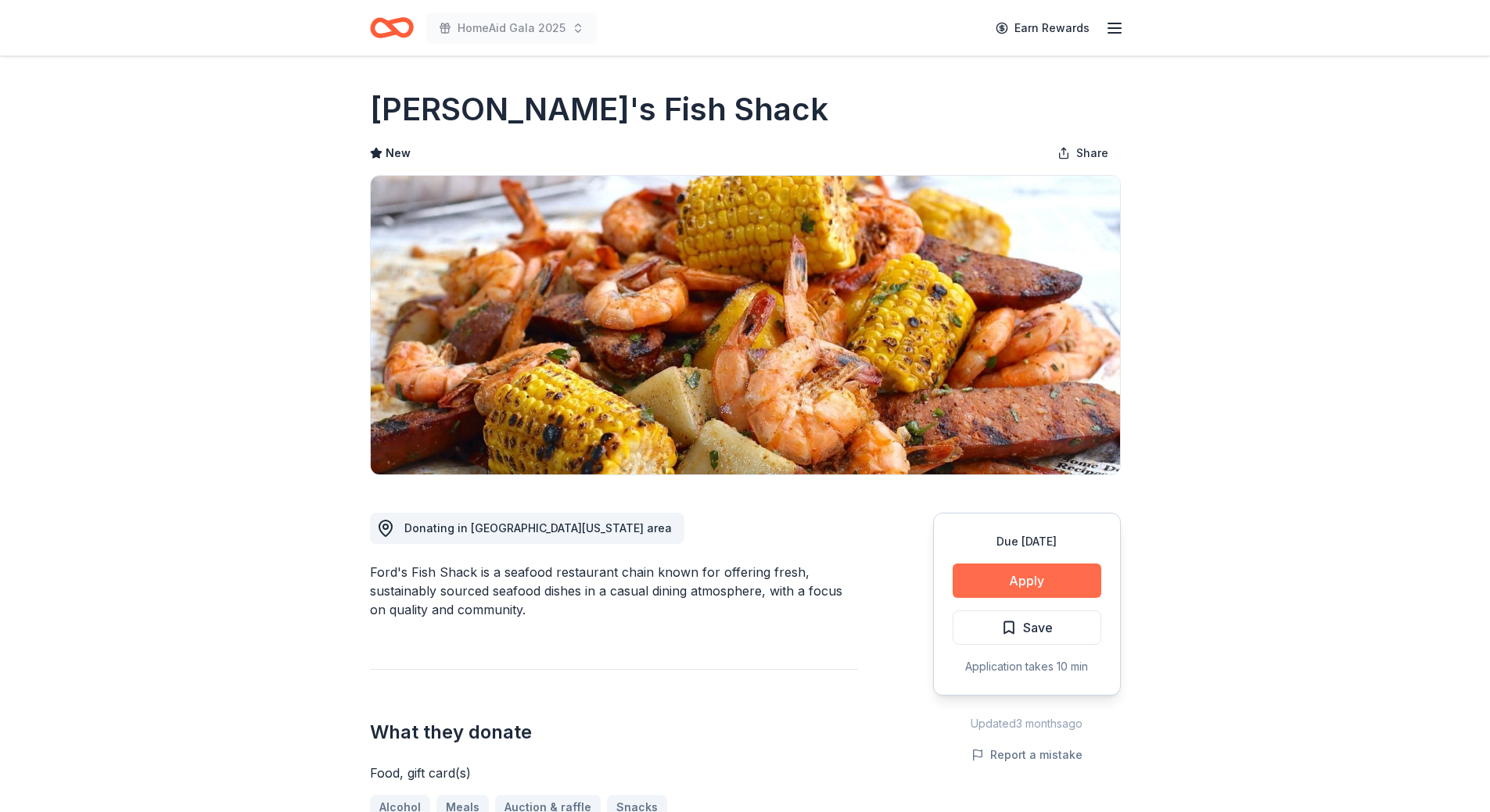
click at [976, 583] on button "Apply" at bounding box center [1026, 581] width 149 height 35
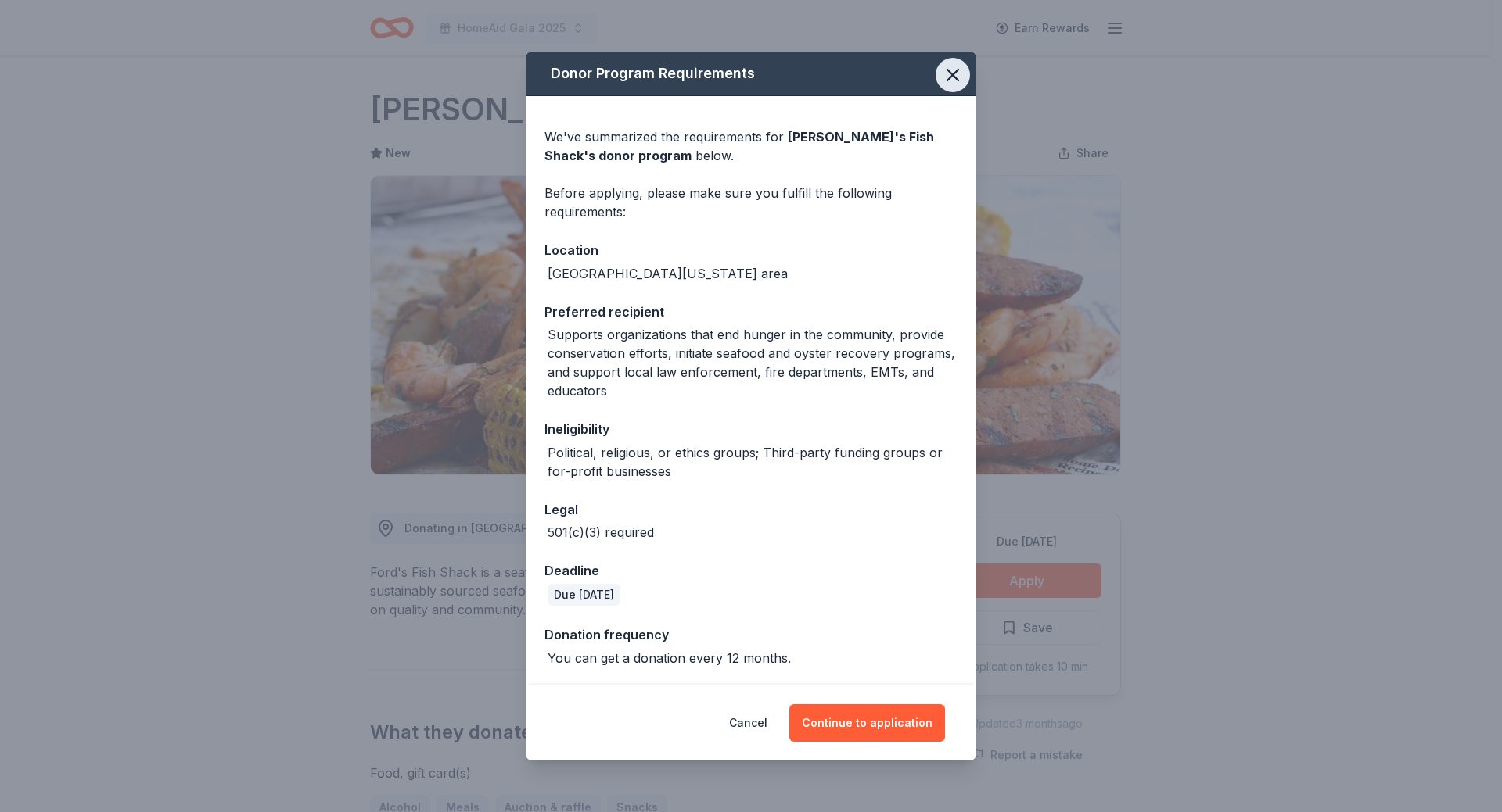
click at [942, 74] on icon "button" at bounding box center [952, 75] width 22 height 22
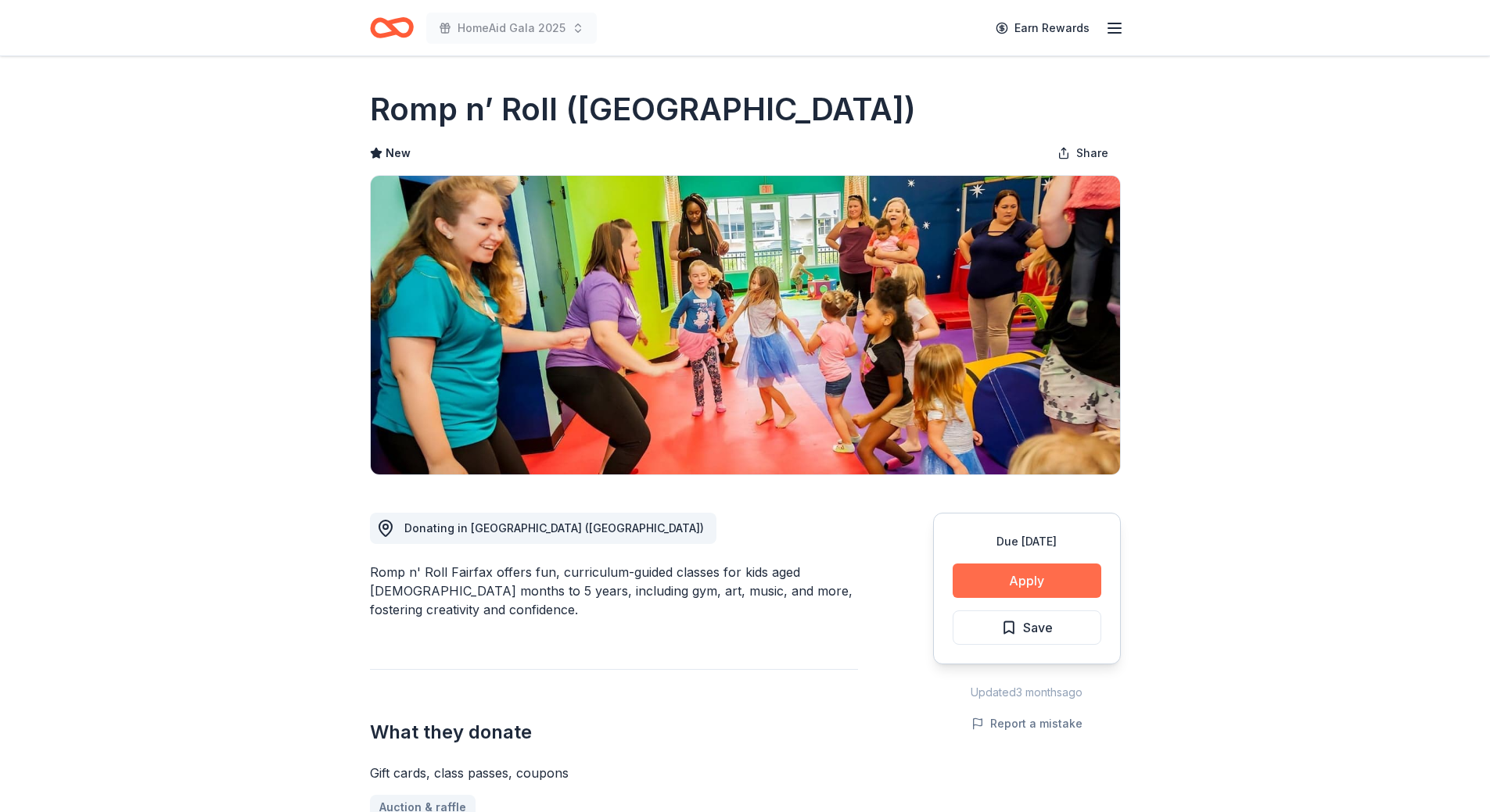
click at [1083, 580] on button "Apply" at bounding box center [1026, 581] width 149 height 35
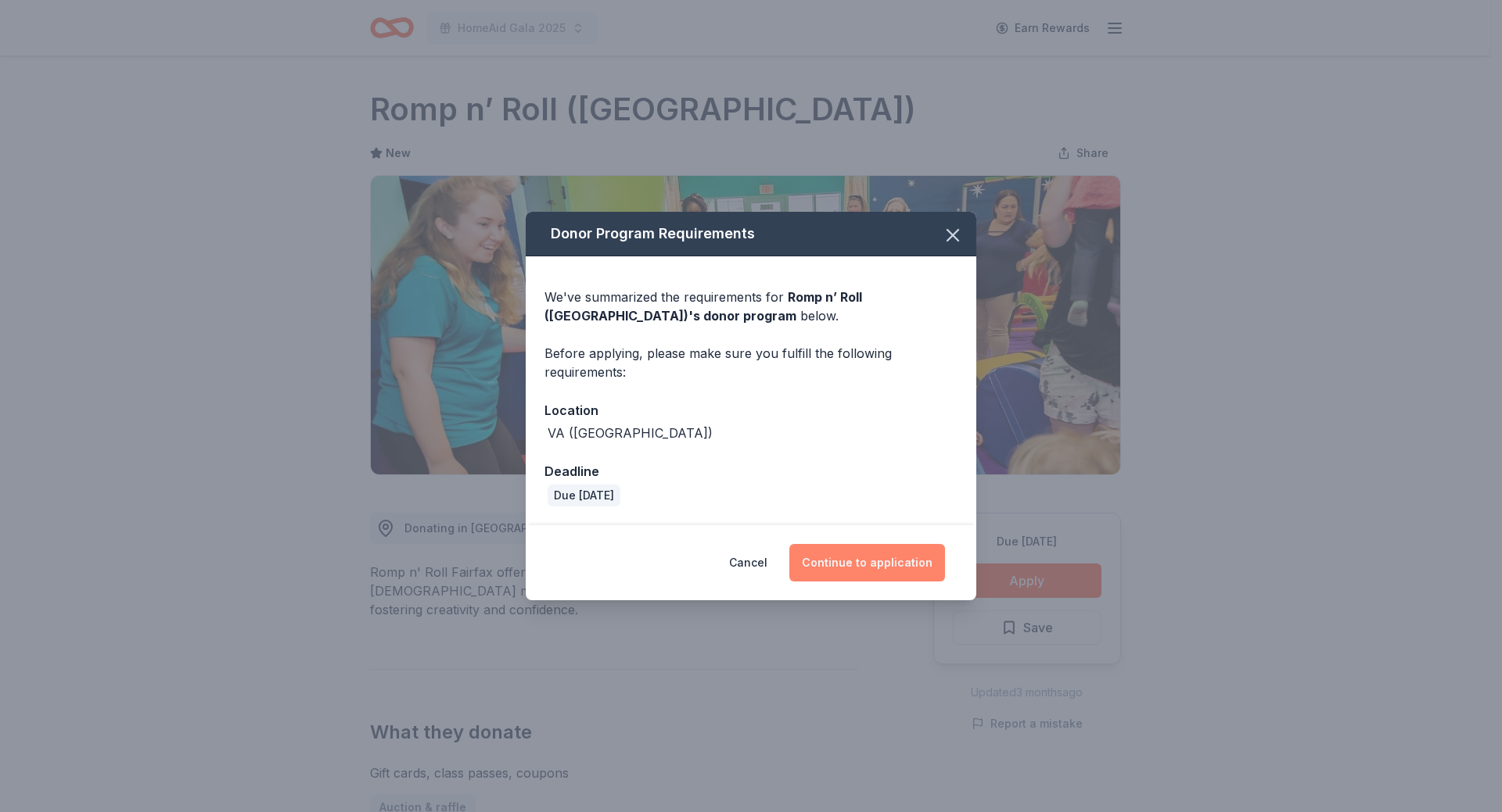
click at [842, 567] on button "Continue to application" at bounding box center [866, 562] width 156 height 37
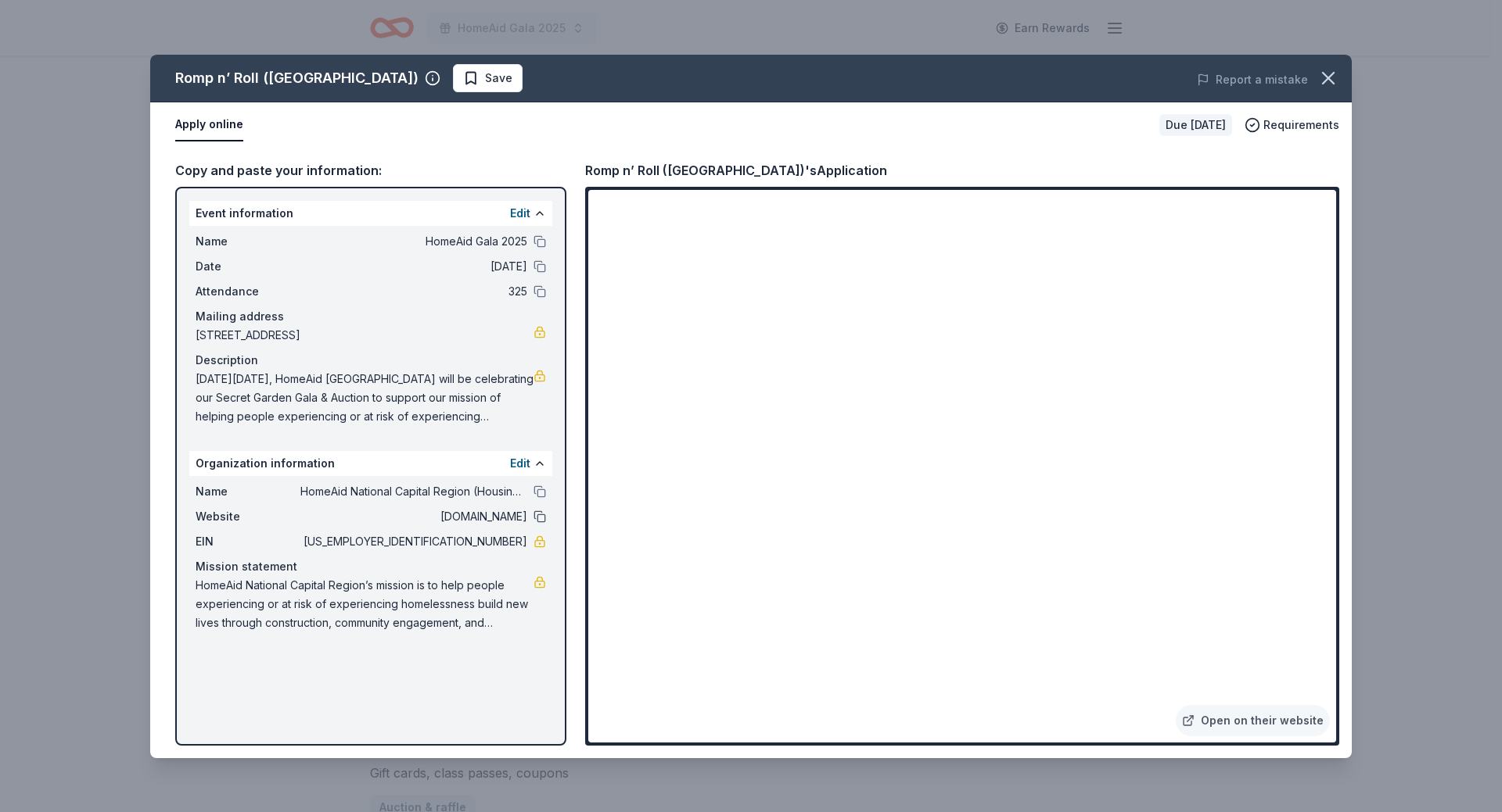
drag, startPoint x: 539, startPoint y: 516, endPoint x: 546, endPoint y: 528, distance: 13.9
click at [539, 516] on button at bounding box center [539, 516] width 12 height 12
drag, startPoint x: 458, startPoint y: 540, endPoint x: 513, endPoint y: 544, distance: 55.1
click at [513, 544] on span "[US_EMPLOYER_IDENTIFICATION_NUMBER]" at bounding box center [413, 542] width 227 height 19
click at [453, 76] on button "Save" at bounding box center [488, 78] width 70 height 28
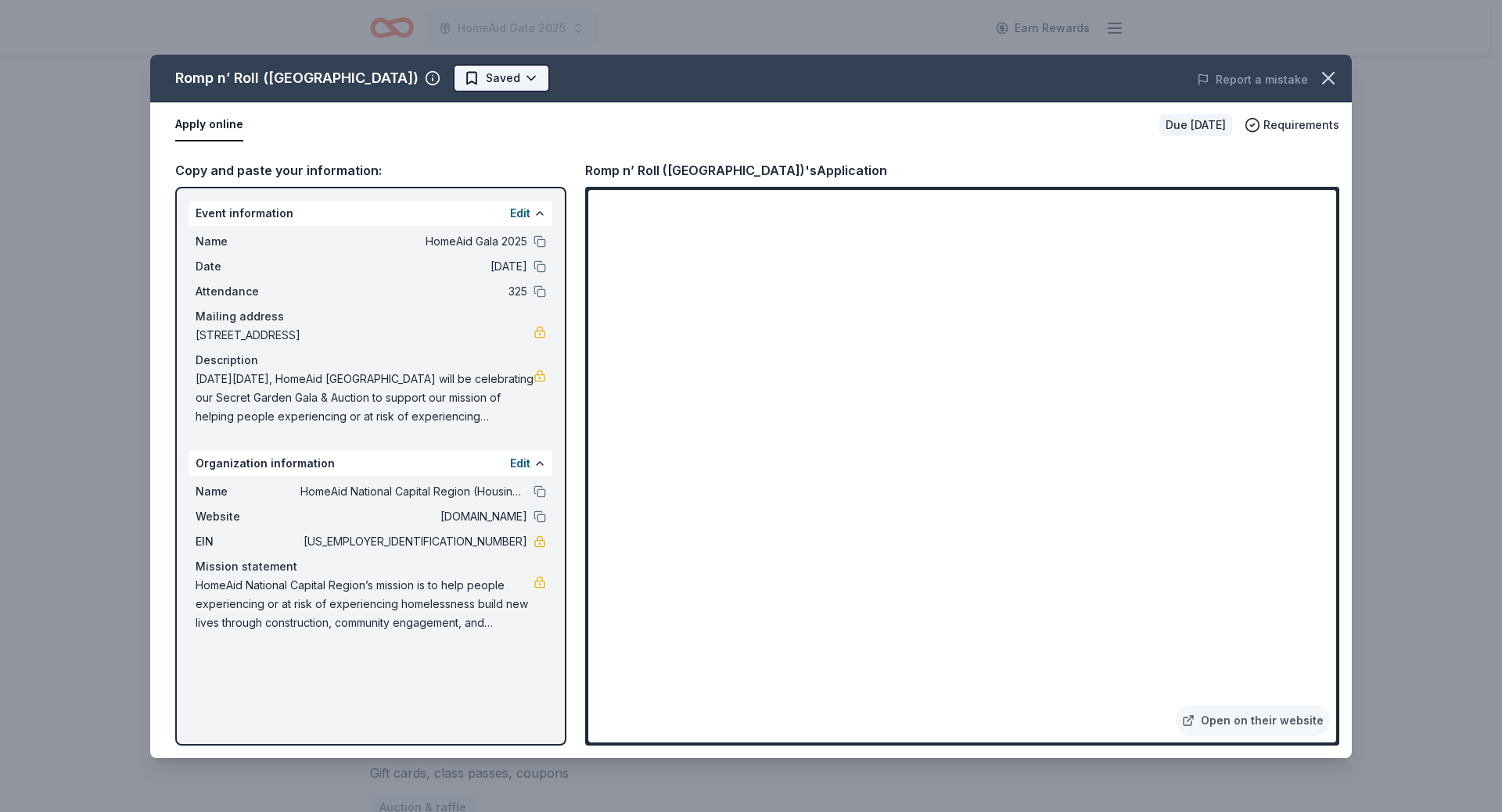
click at [421, 76] on html "HomeAid Gala 2025 Earn Rewards Due in 22 days Share Romp n’ Roll (Fairfax) New …" at bounding box center [751, 406] width 1502 height 812
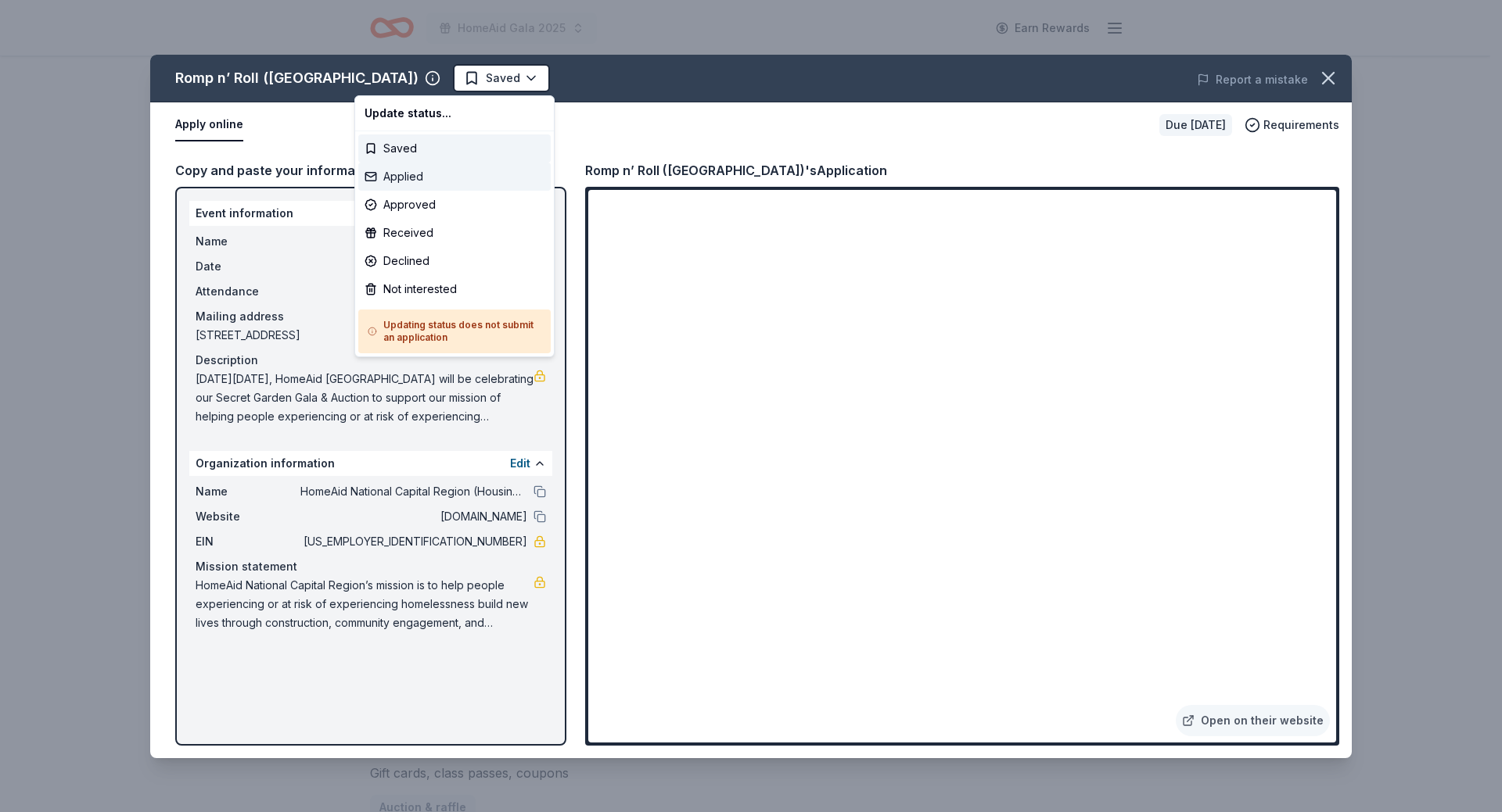
click at [398, 180] on div "Applied" at bounding box center [454, 176] width 192 height 28
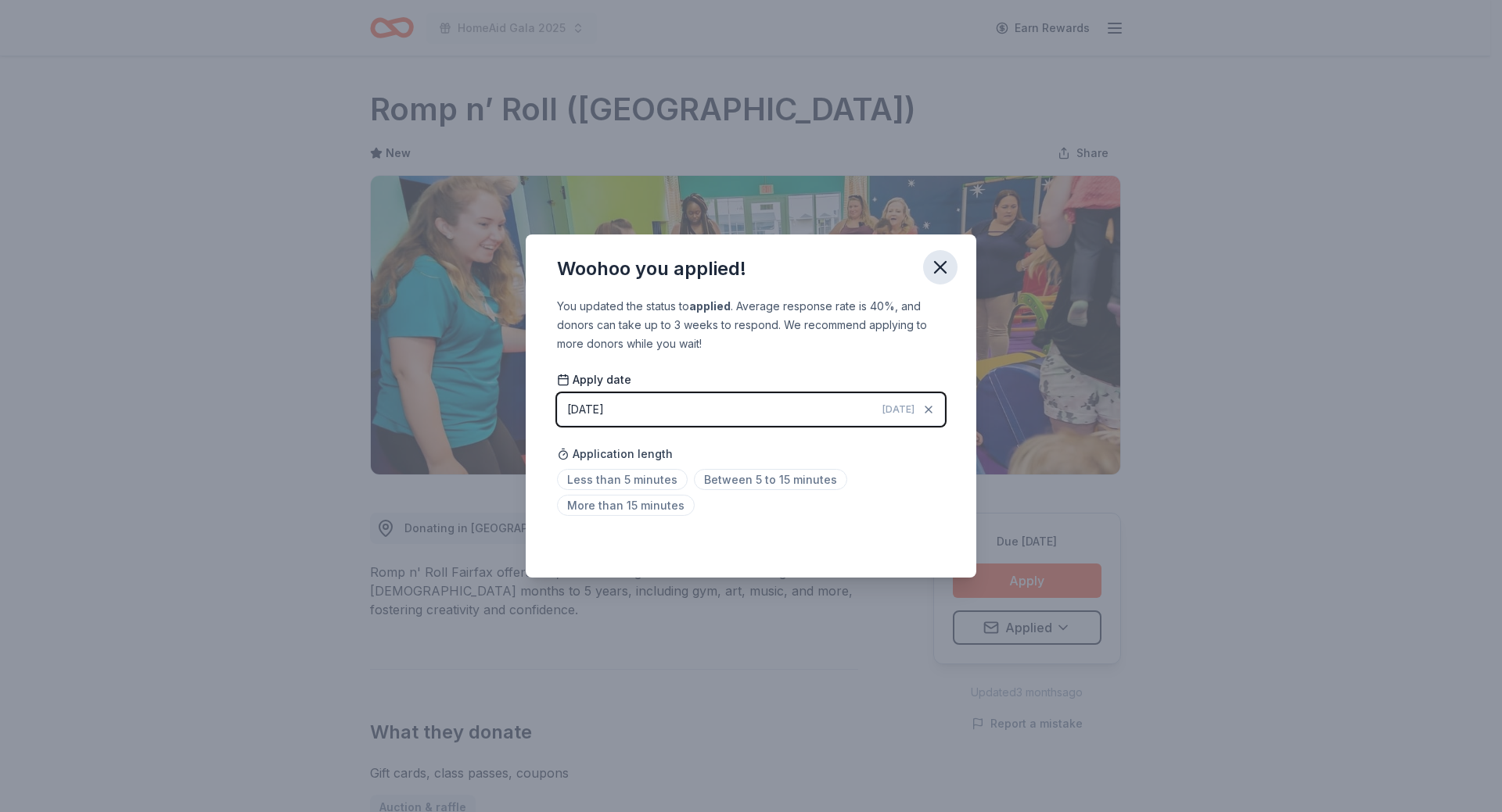
click at [938, 266] on icon "button" at bounding box center [940, 267] width 11 height 11
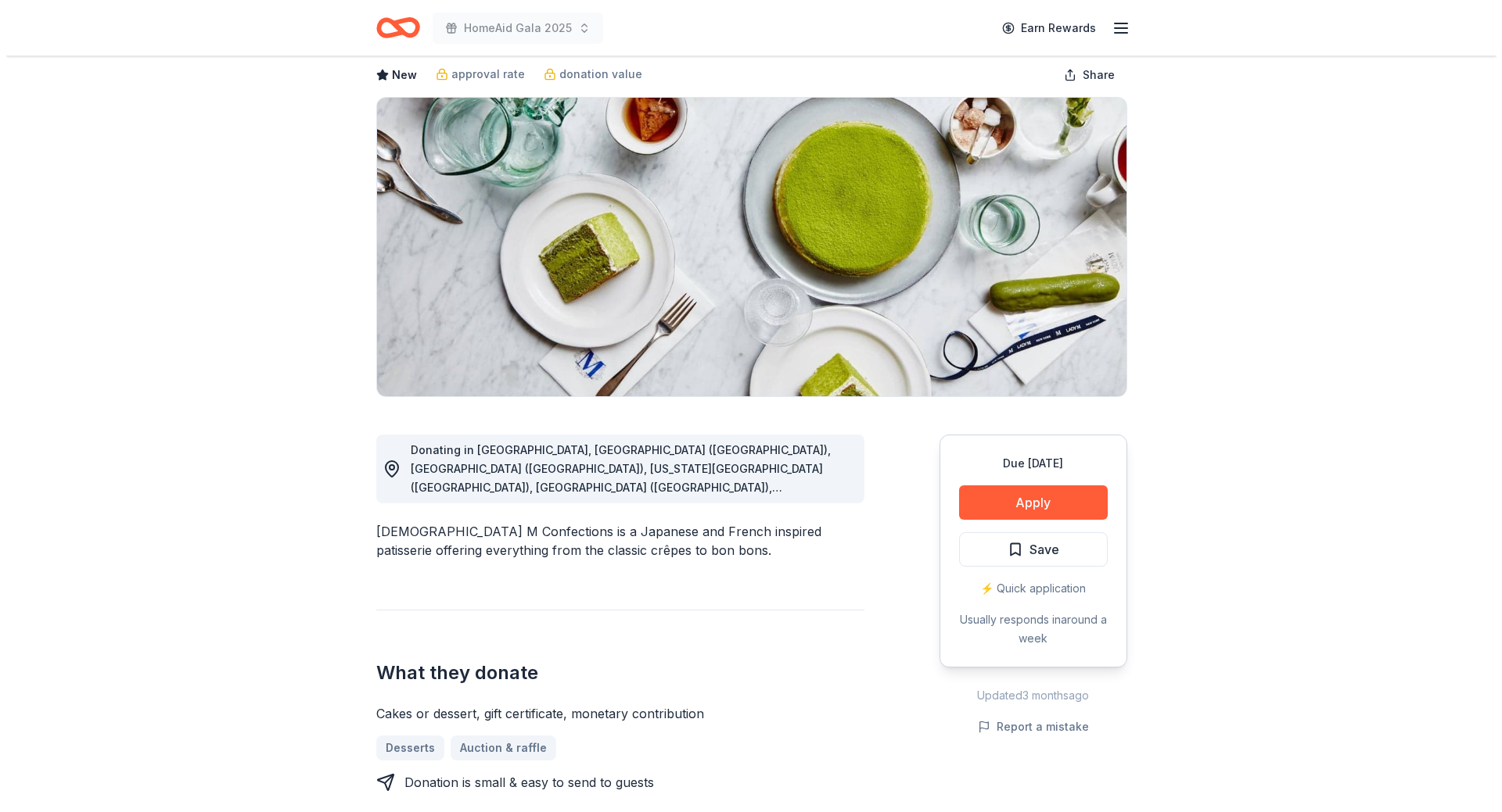
scroll to position [156, 0]
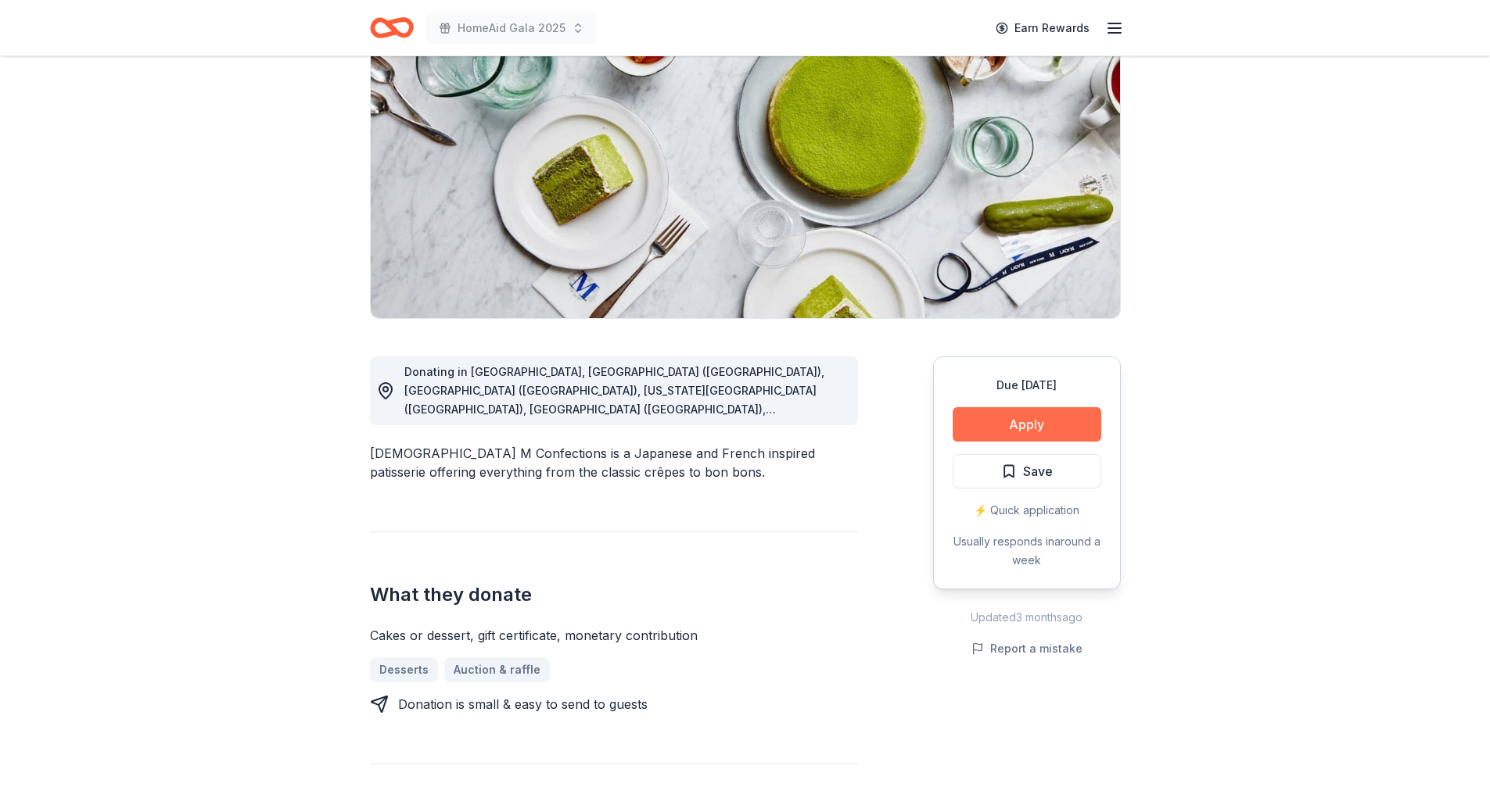
click at [1025, 425] on button "Apply" at bounding box center [1026, 425] width 149 height 35
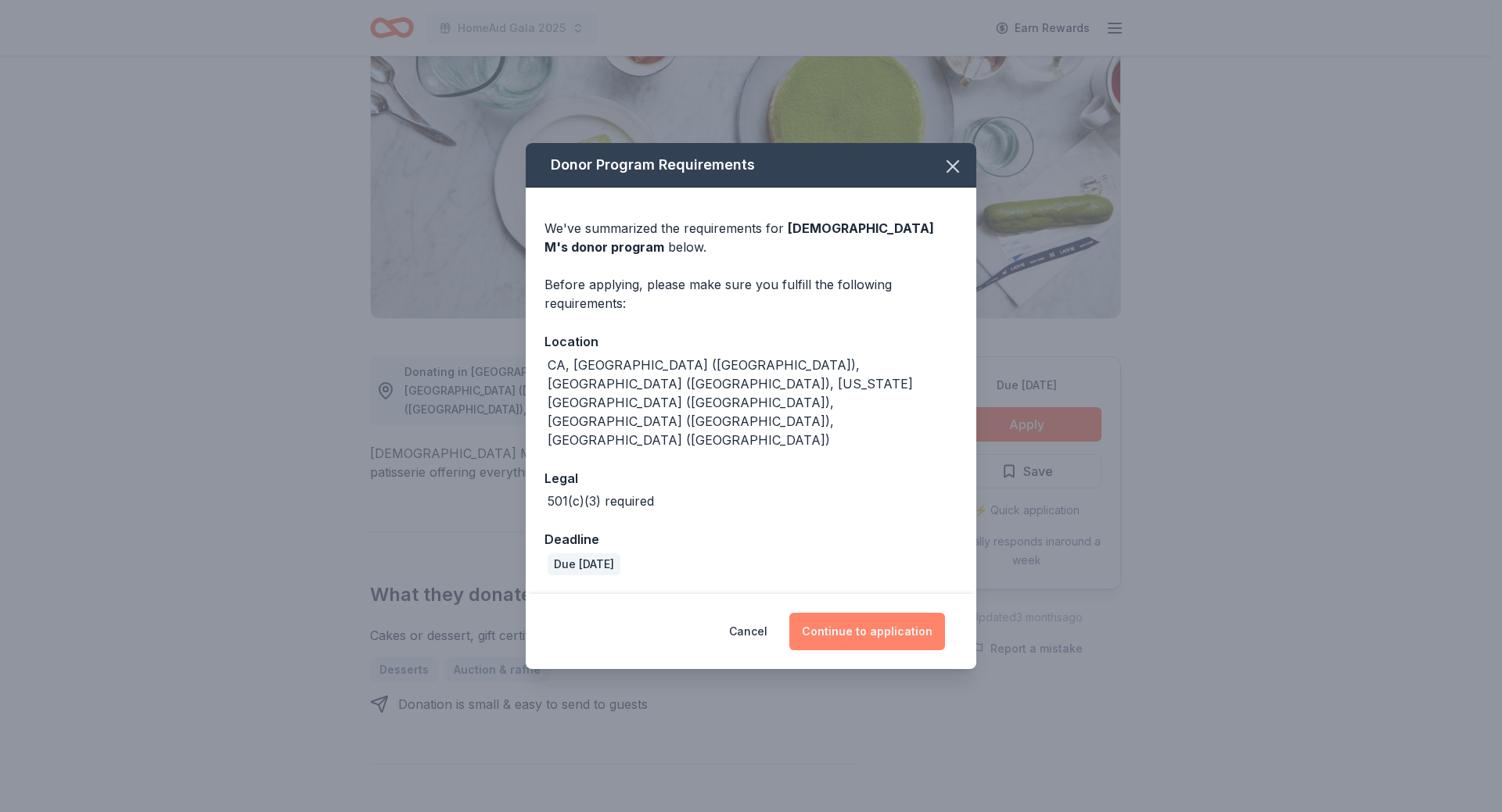
click at [844, 613] on button "Continue to application" at bounding box center [866, 631] width 156 height 37
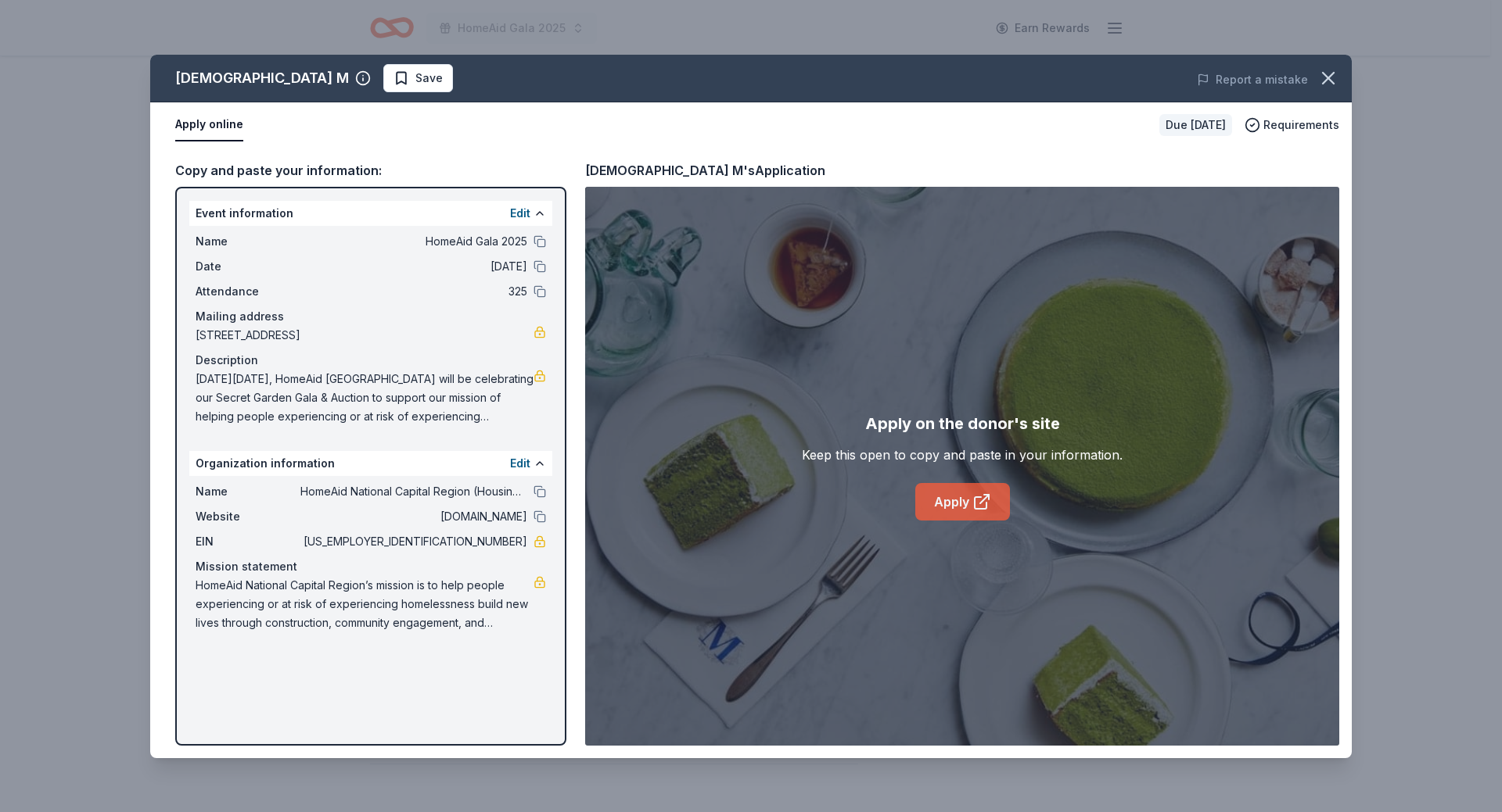
click at [958, 506] on link "Apply" at bounding box center [962, 502] width 95 height 37
click at [415, 83] on span "Save" at bounding box center [428, 78] width 27 height 19
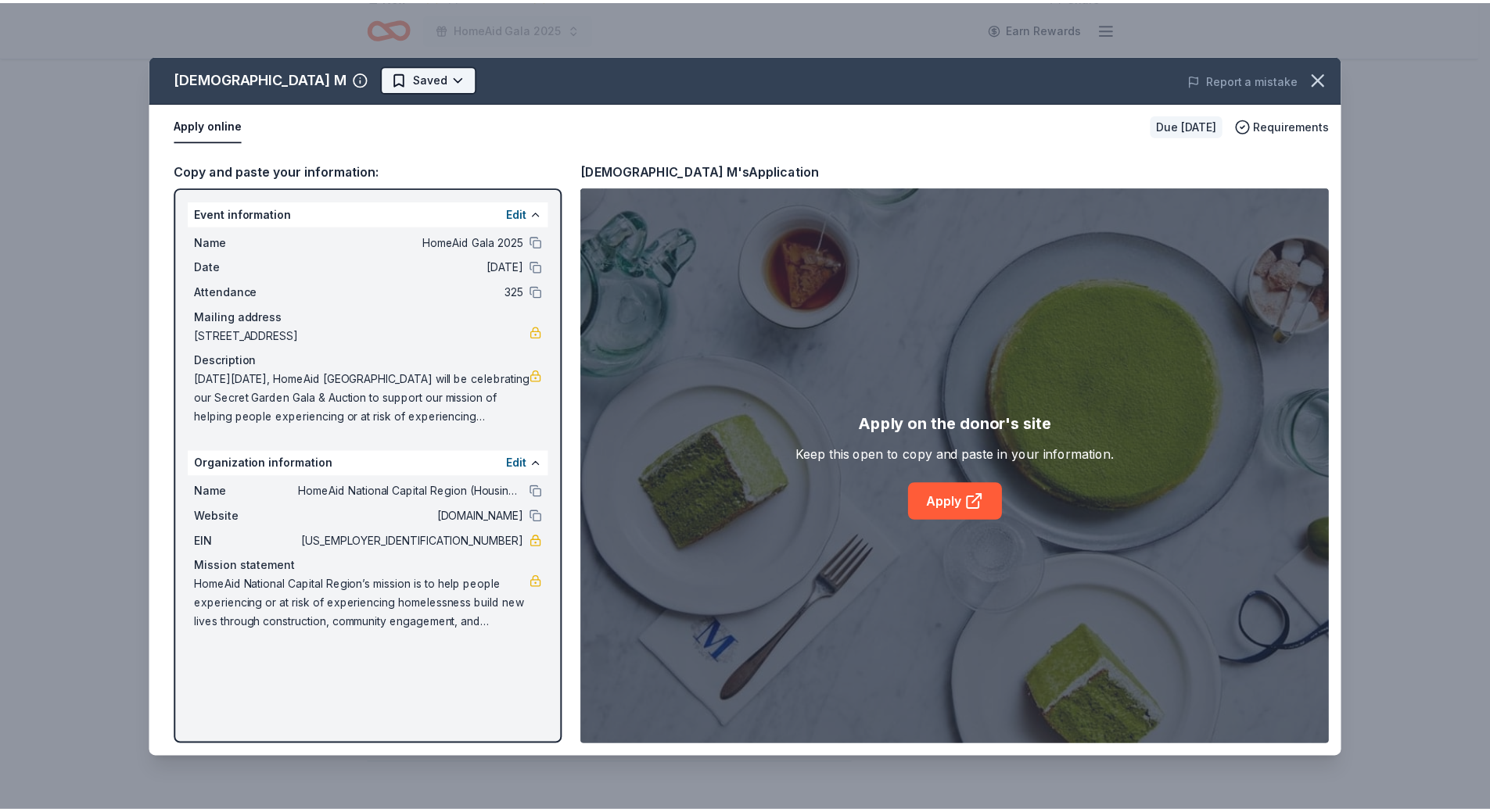
scroll to position [0, 0]
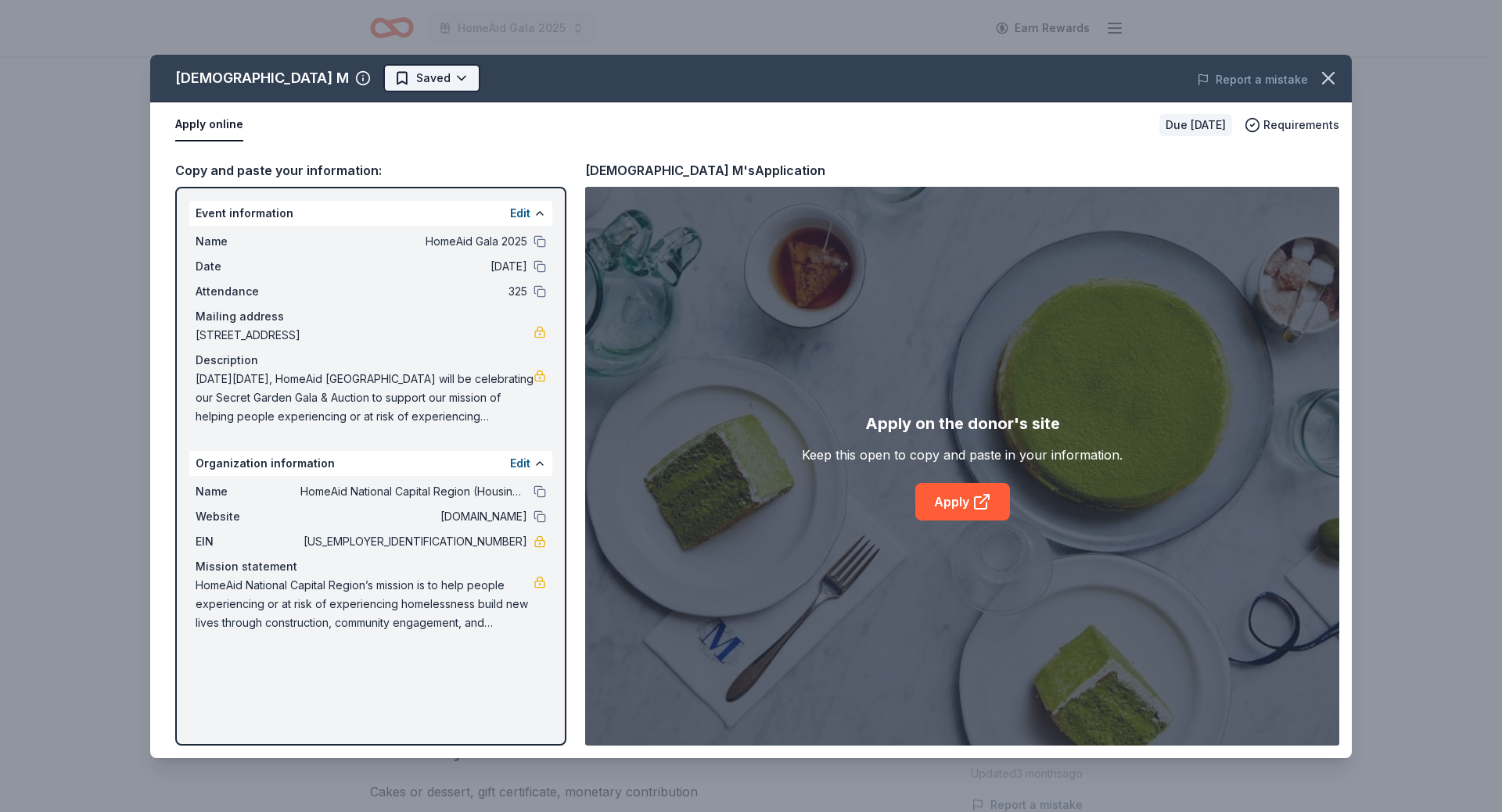
click at [316, 73] on html "HomeAid Gala 2025 Earn Rewards Due in 22 days Share Lady M New approval rate do…" at bounding box center [751, 406] width 1502 height 812
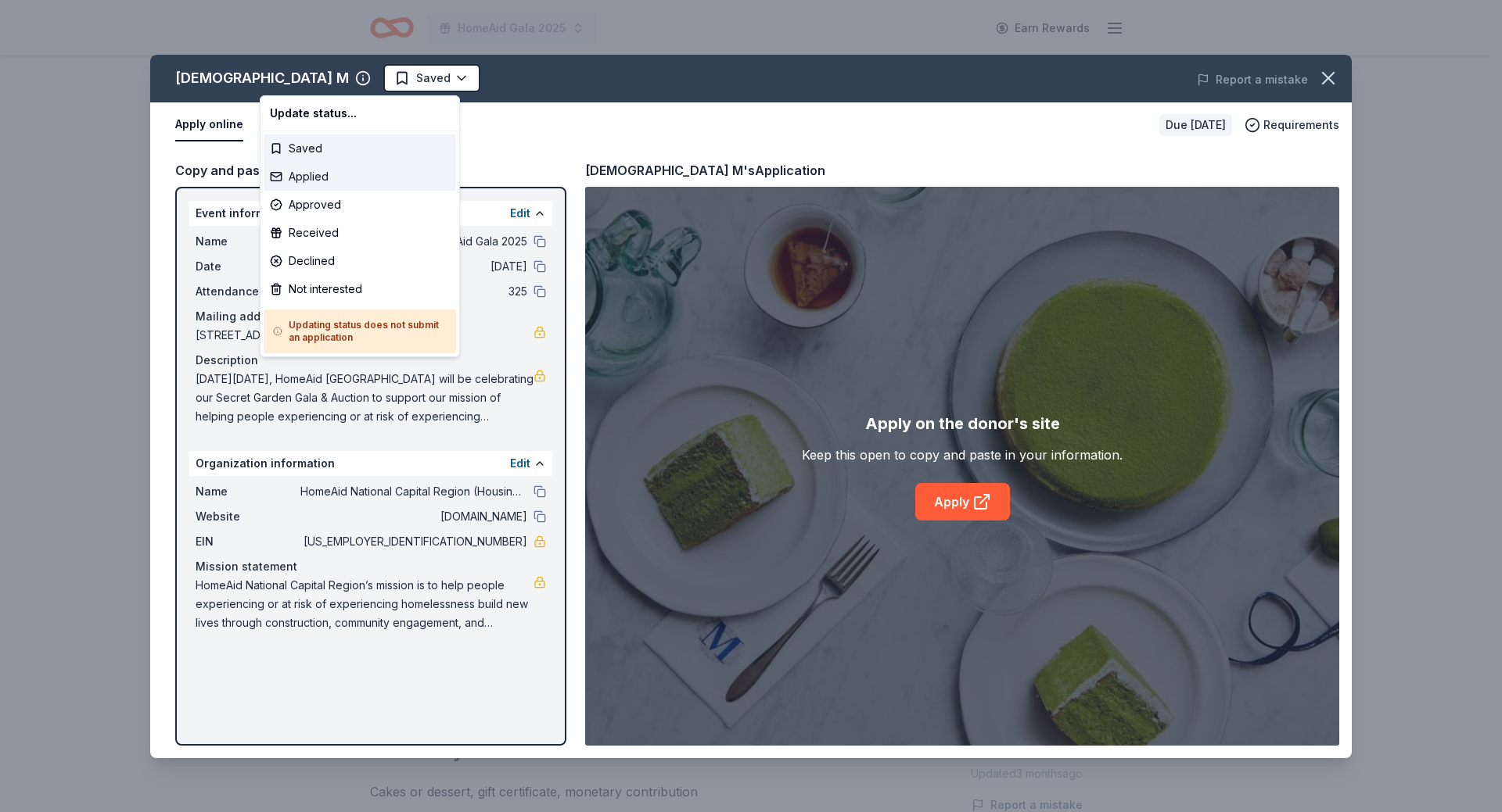
click at [310, 185] on div "Applied" at bounding box center [359, 176] width 192 height 28
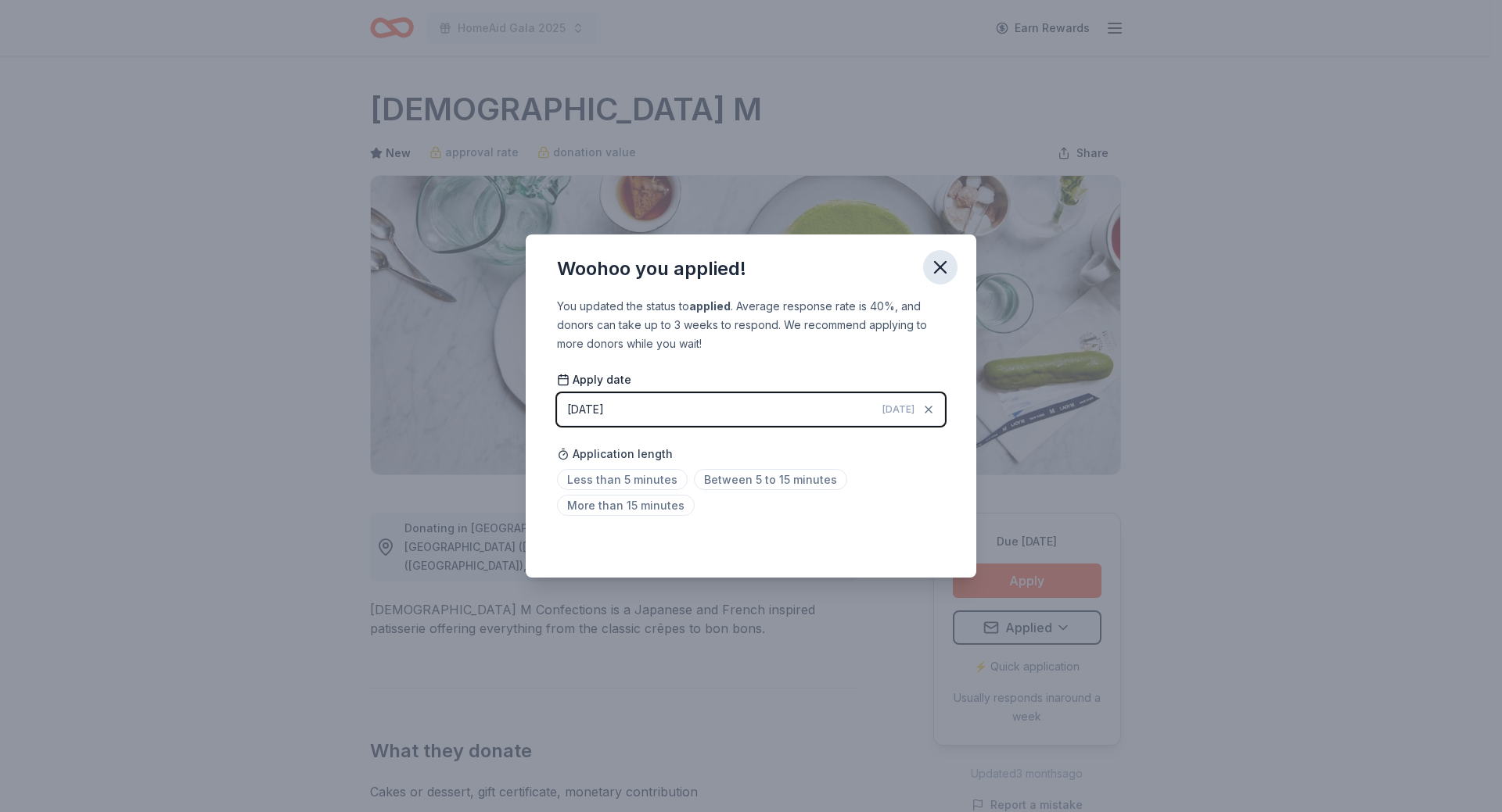
click at [941, 266] on icon "button" at bounding box center [940, 267] width 11 height 11
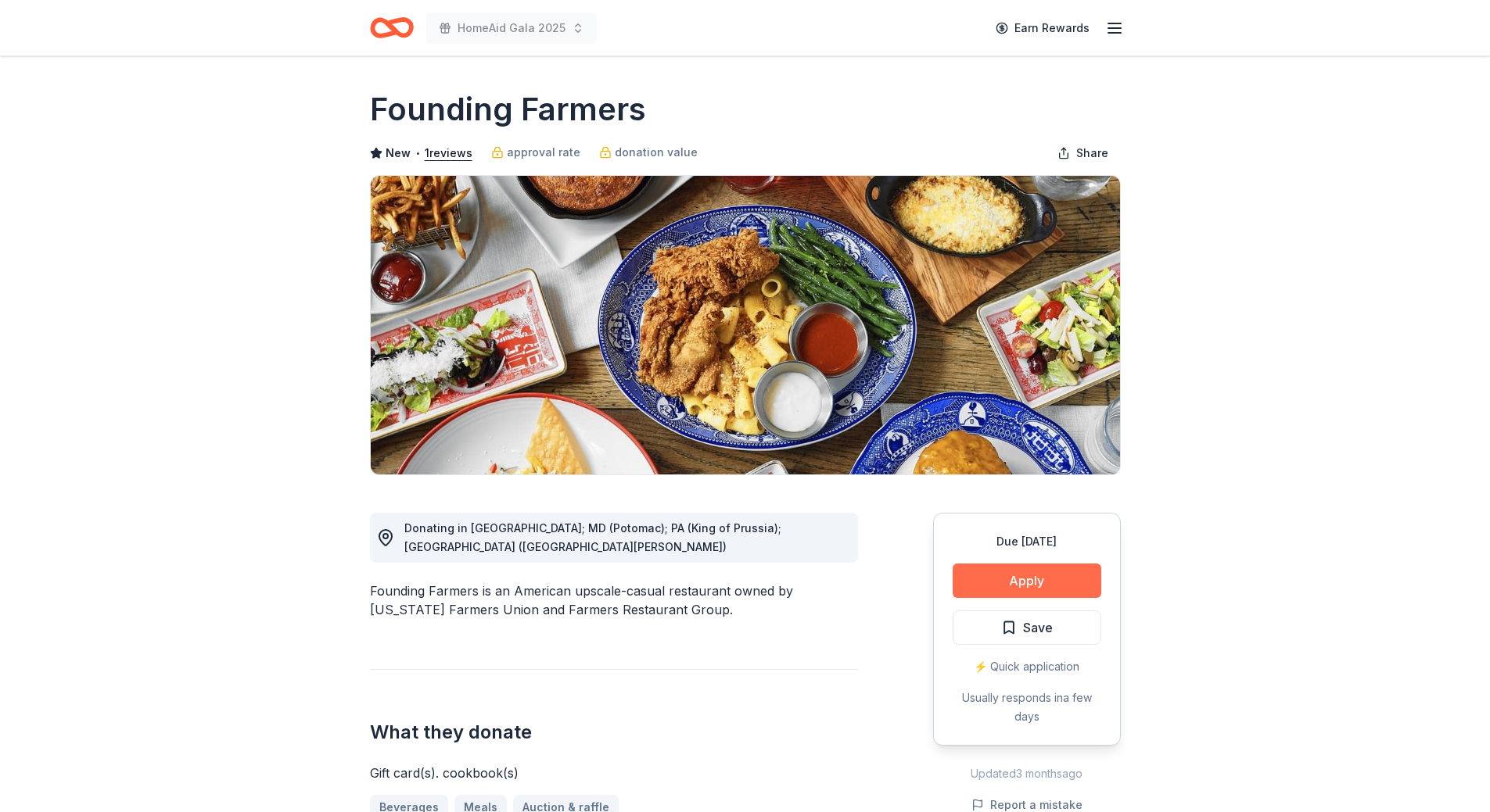
click at [1005, 581] on button "Apply" at bounding box center [1026, 581] width 149 height 35
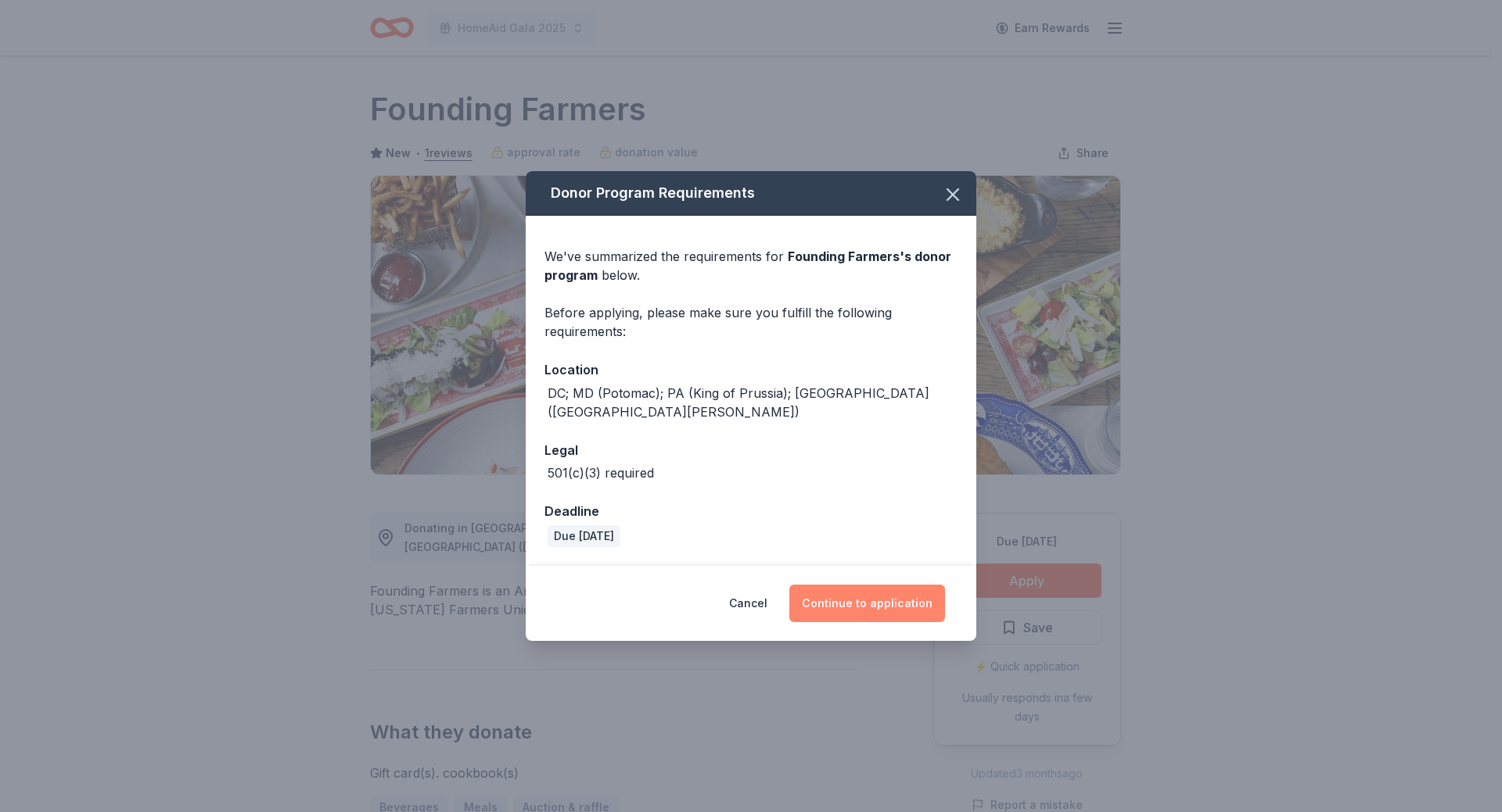
click at [862, 594] on button "Continue to application" at bounding box center [866, 603] width 156 height 37
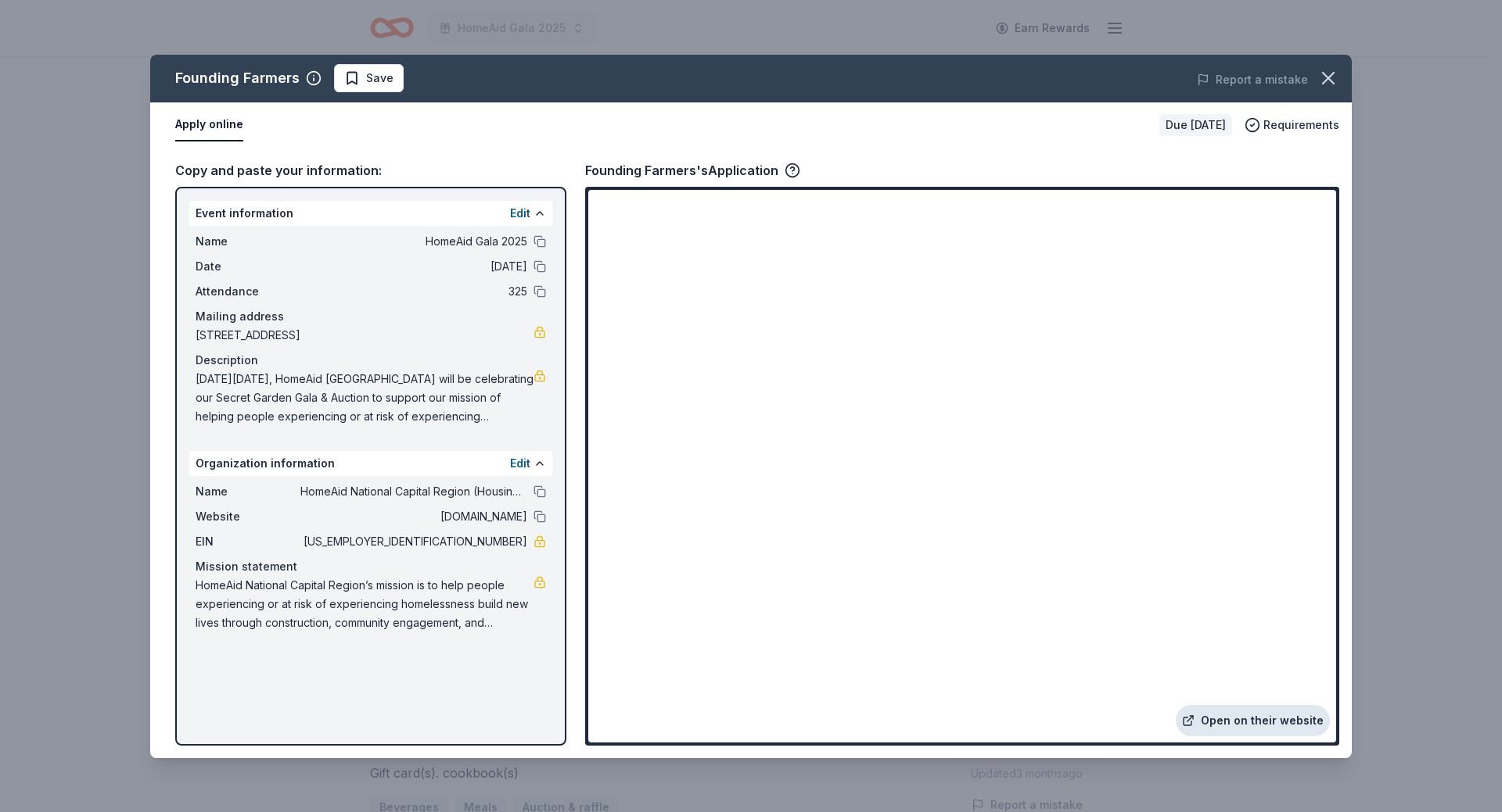
click at [1231, 717] on link "Open on their website" at bounding box center [1252, 721] width 154 height 31
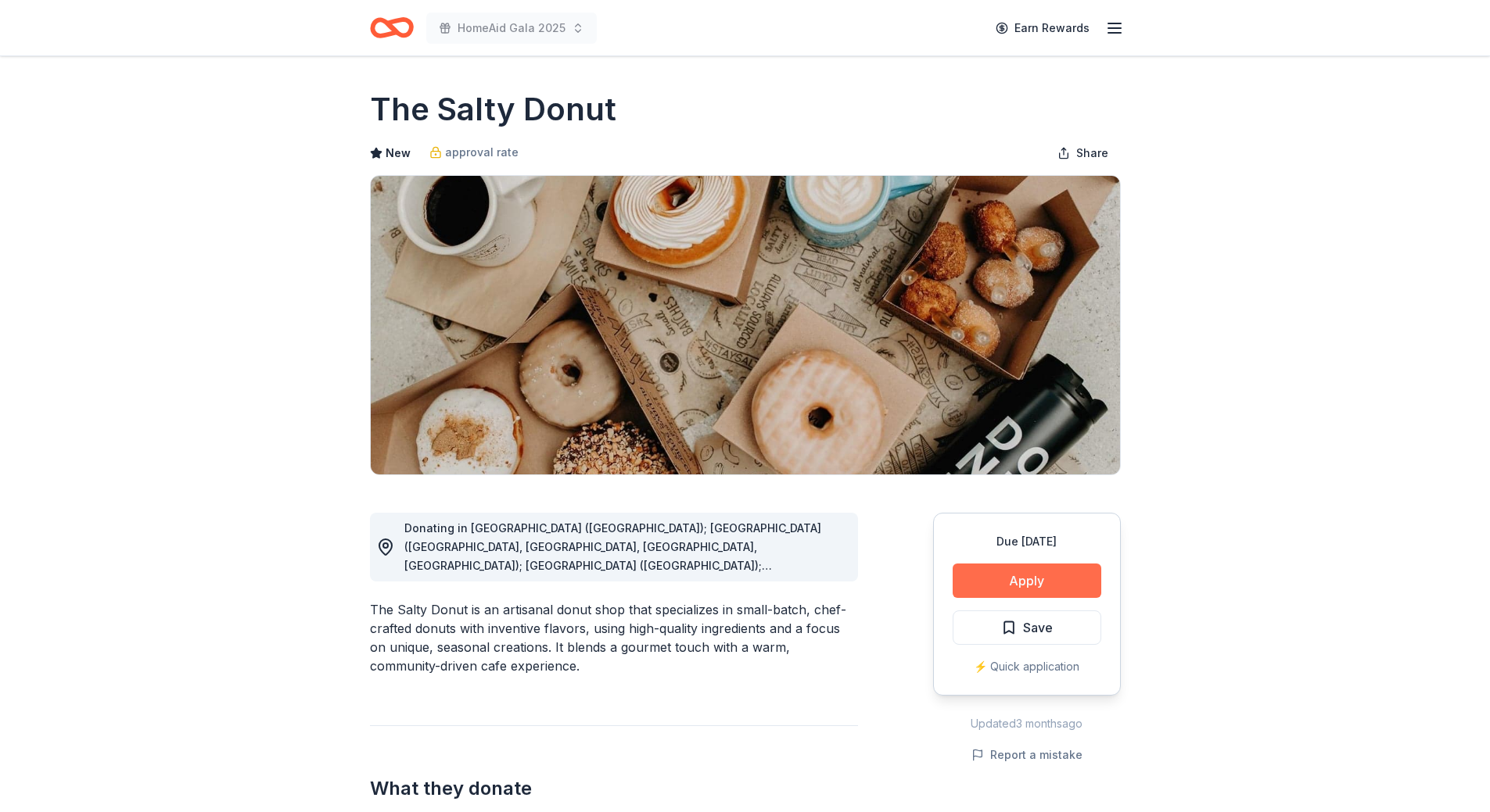
click at [990, 576] on button "Apply" at bounding box center [1026, 581] width 149 height 35
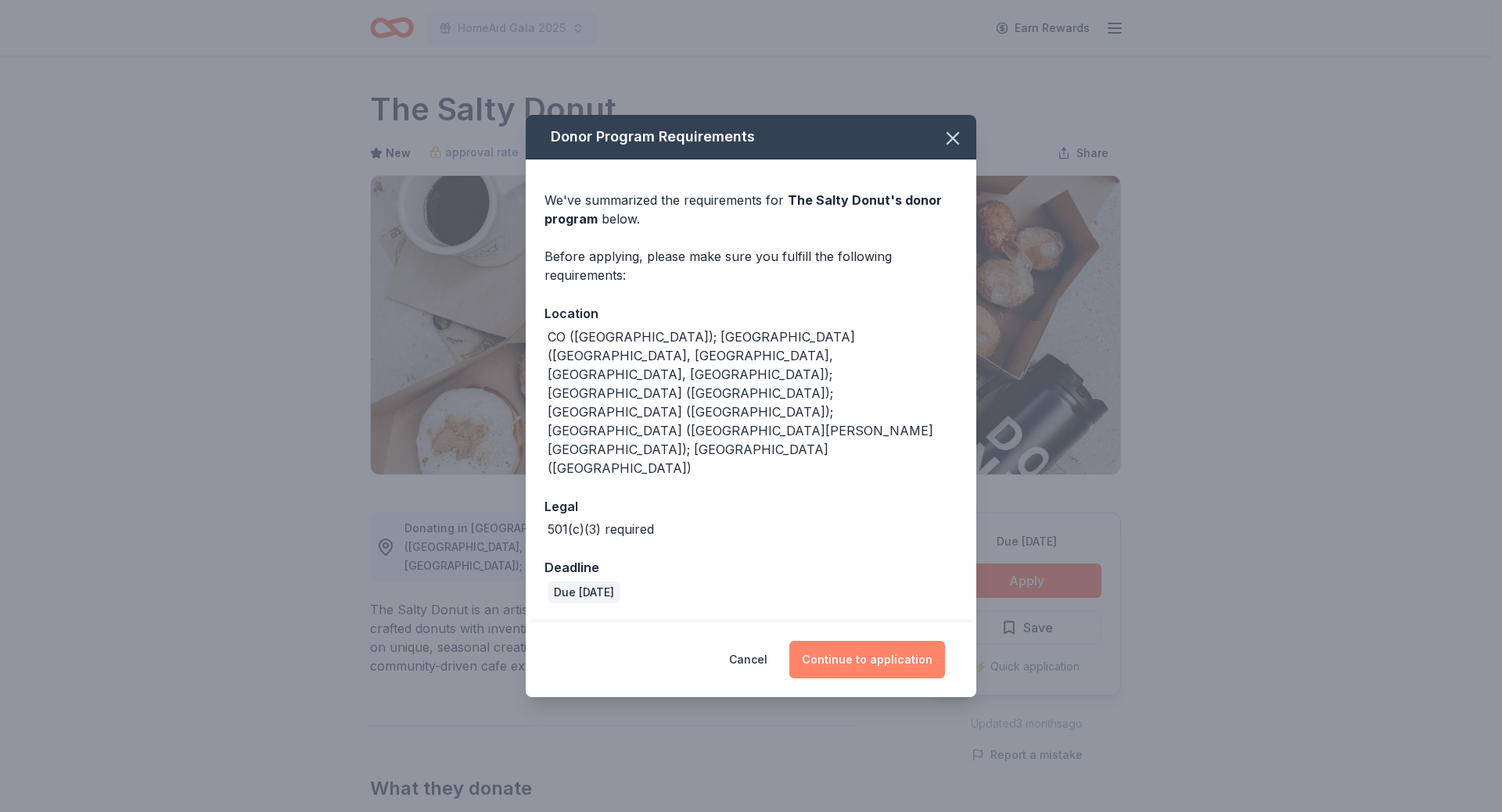
click at [896, 641] on button "Continue to application" at bounding box center [866, 659] width 156 height 37
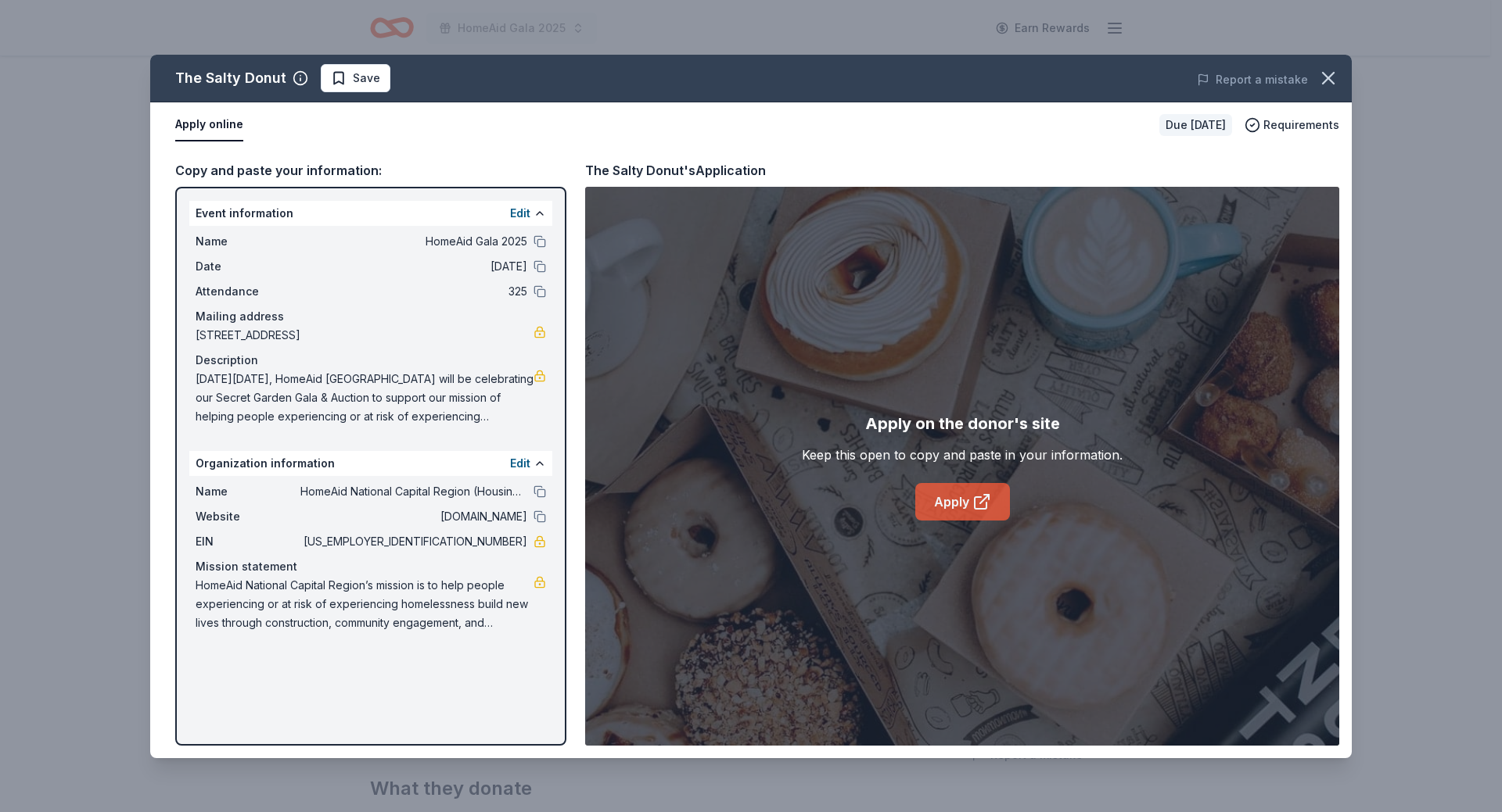
click at [958, 509] on link "Apply" at bounding box center [962, 502] width 95 height 37
click at [343, 83] on span "Save" at bounding box center [355, 78] width 50 height 19
click at [359, 72] on html "HomeAid Gala 2025 Earn Rewards Due in 22 days Share The Salty Donut New approva…" at bounding box center [751, 406] width 1502 height 812
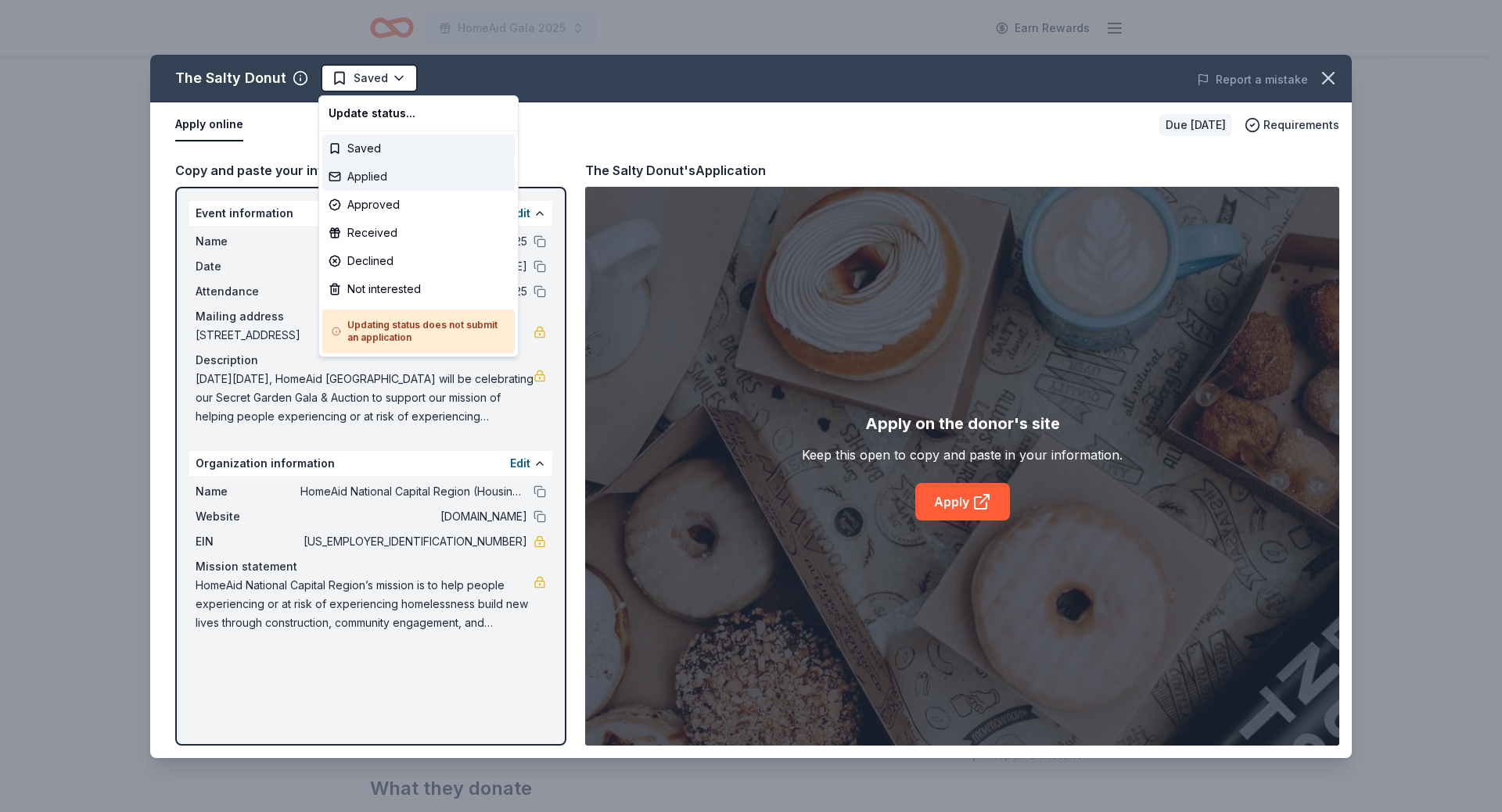
click at [364, 175] on div "Applied" at bounding box center [417, 176] width 192 height 28
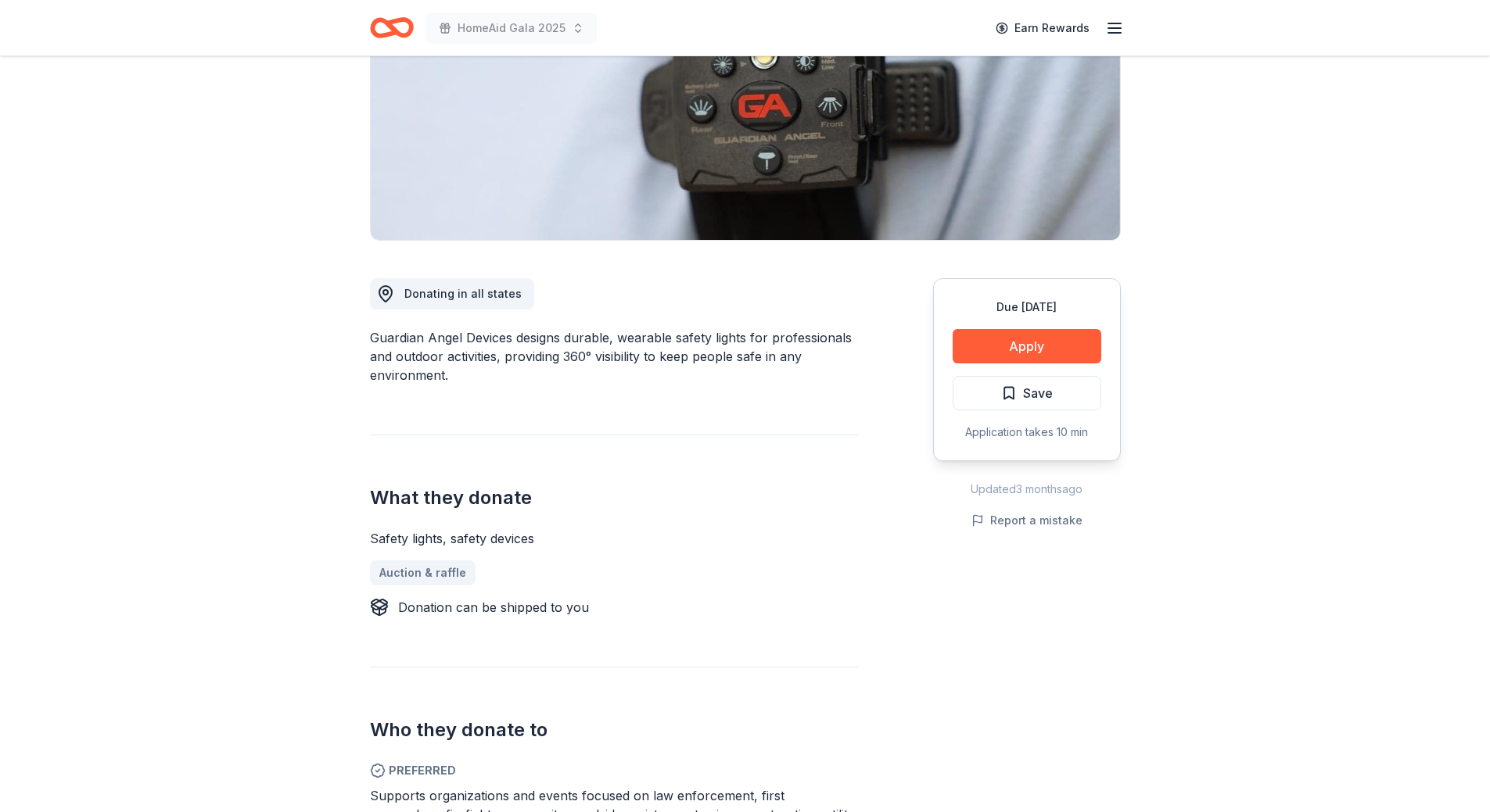
scroll to position [156, 0]
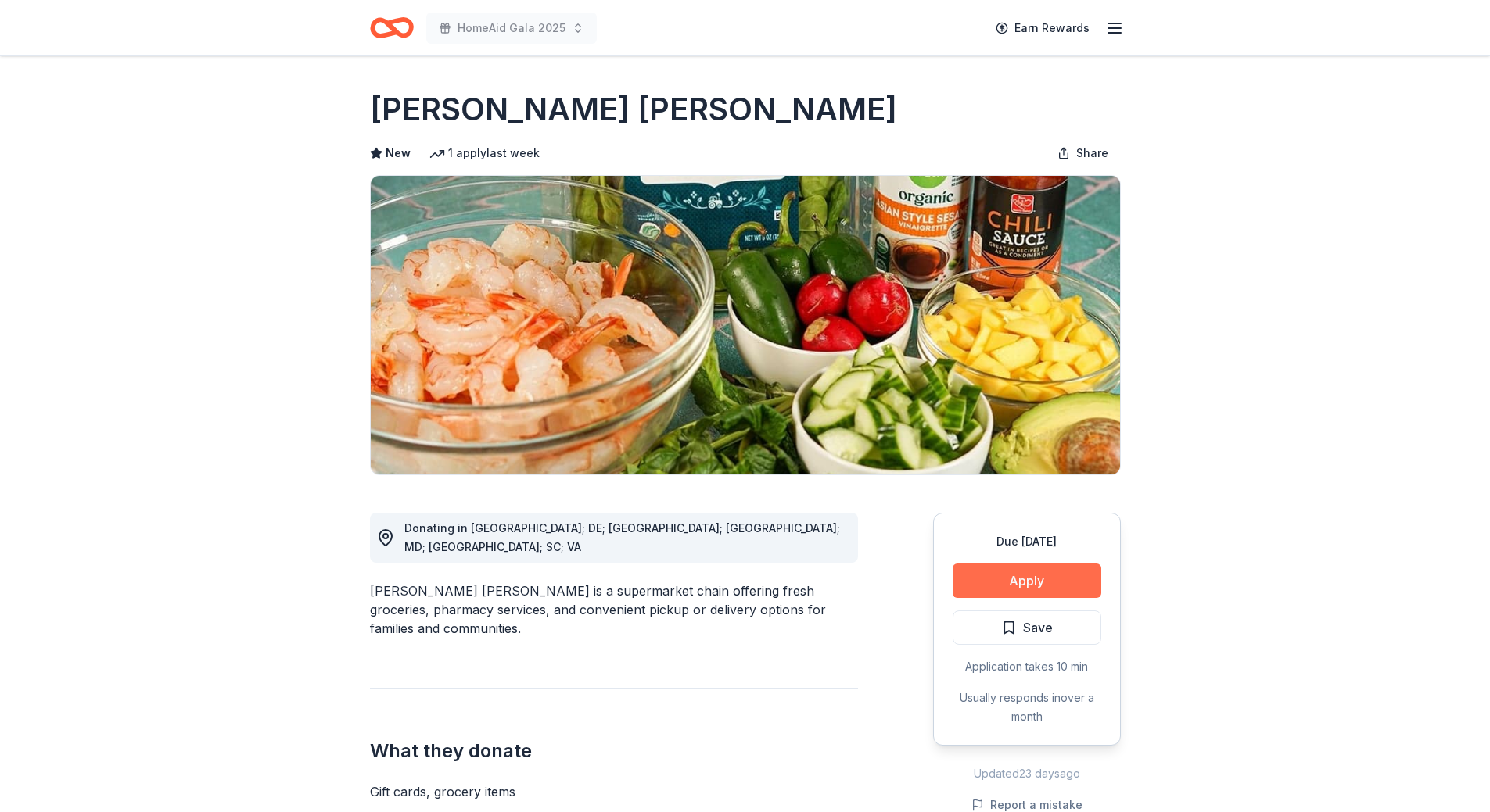
click at [1001, 586] on button "Apply" at bounding box center [1026, 581] width 149 height 35
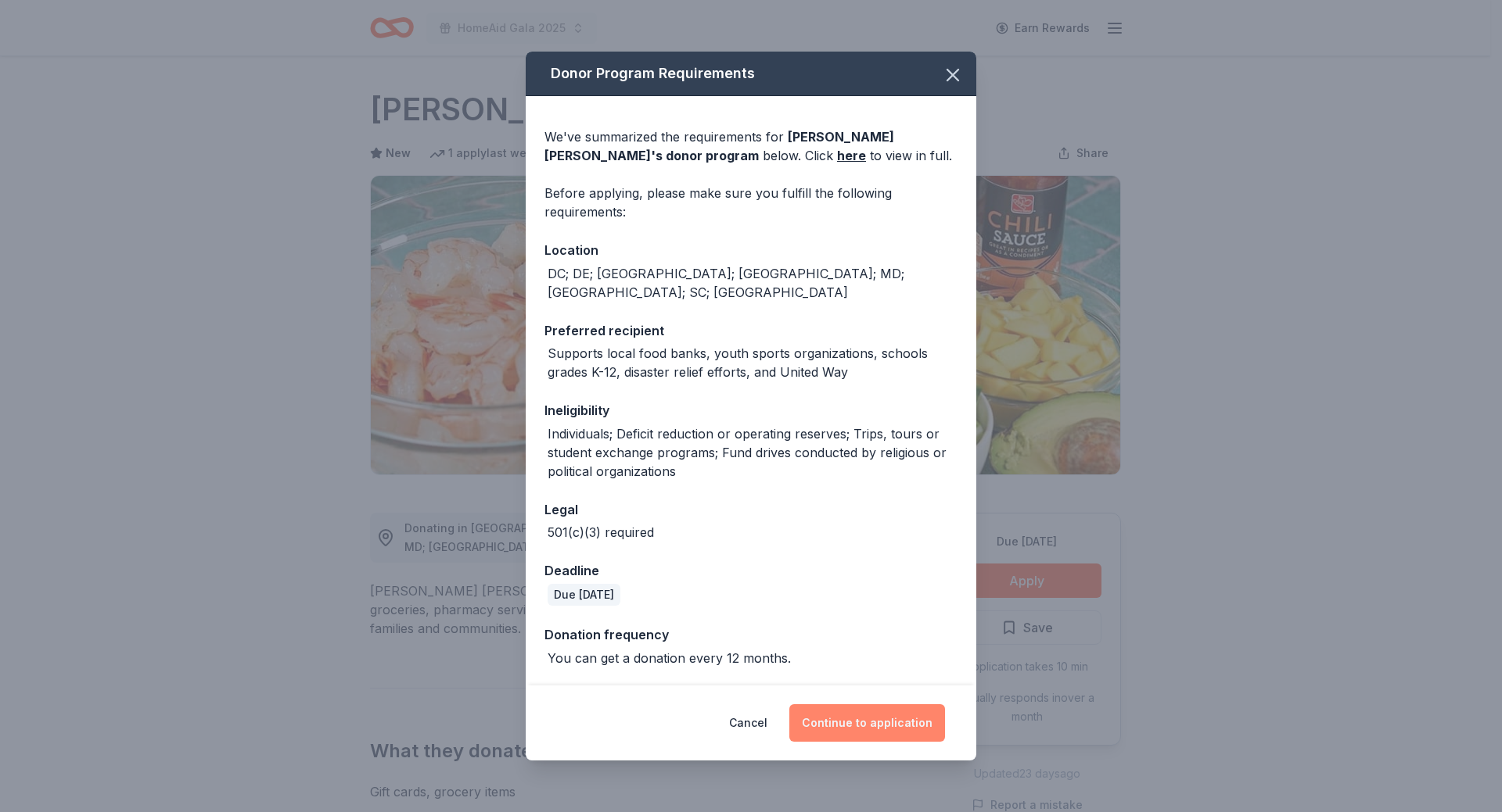
click at [841, 716] on button "Continue to application" at bounding box center [866, 722] width 156 height 37
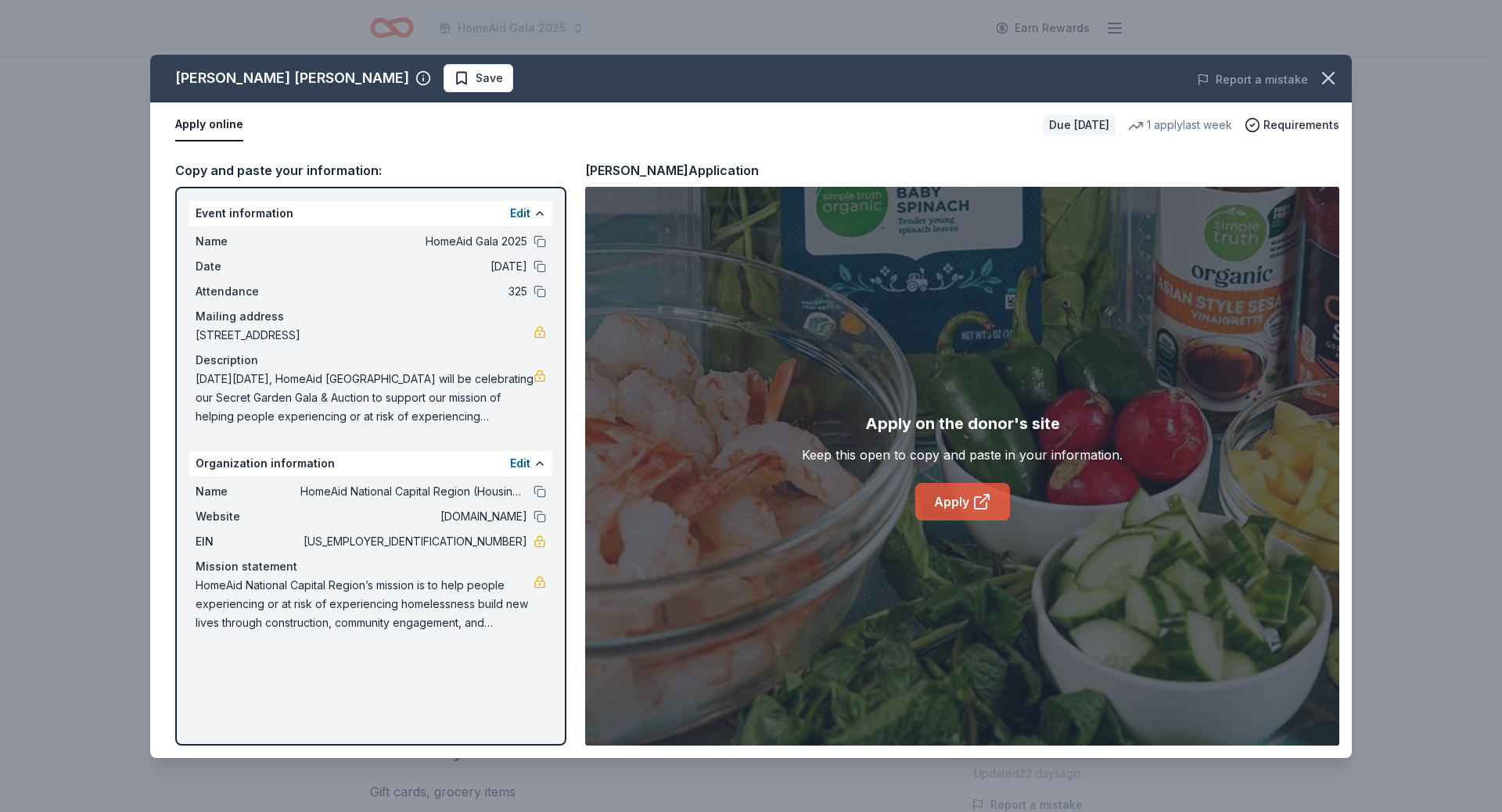
click at [966, 505] on link "Apply" at bounding box center [962, 502] width 95 height 37
click at [444, 74] on button "Save" at bounding box center [478, 78] width 70 height 28
click at [357, 77] on html "HomeAid Gala 2025 Earn Rewards Due [DATE] Share [PERSON_NAME] [PERSON_NAME] New…" at bounding box center [751, 406] width 1502 height 812
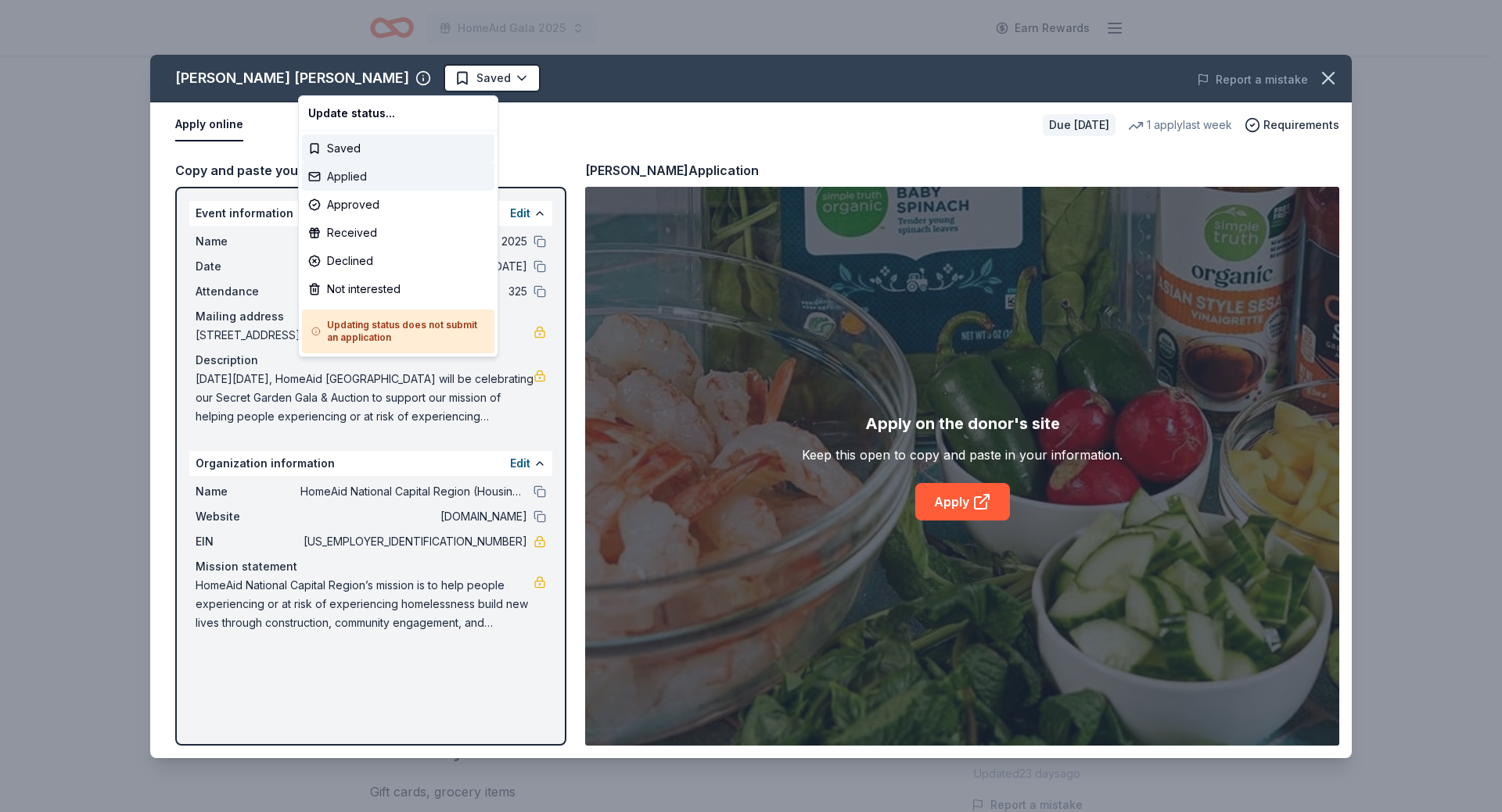
click at [344, 182] on div "Applied" at bounding box center [397, 176] width 192 height 28
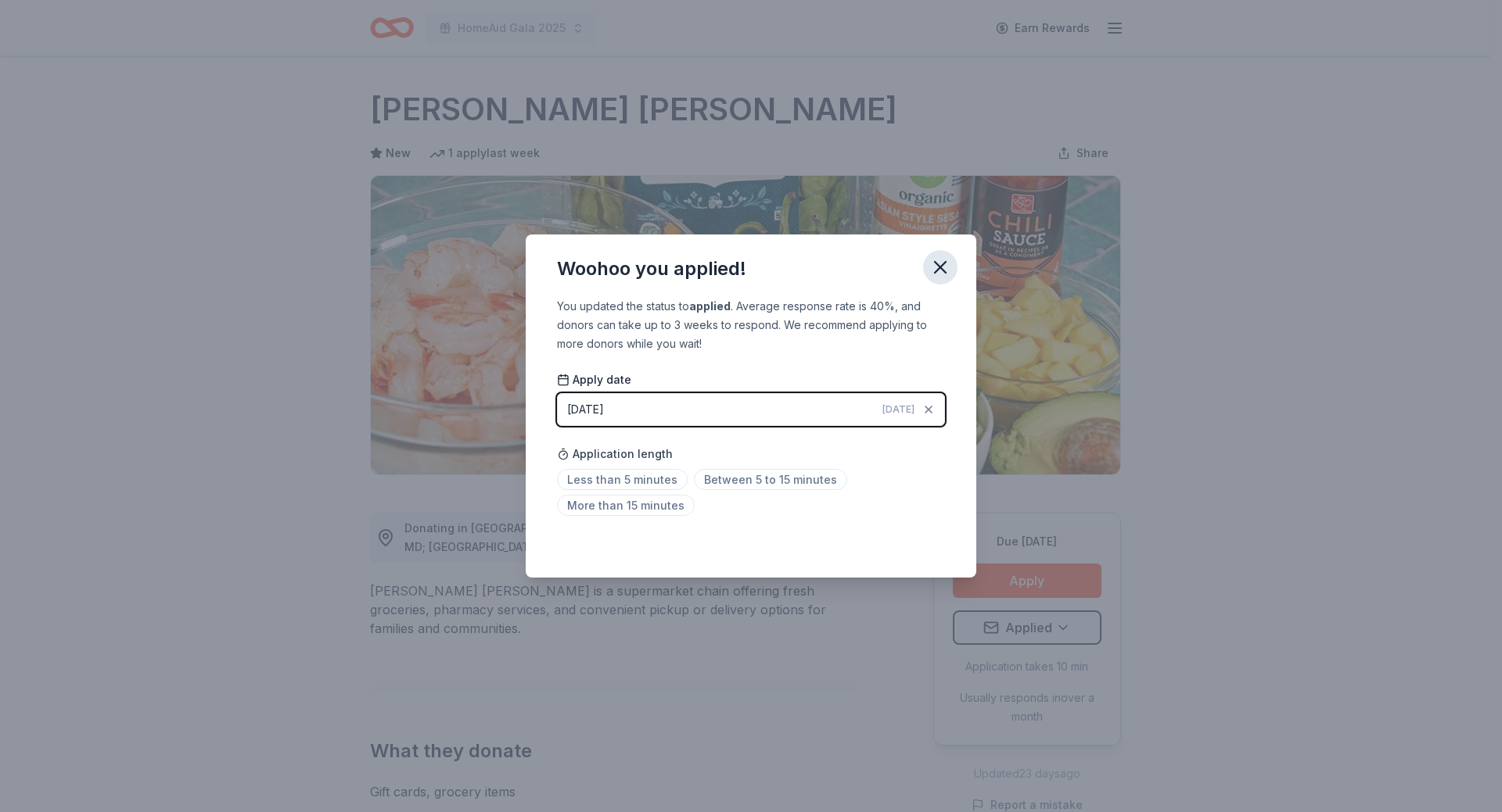
drag, startPoint x: 945, startPoint y: 260, endPoint x: 934, endPoint y: 259, distance: 11.0
click at [945, 260] on icon "button" at bounding box center [939, 267] width 22 height 22
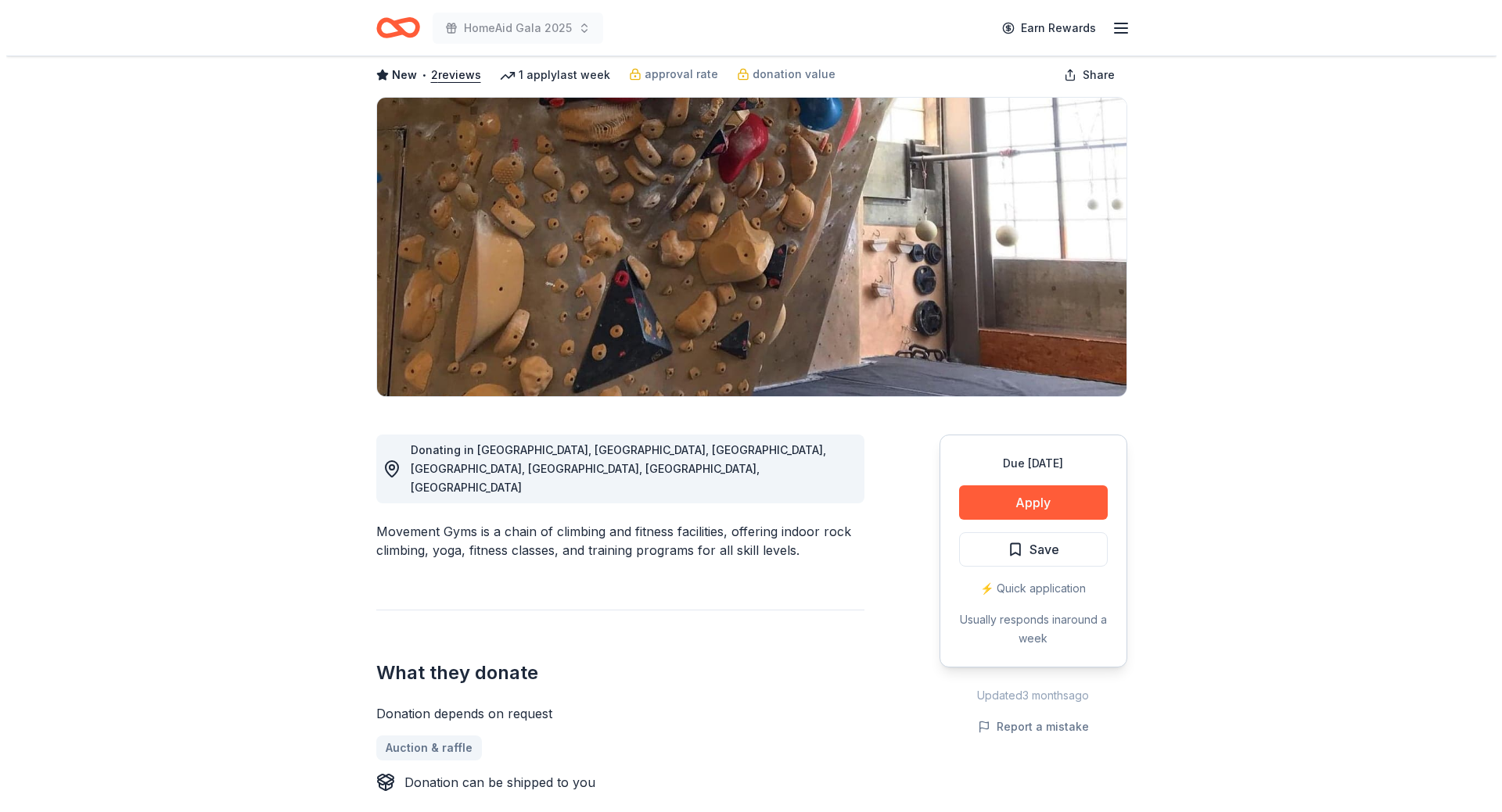
scroll to position [156, 0]
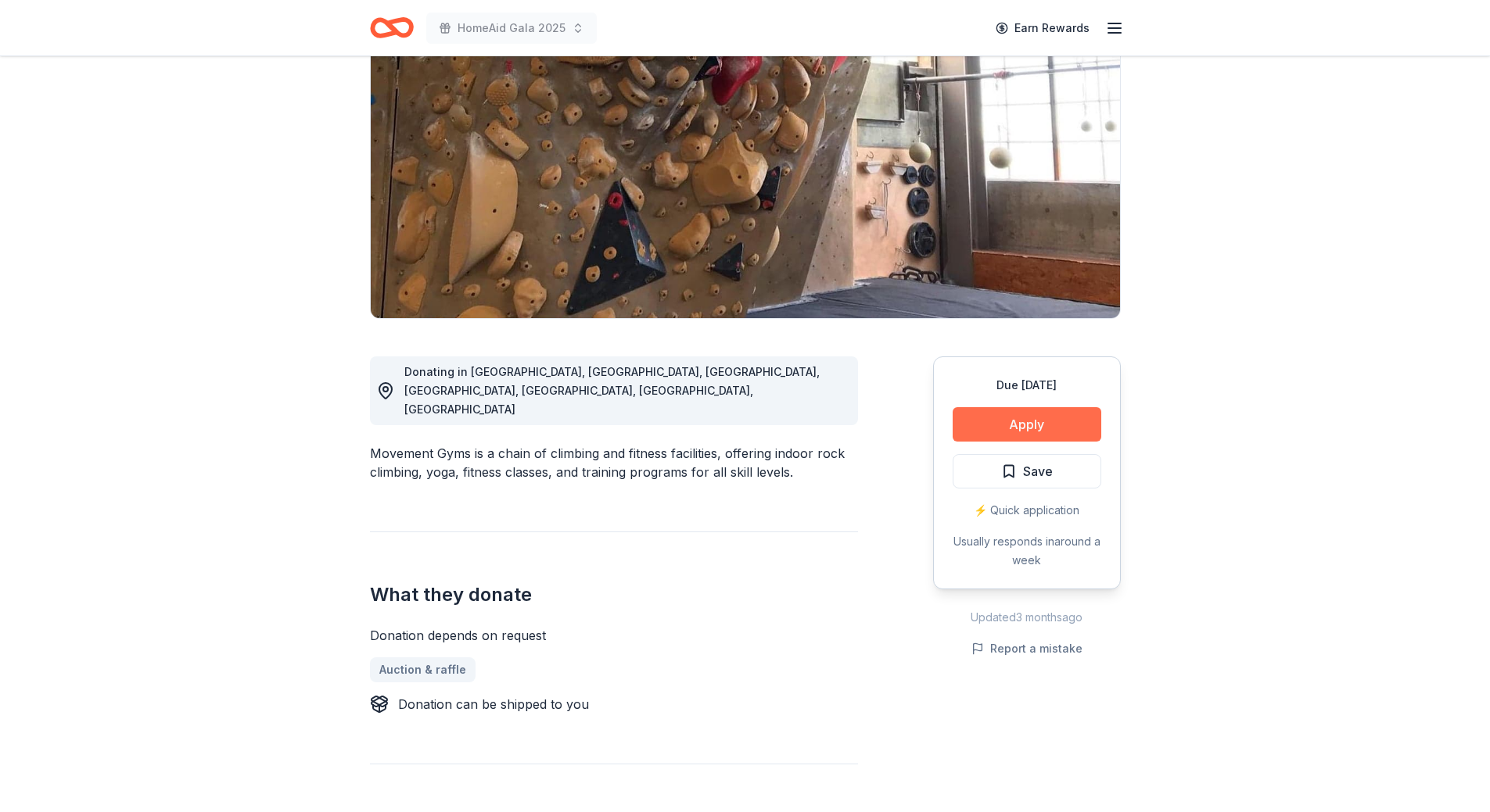
click at [1033, 423] on button "Apply" at bounding box center [1026, 425] width 149 height 35
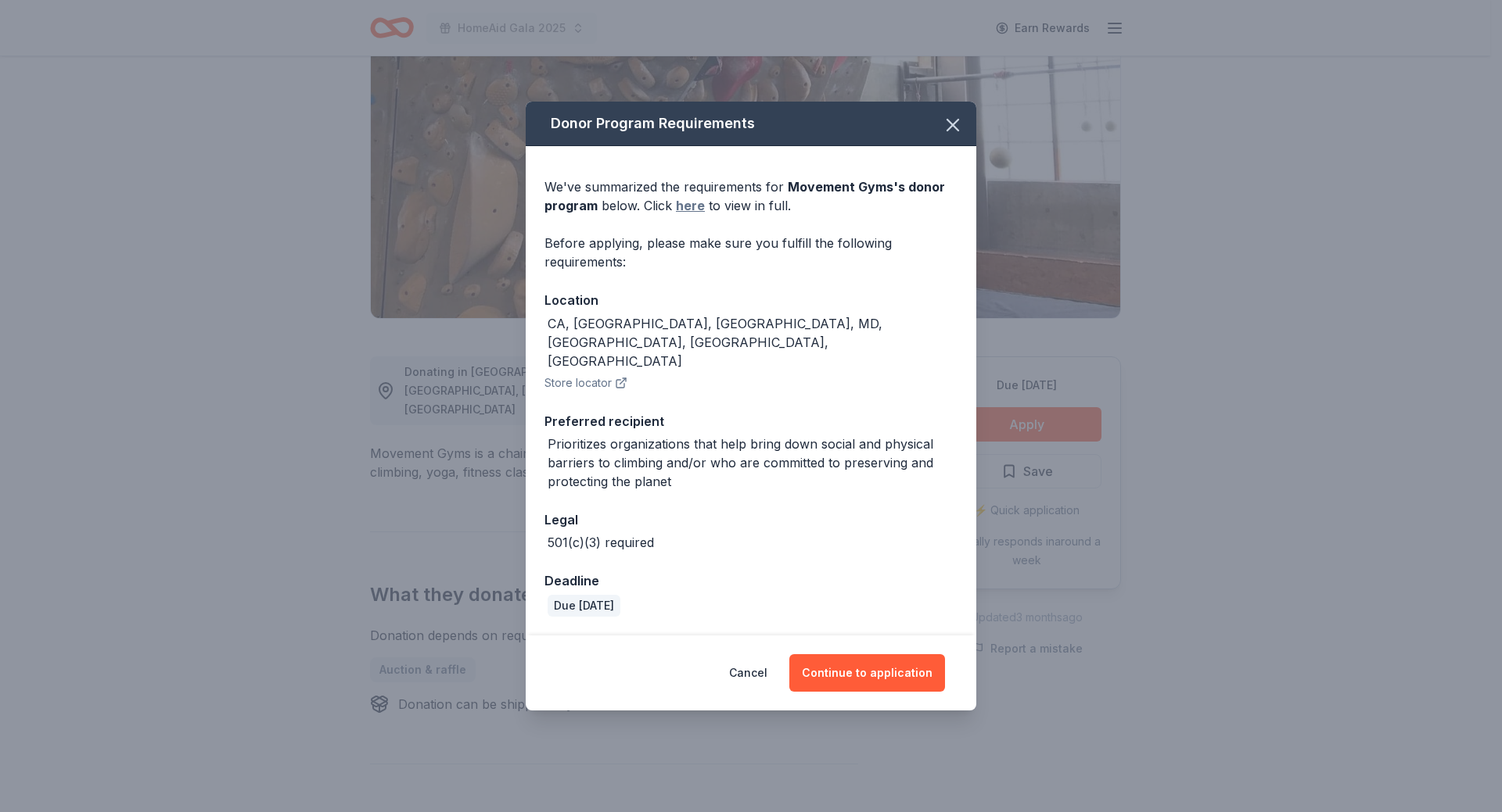
click at [684, 215] on link "here" at bounding box center [690, 206] width 29 height 19
click at [905, 655] on button "Continue to application" at bounding box center [866, 673] width 156 height 37
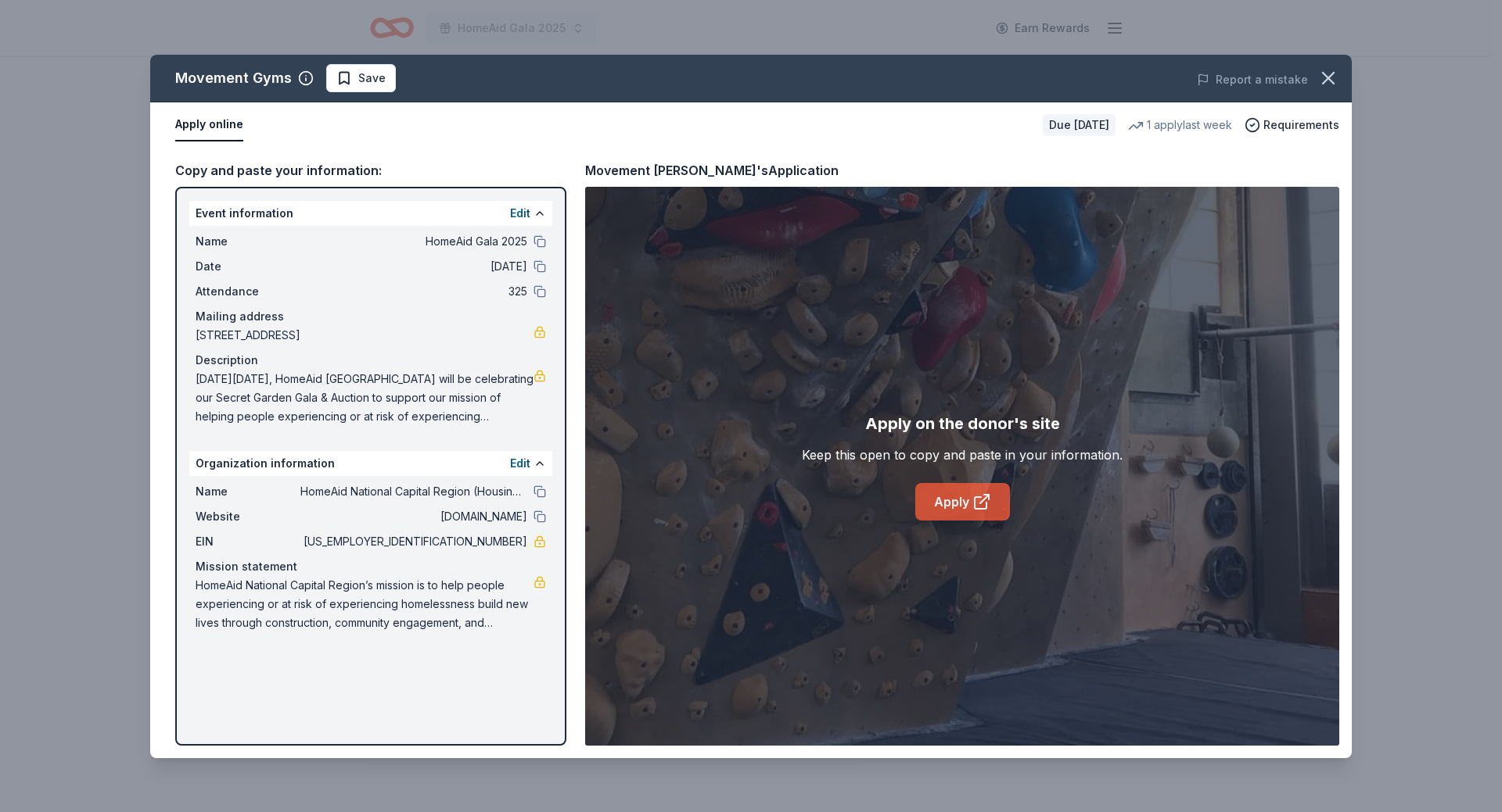
click at [955, 503] on link "Apply" at bounding box center [962, 502] width 95 height 37
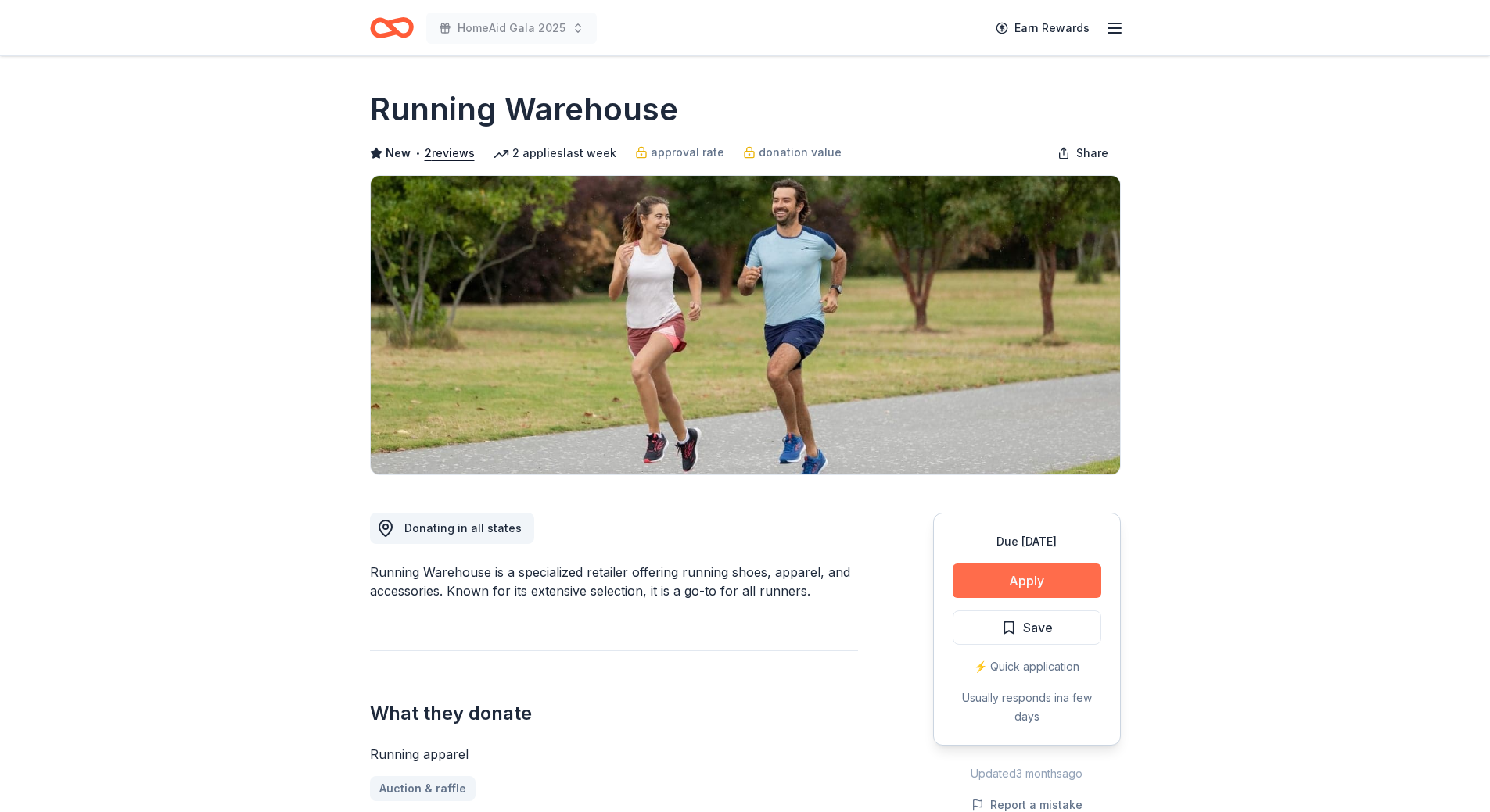
click at [1045, 576] on button "Apply" at bounding box center [1026, 581] width 149 height 35
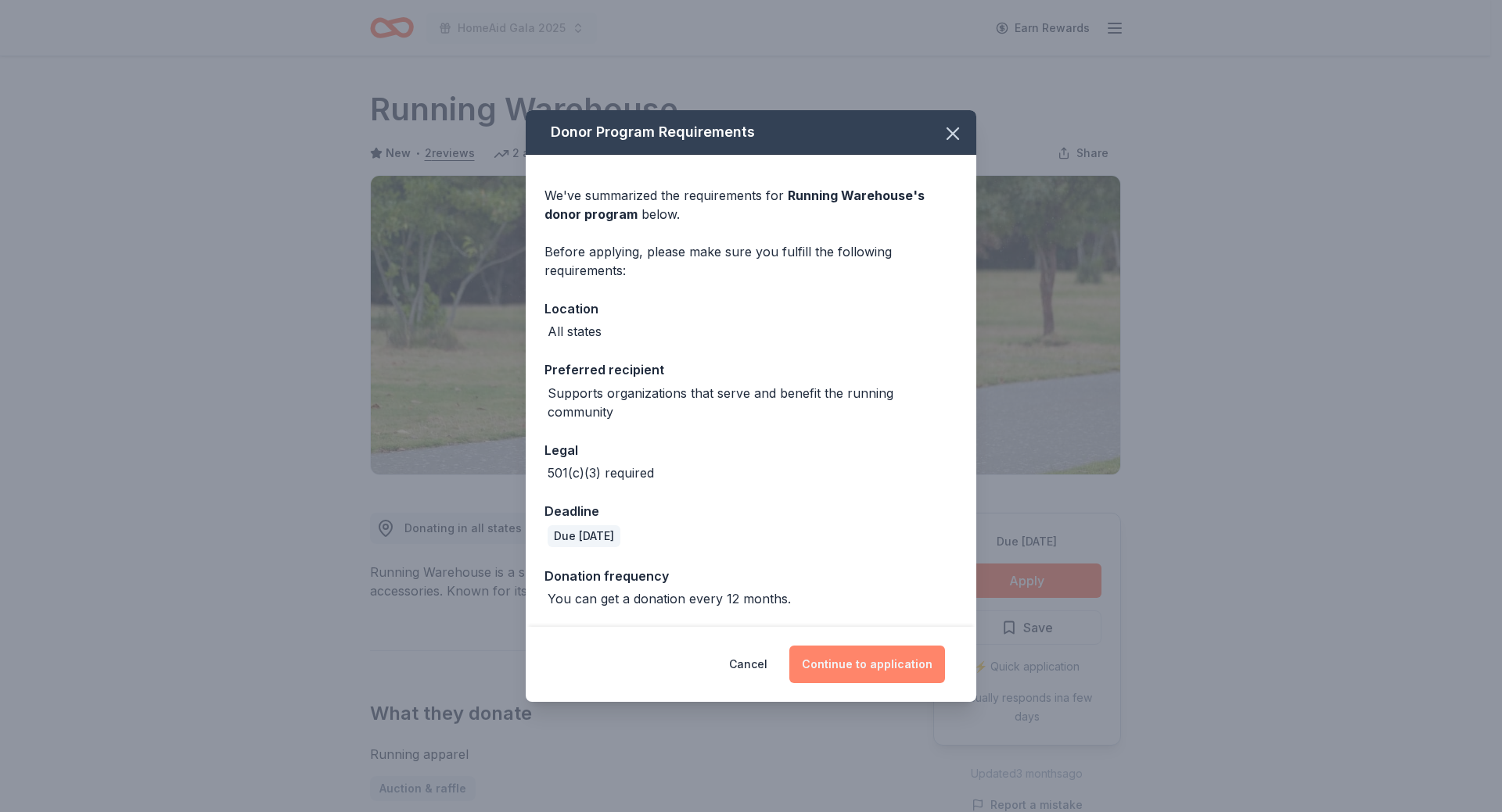
click at [845, 663] on button "Continue to application" at bounding box center [866, 664] width 156 height 37
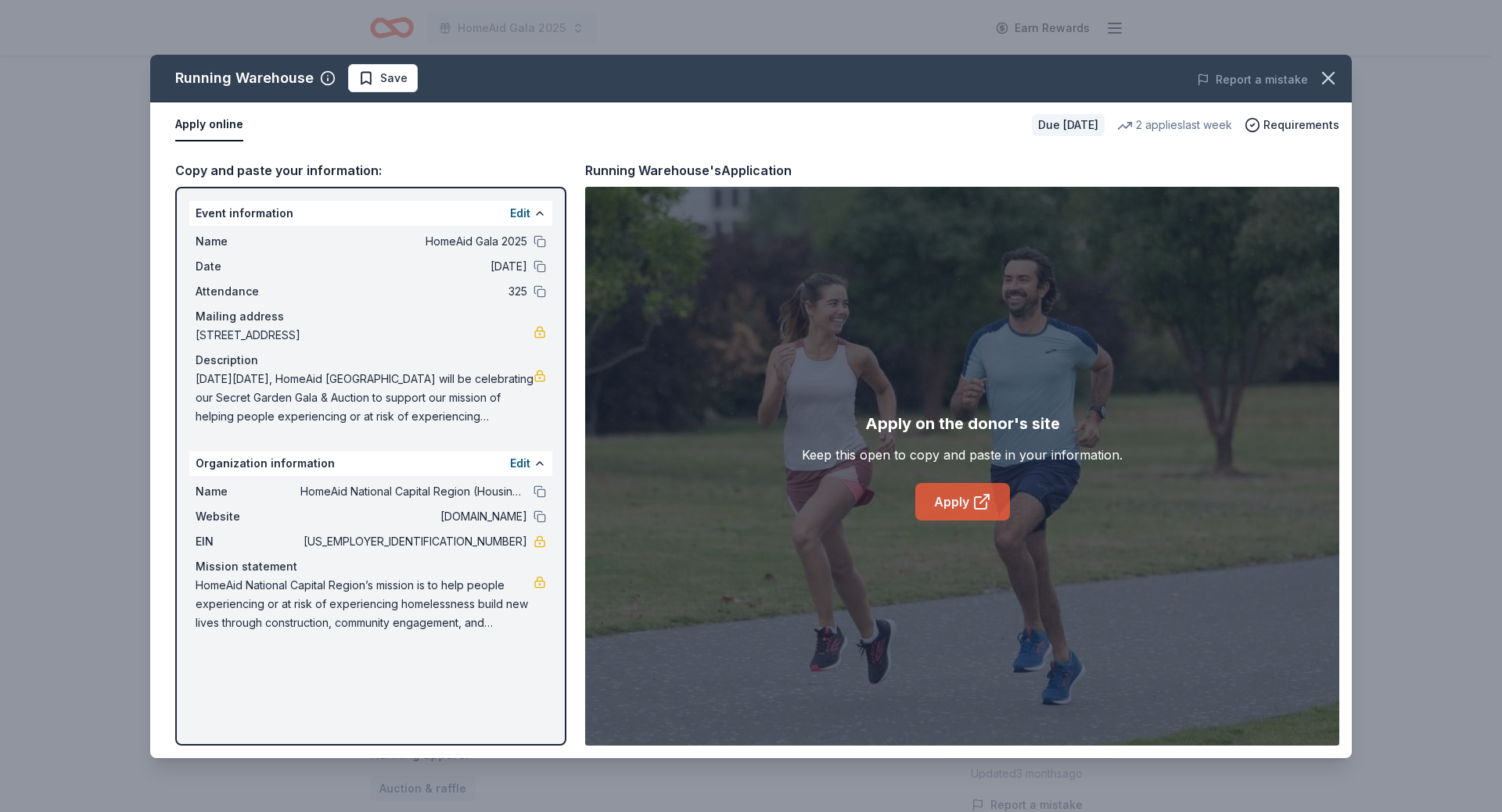
click at [978, 500] on icon at bounding box center [982, 503] width 19 height 19
click at [387, 70] on span "Save" at bounding box center [393, 78] width 27 height 19
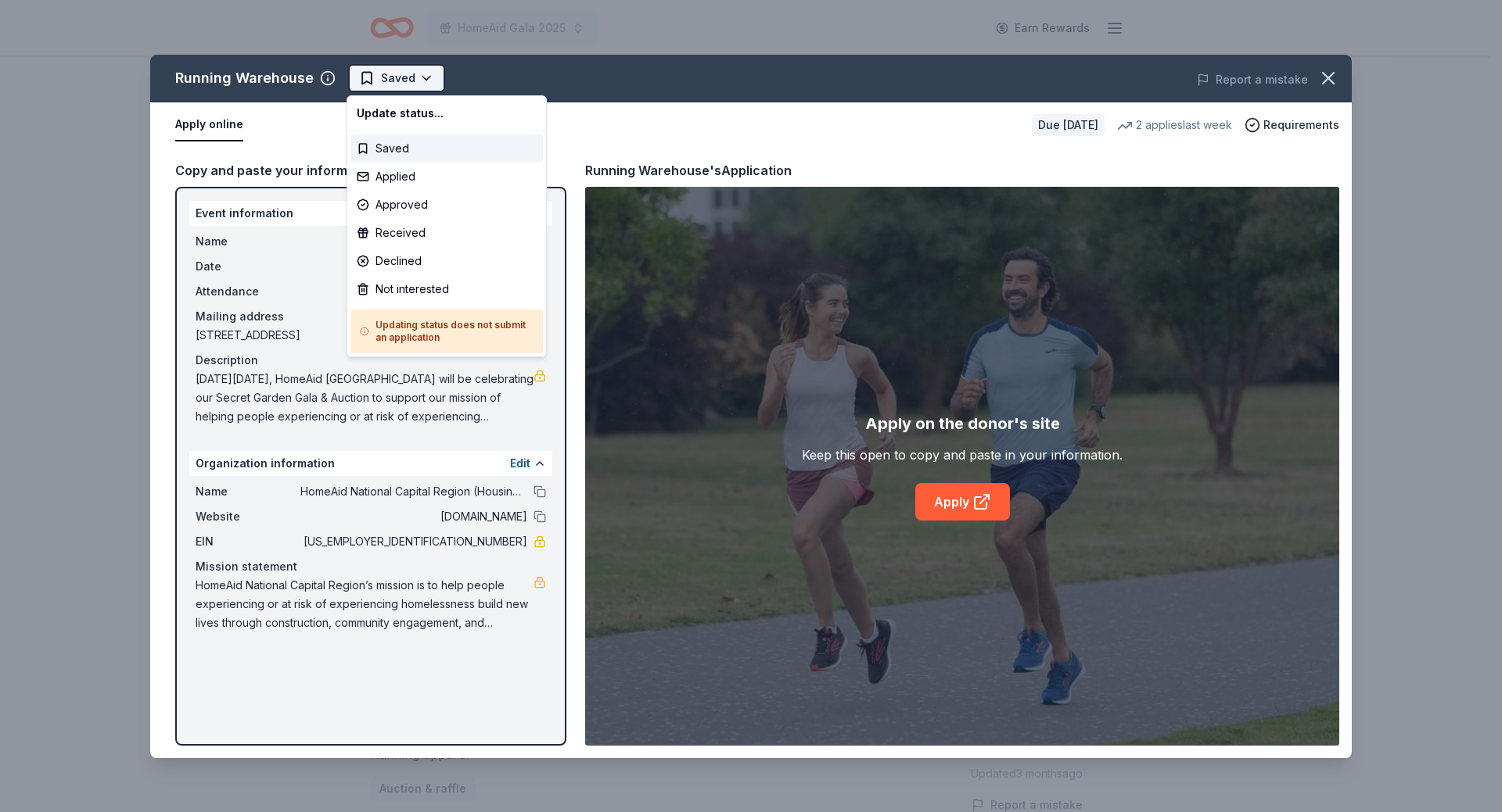
click at [386, 89] on html "HomeAid Gala 2025 Earn Rewards Due [DATE] Share Running Warehouse New • 2 revie…" at bounding box center [751, 406] width 1502 height 812
click at [384, 183] on div "Applied" at bounding box center [446, 176] width 192 height 28
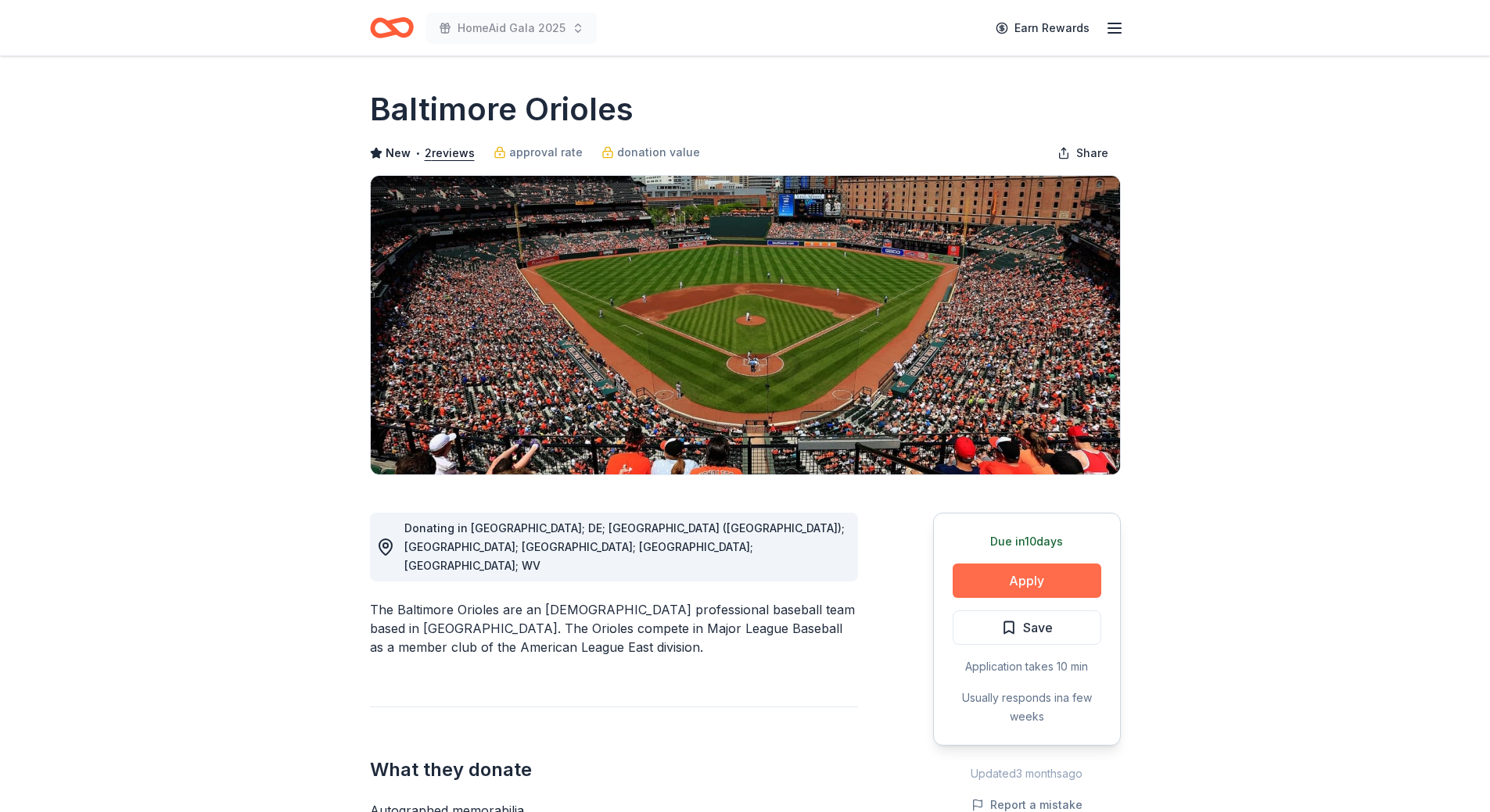
click at [1019, 575] on button "Apply" at bounding box center [1026, 581] width 149 height 35
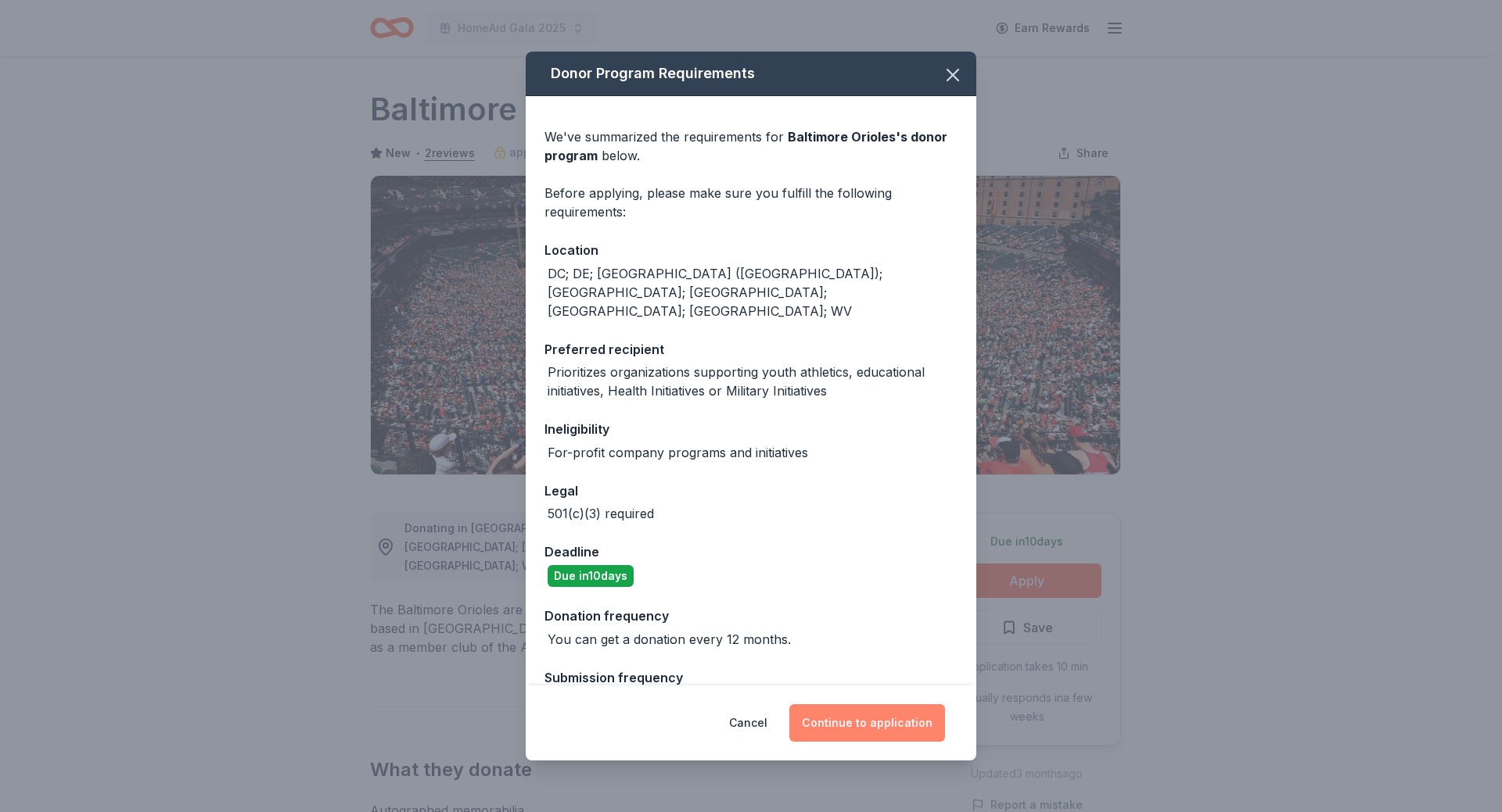
click at [872, 724] on button "Continue to application" at bounding box center [866, 722] width 156 height 37
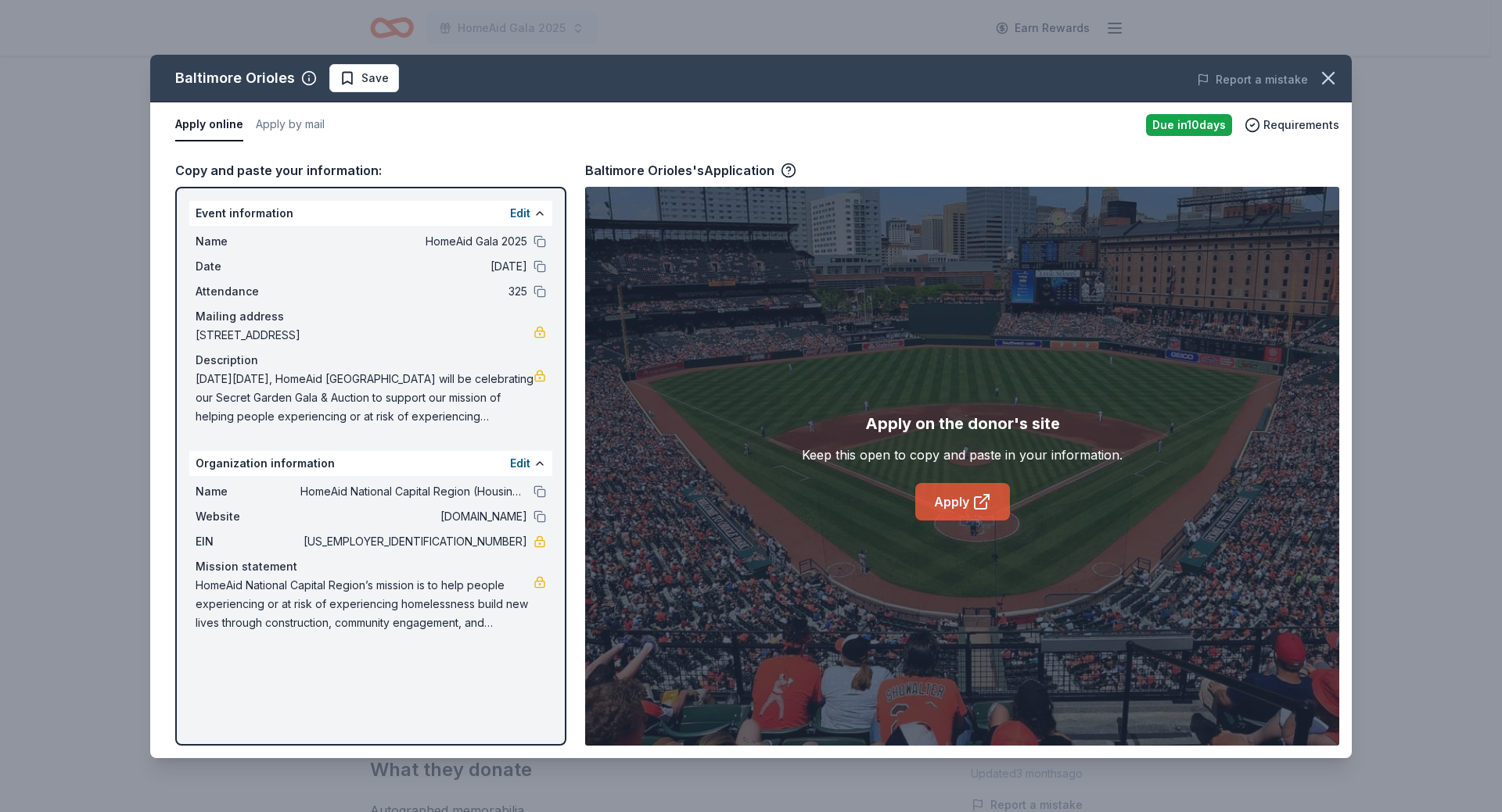
click at [965, 504] on link "Apply" at bounding box center [962, 502] width 95 height 37
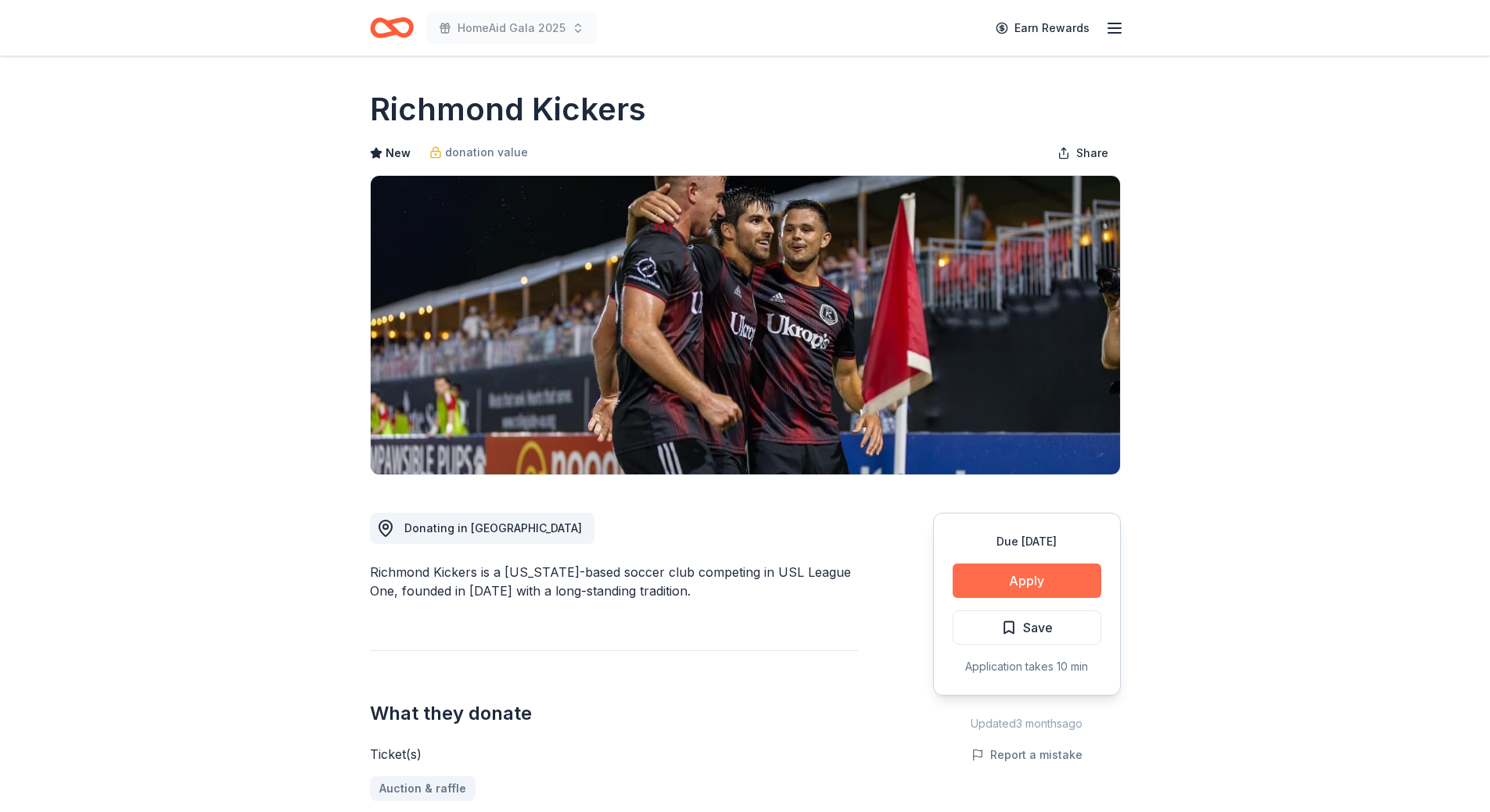
click at [998, 577] on button "Apply" at bounding box center [1026, 581] width 149 height 35
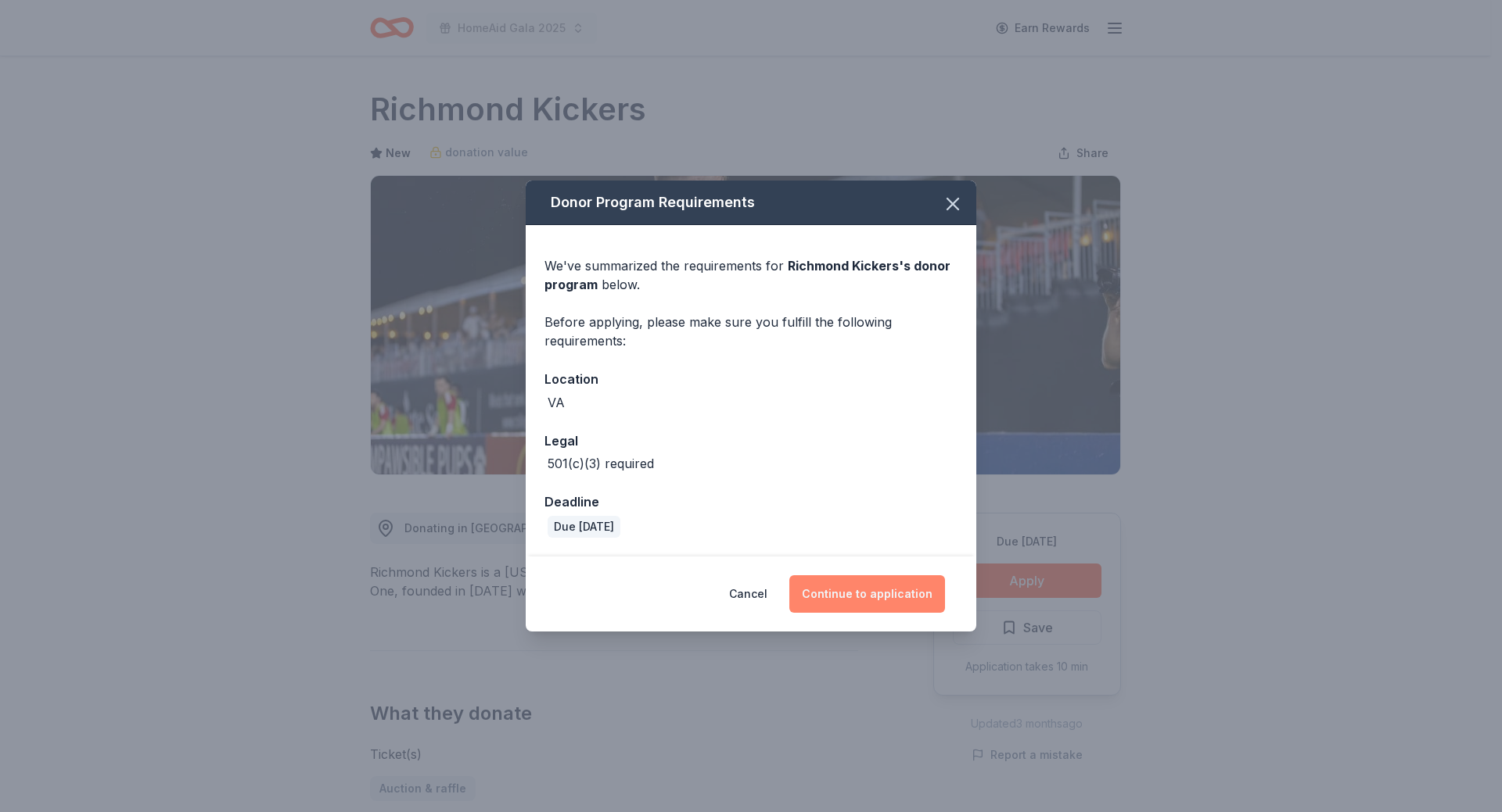
click at [878, 593] on button "Continue to application" at bounding box center [866, 594] width 156 height 37
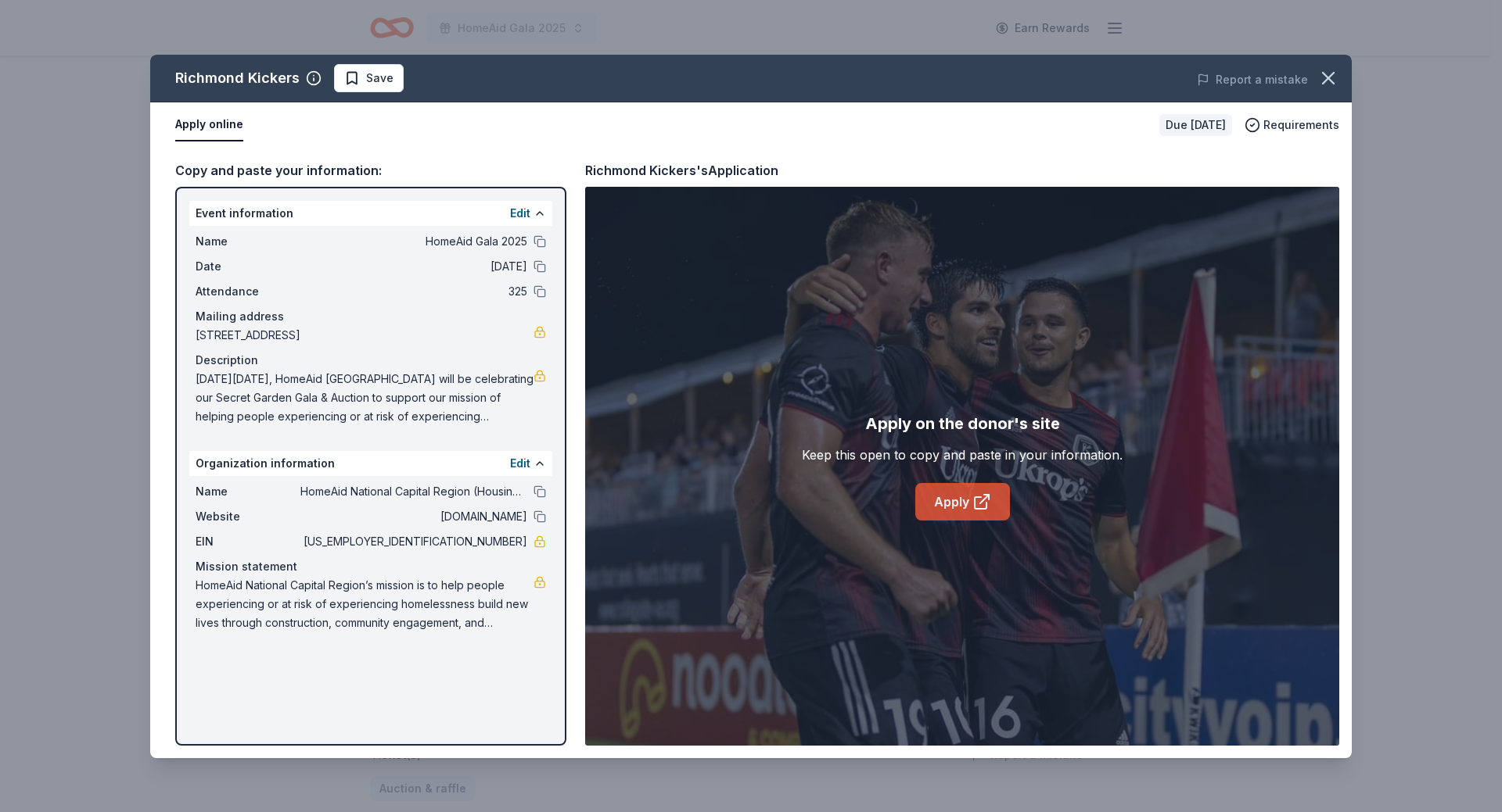
click at [979, 506] on icon at bounding box center [982, 503] width 19 height 19
click at [389, 82] on span "Save" at bounding box center [379, 78] width 27 height 19
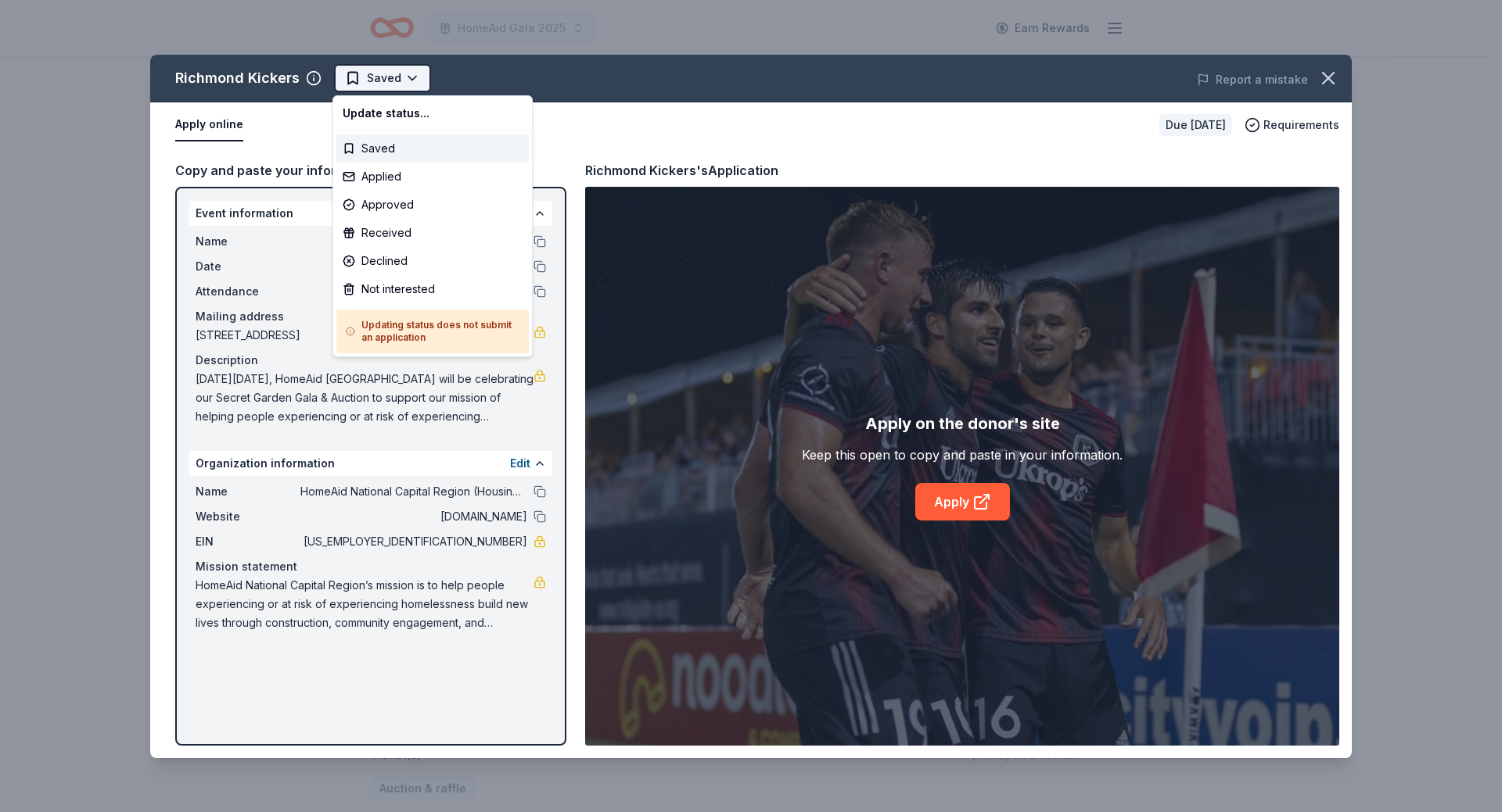
click at [365, 83] on html "HomeAid Gala 2025 Earn Rewards Due in 22 days Share Richmond Kickers New donati…" at bounding box center [751, 406] width 1502 height 812
click at [379, 177] on div "Applied" at bounding box center [432, 176] width 192 height 28
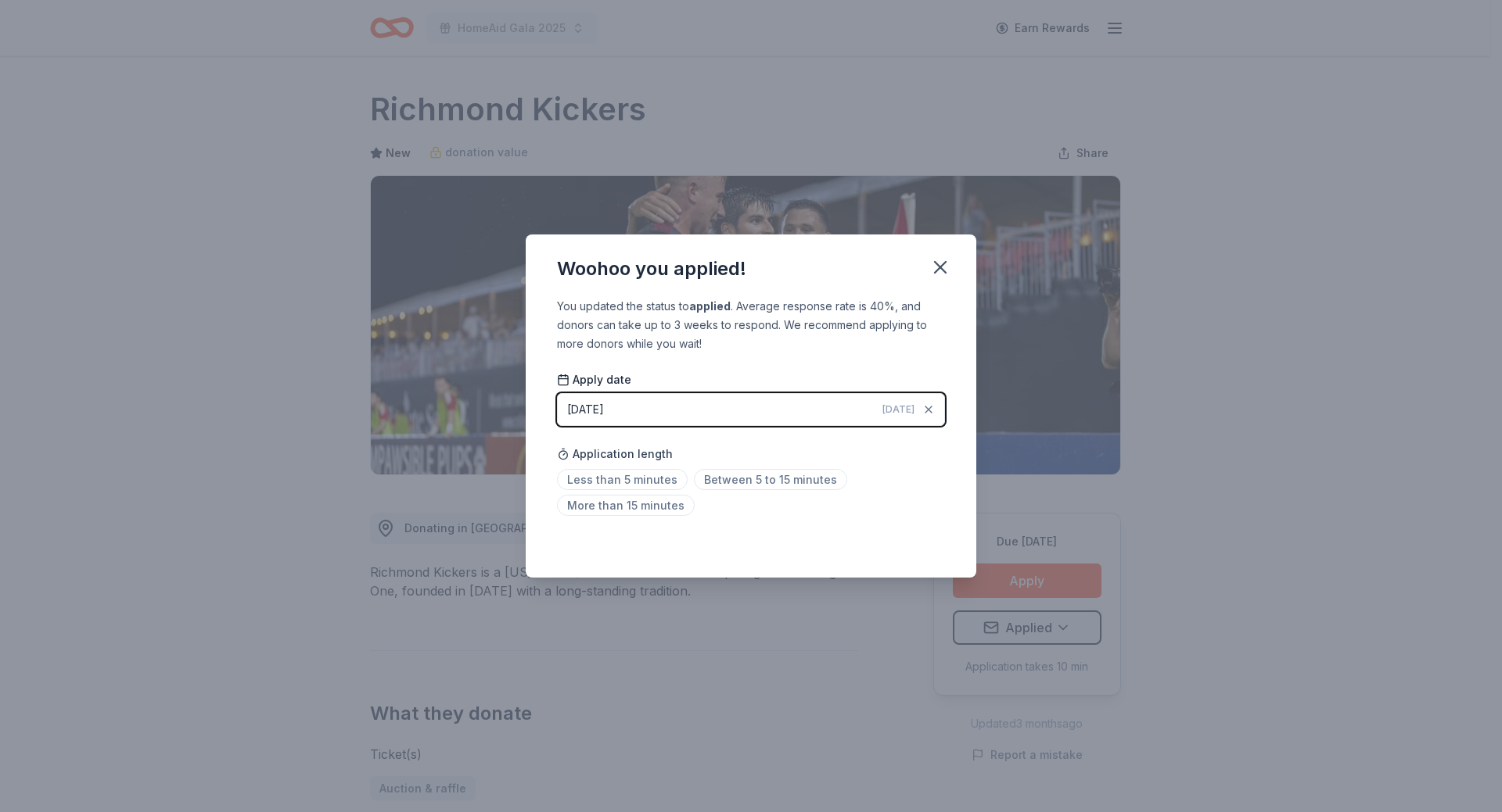
drag, startPoint x: 944, startPoint y: 261, endPoint x: 830, endPoint y: 263, distance: 114.0
click at [944, 261] on icon "button" at bounding box center [939, 267] width 22 height 22
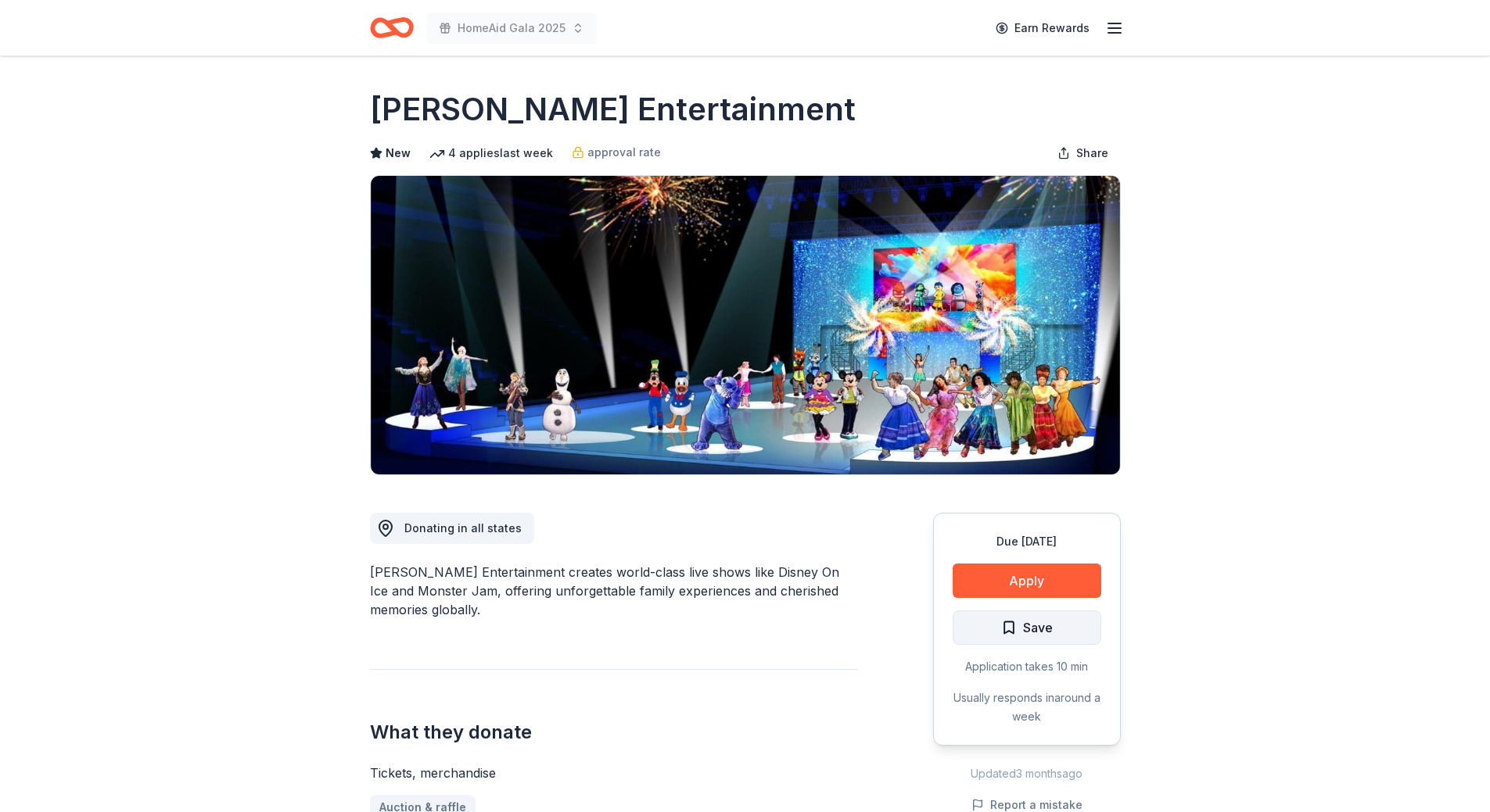
click at [1010, 636] on span "Save" at bounding box center [1026, 627] width 51 height 20
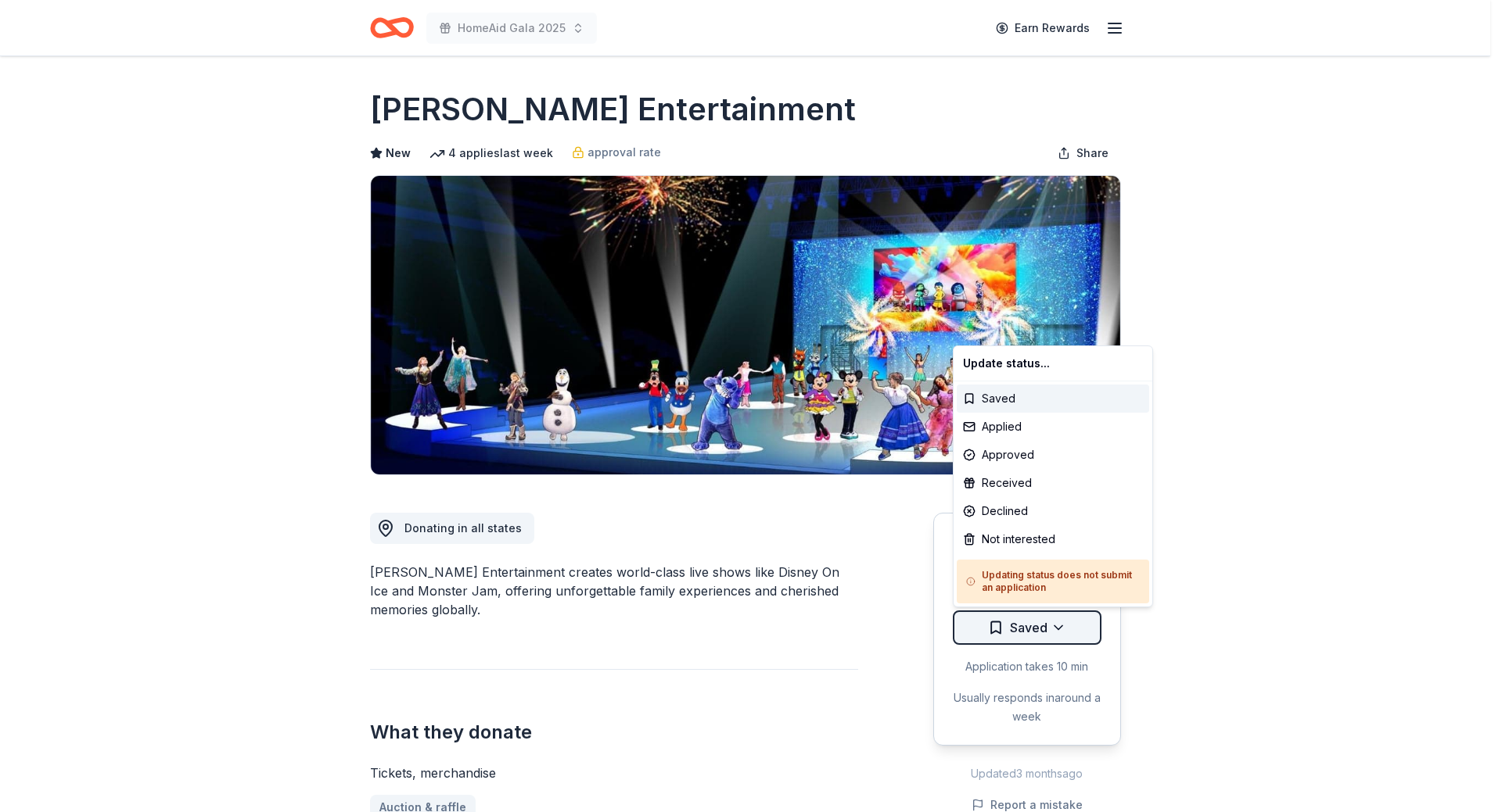
click at [1011, 636] on html "HomeAid Gala 2025 Earn Rewards Due [DATE] Share [PERSON_NAME] Entertainment New…" at bounding box center [751, 406] width 1502 height 812
click at [998, 432] on div "Applied" at bounding box center [1052, 427] width 192 height 28
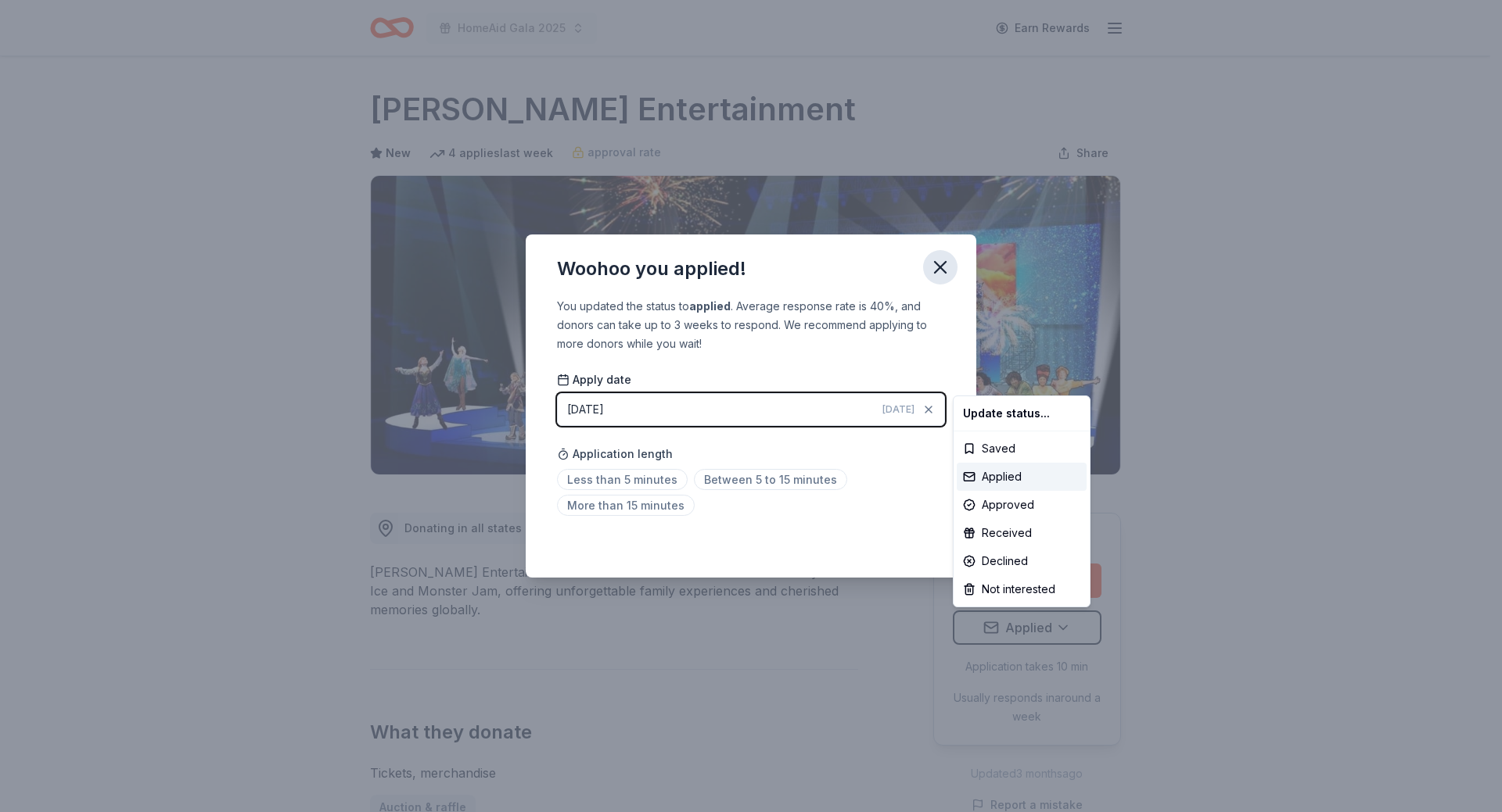
click at [943, 260] on html "HomeAid Gala 2025 Earn Rewards Due [DATE] Share [PERSON_NAME] Entertainment New…" at bounding box center [751, 406] width 1502 height 812
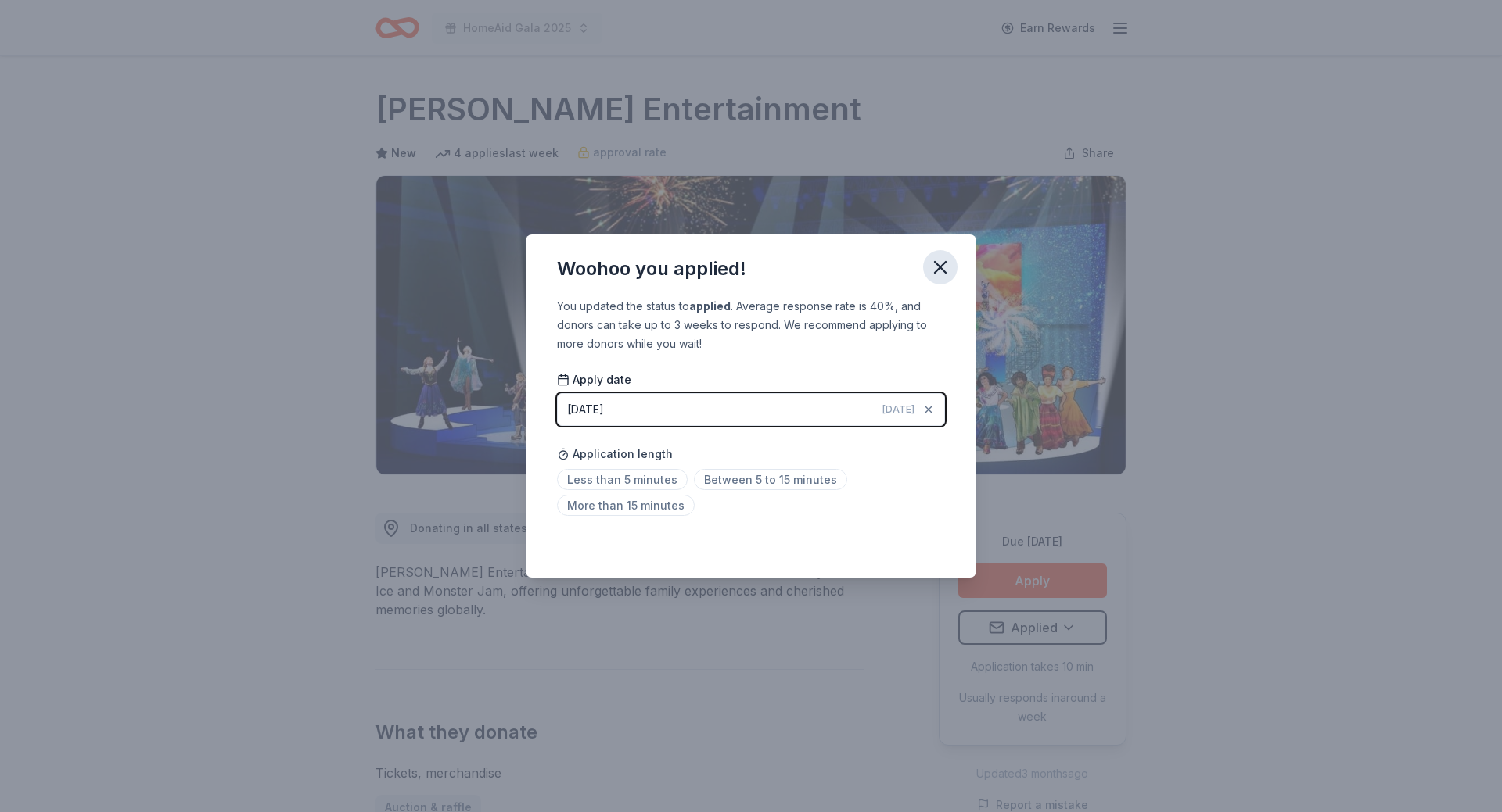
click at [943, 260] on icon "button" at bounding box center [939, 267] width 22 height 22
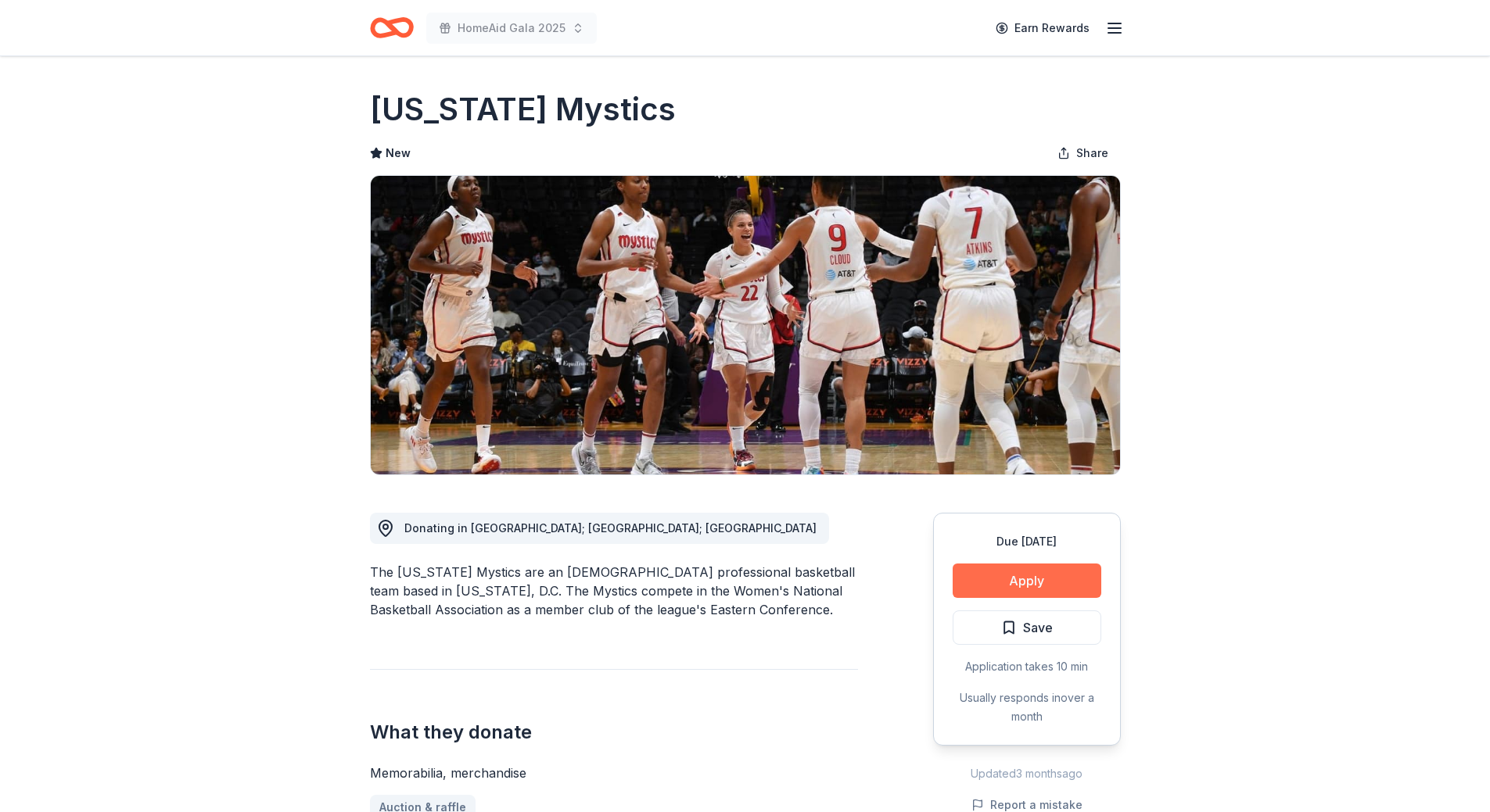
click at [1016, 581] on button "Apply" at bounding box center [1026, 581] width 149 height 35
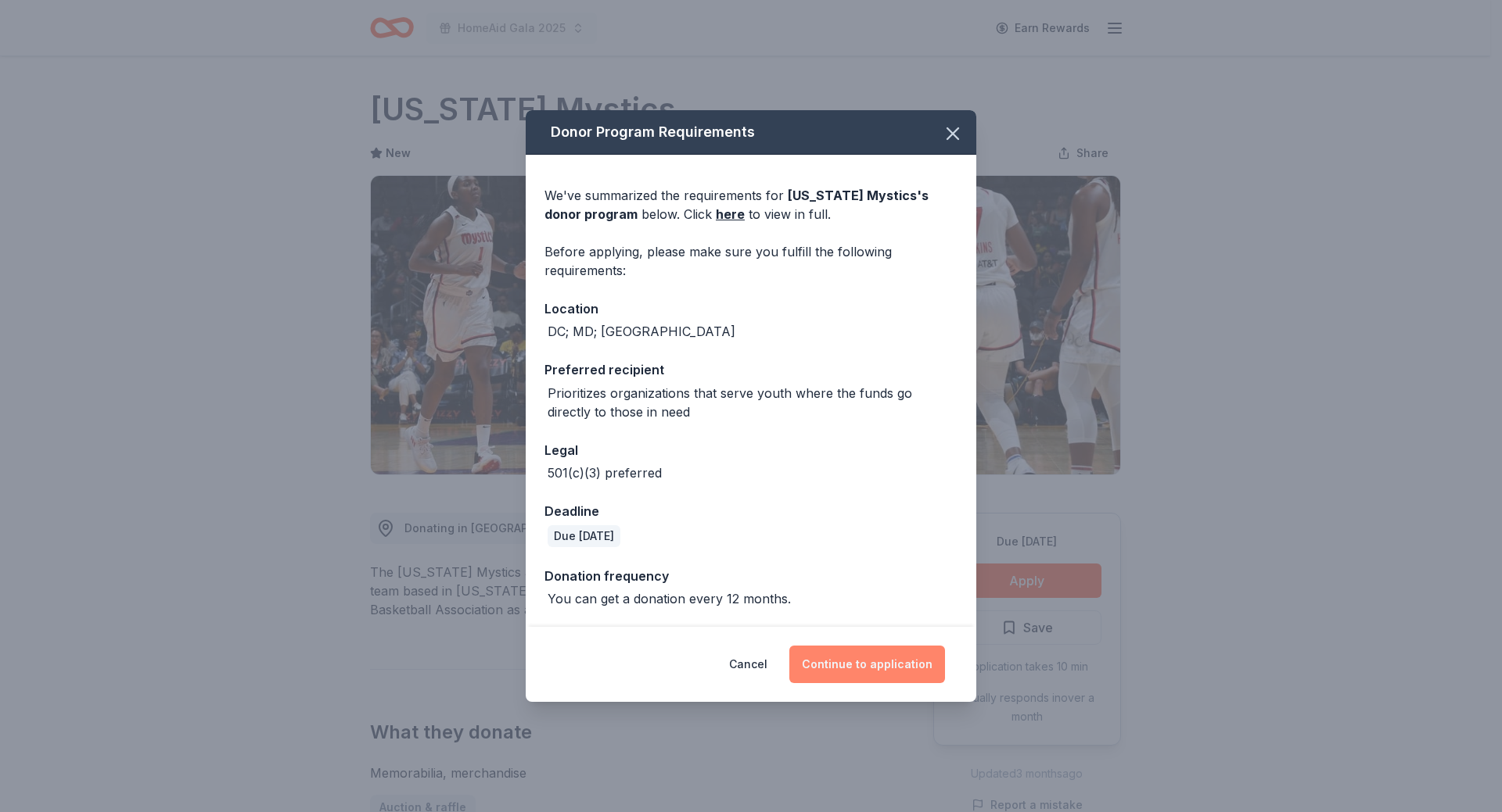
click at [850, 667] on button "Continue to application" at bounding box center [866, 664] width 156 height 37
